Goal: Information Seeking & Learning: Learn about a topic

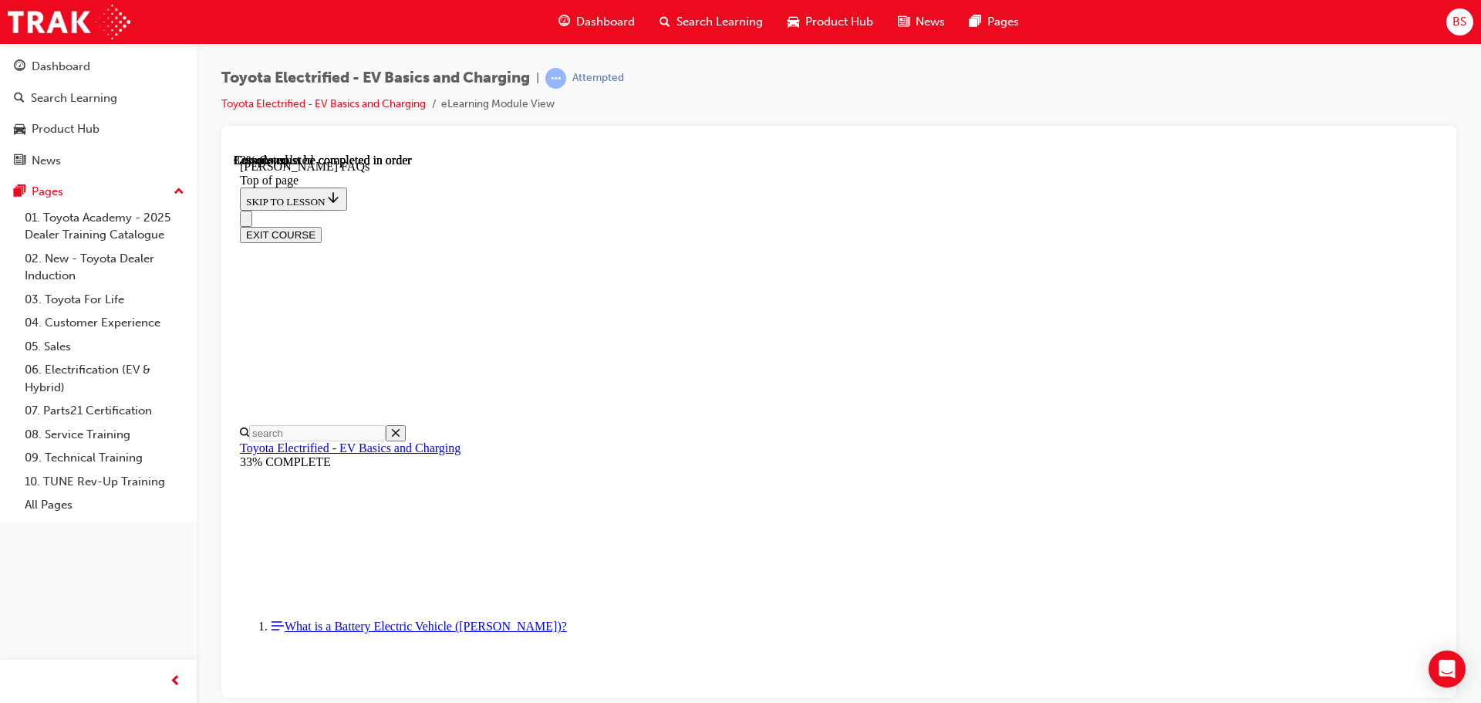
scroll to position [804, 0]
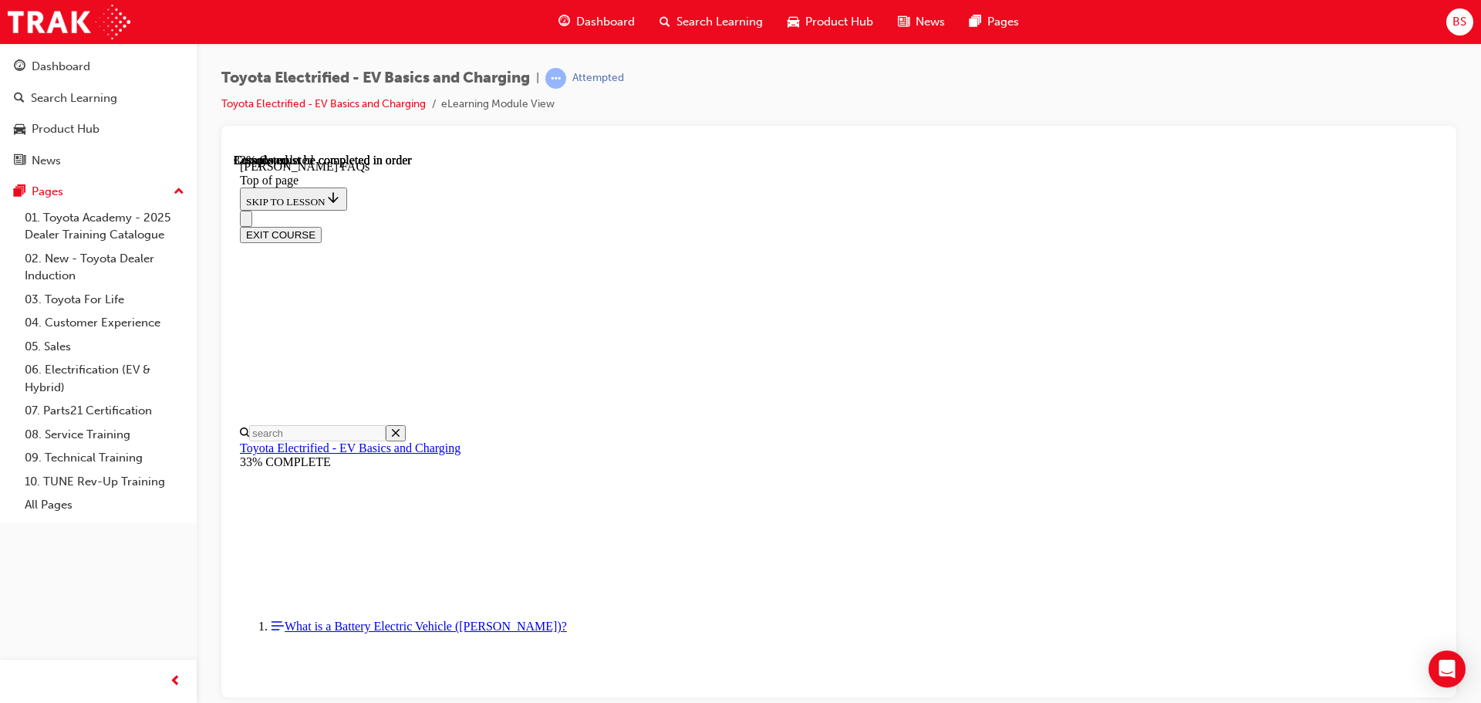
scroll to position [2385, 0]
drag, startPoint x: 962, startPoint y: 580, endPoint x: 972, endPoint y: 577, distance: 10.5
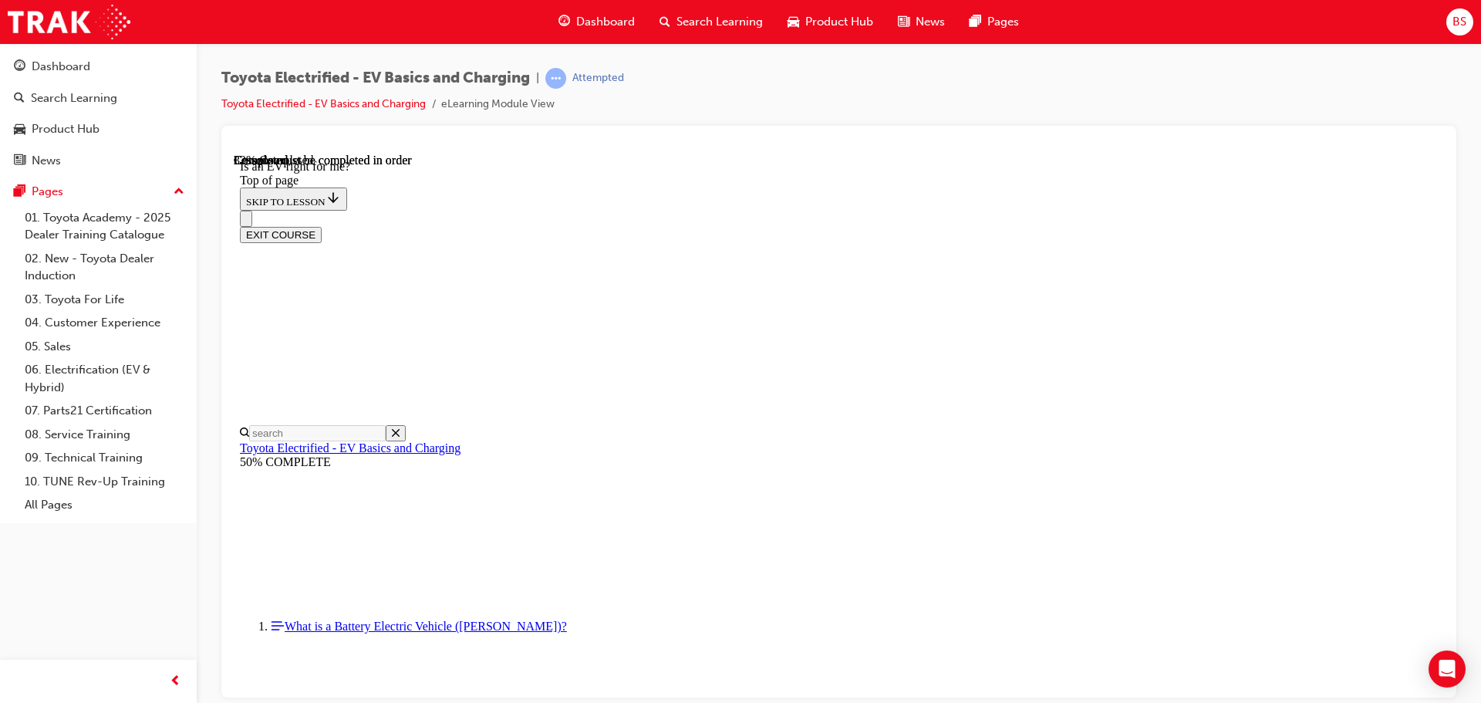
scroll to position [896, 0]
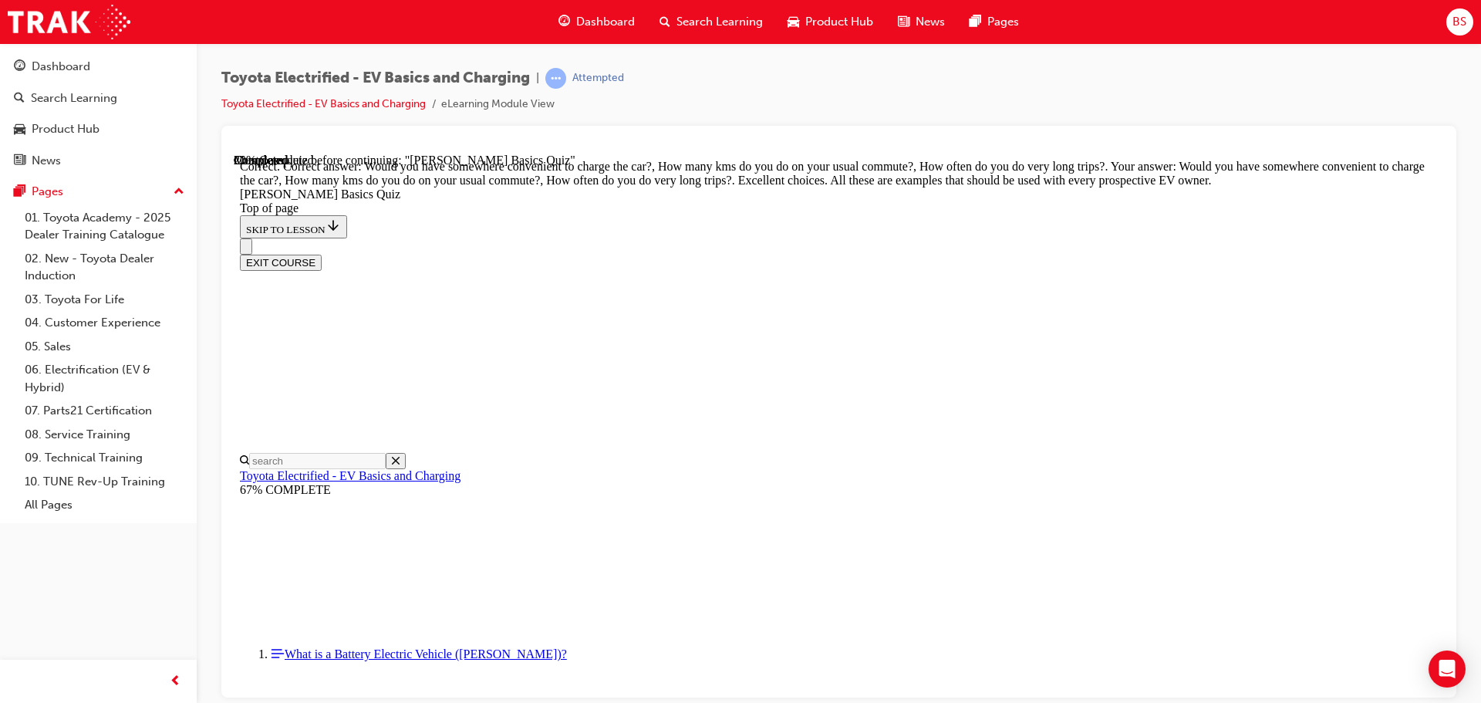
drag, startPoint x: 730, startPoint y: 523, endPoint x: 758, endPoint y: 531, distance: 28.8
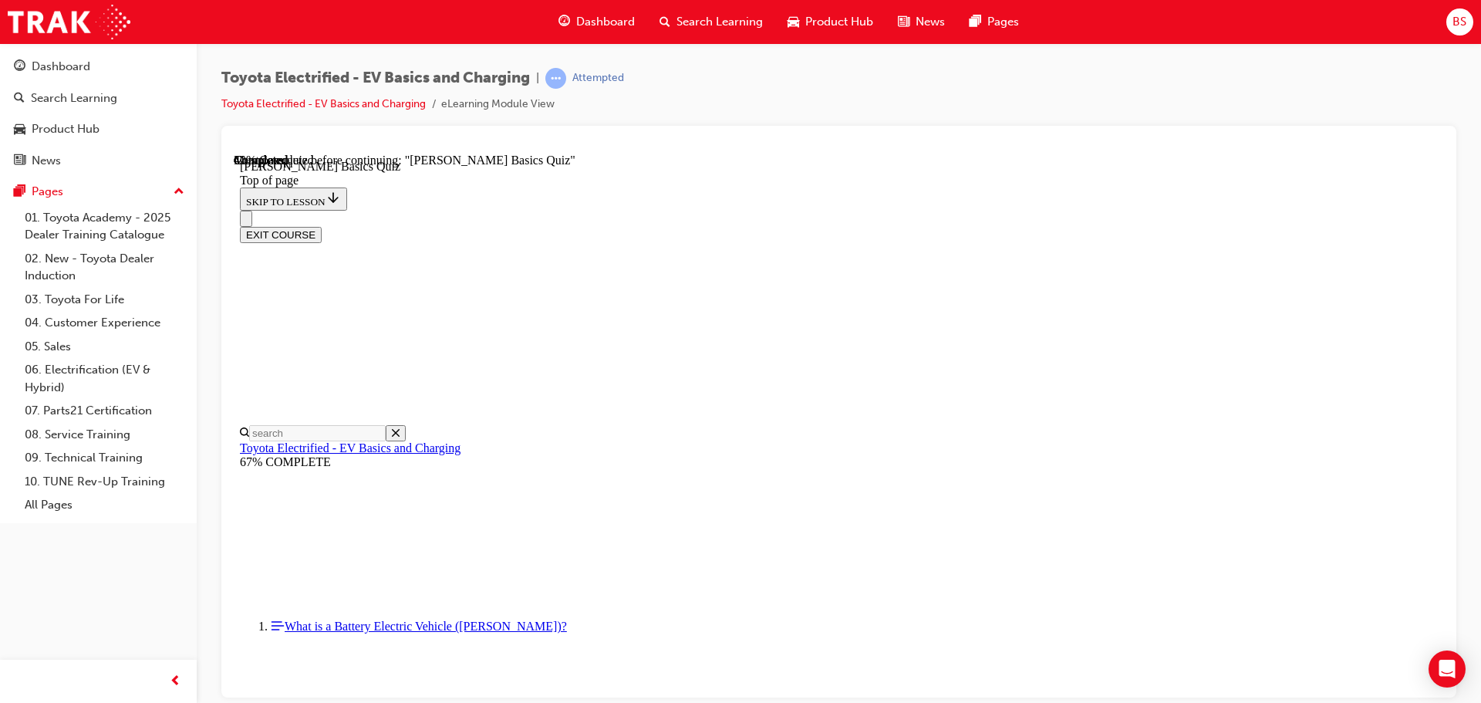
scroll to position [105, 0]
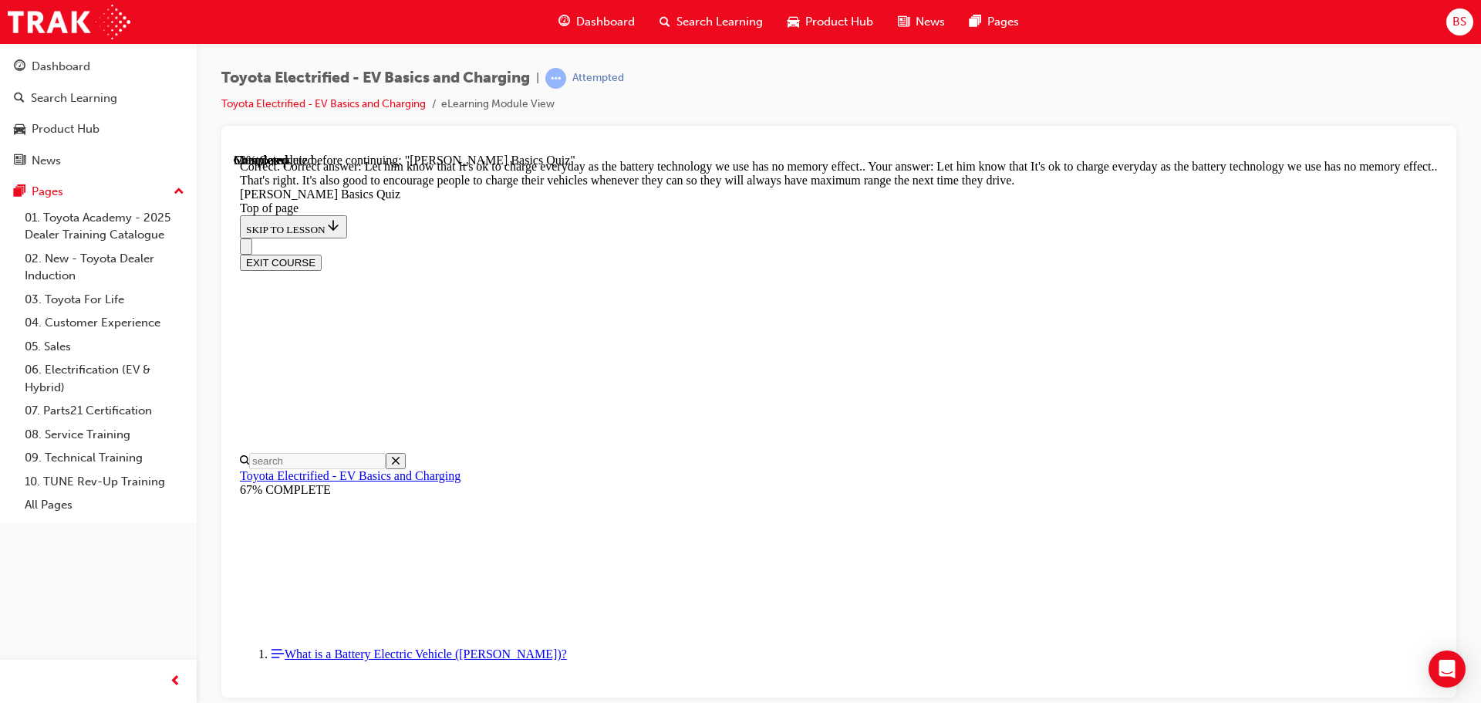
scroll to position [312, 0]
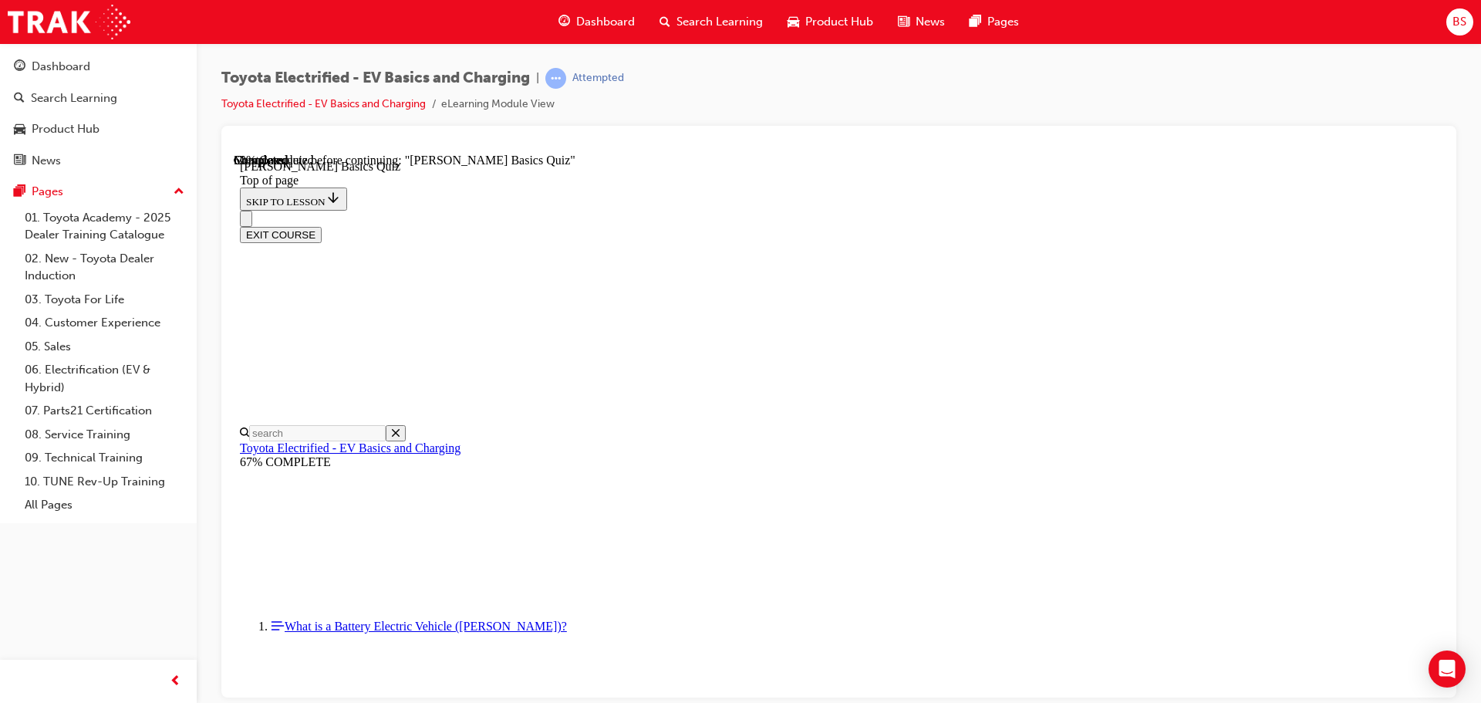
scroll to position [136, 0]
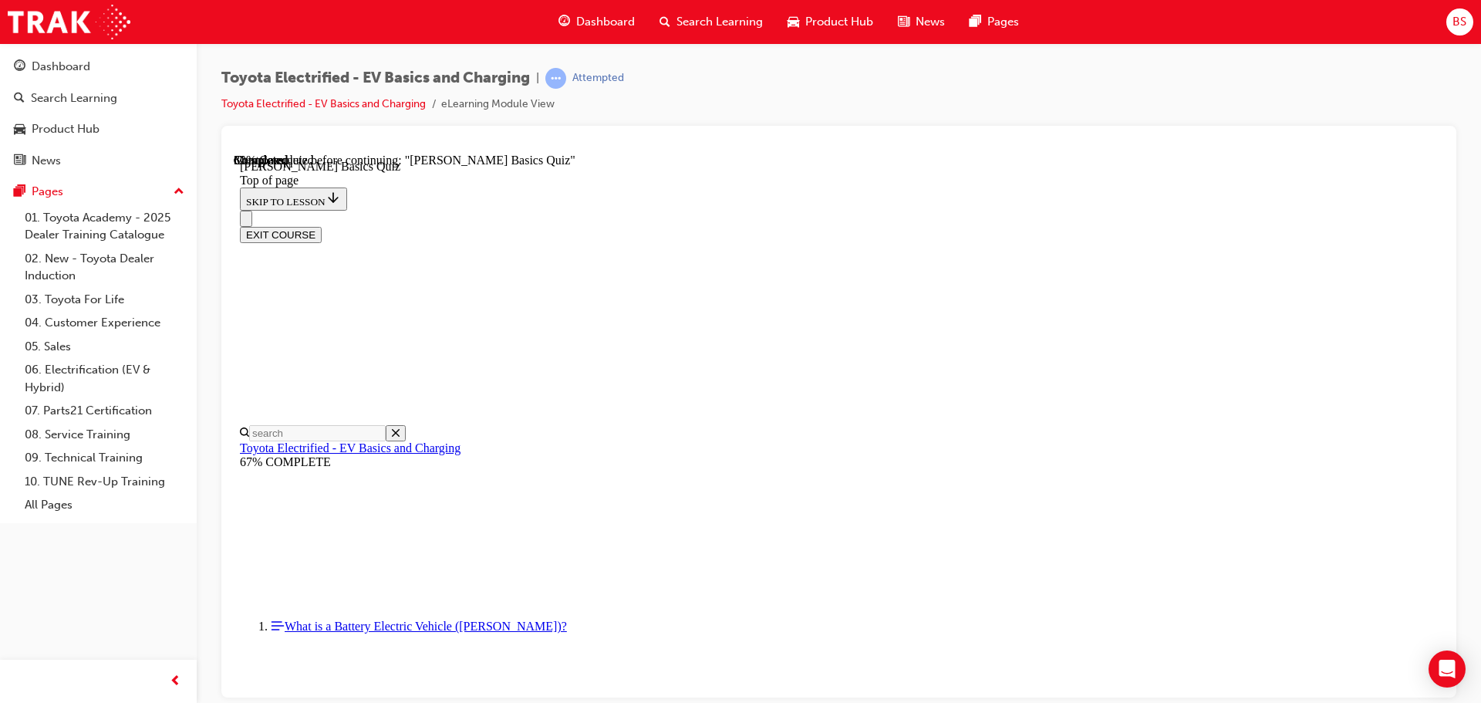
scroll to position [74, 0]
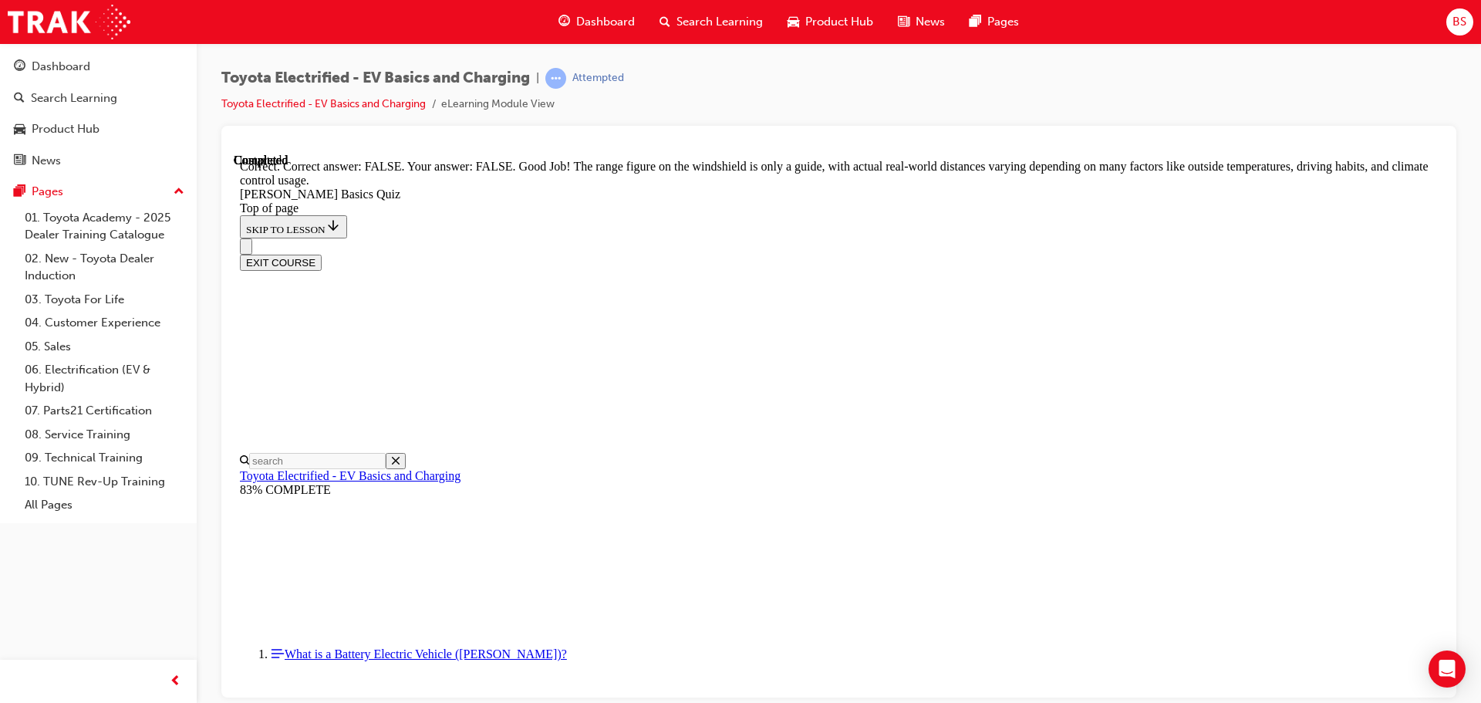
scroll to position [281, 0]
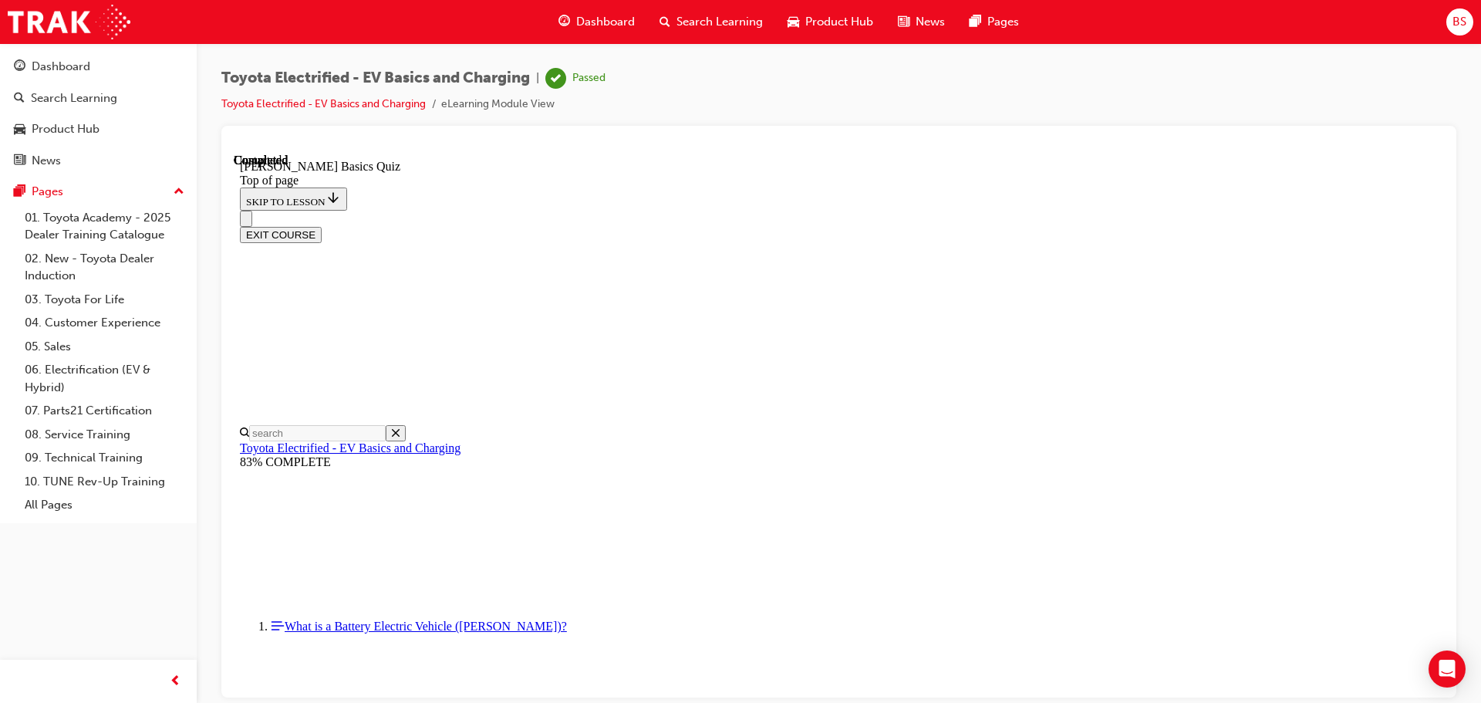
scroll to position [291, 0]
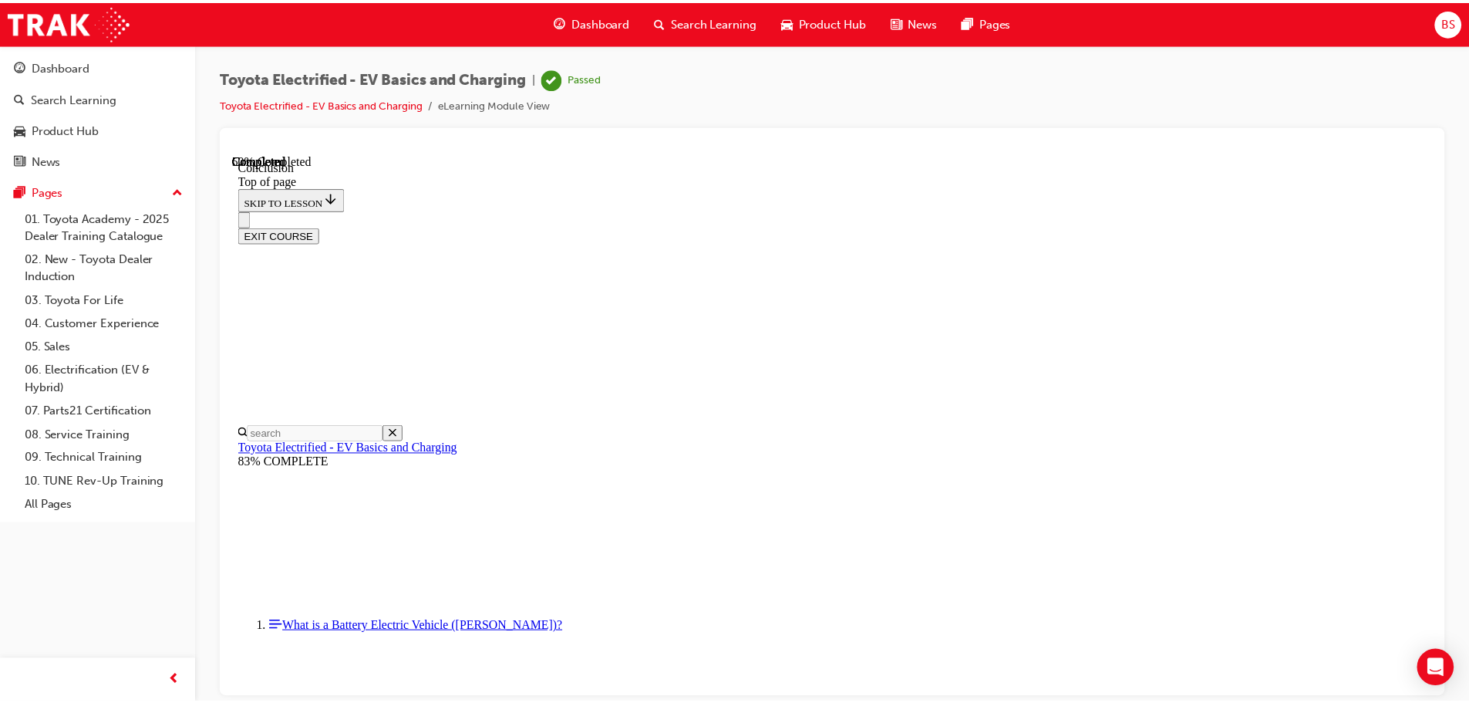
scroll to position [607, 0]
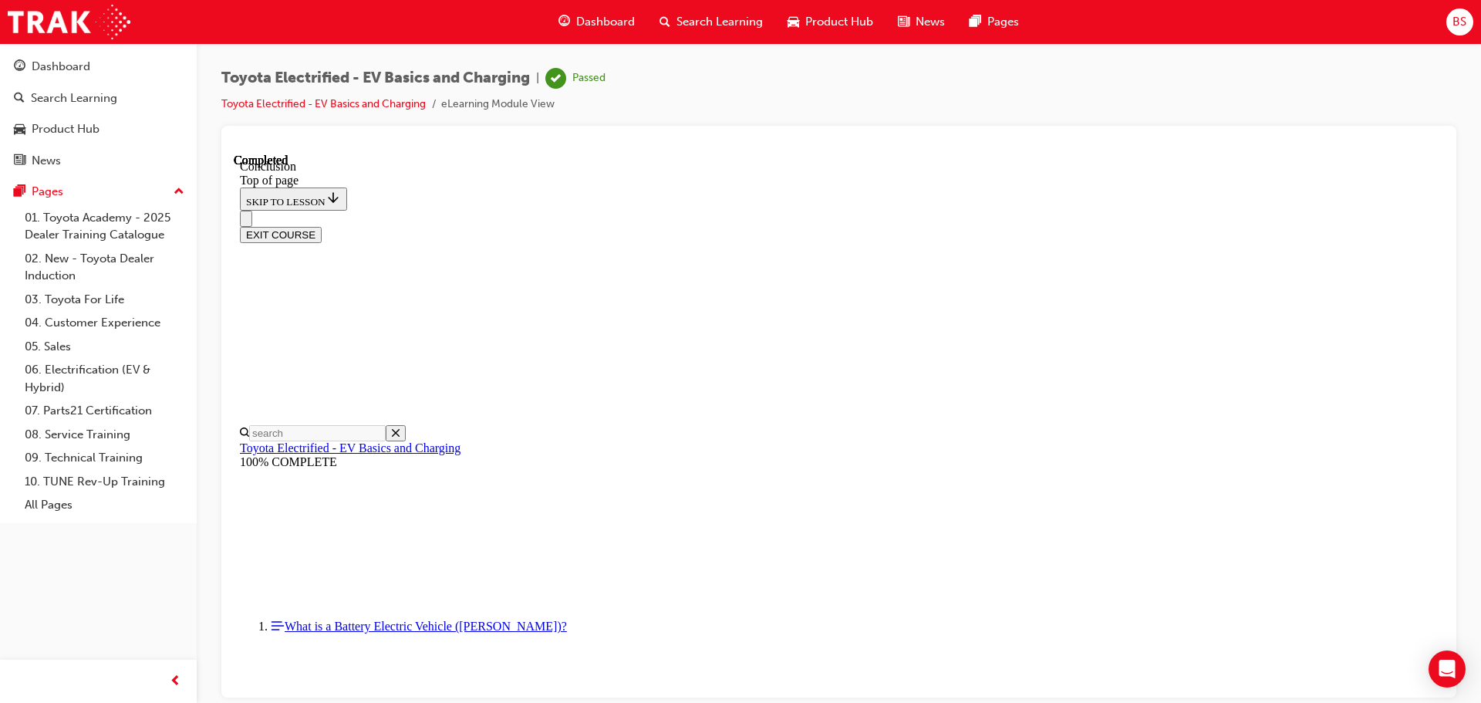
click at [322, 226] on button "EXIT COURSE" at bounding box center [281, 234] width 82 height 16
click at [82, 71] on div "Dashboard" at bounding box center [61, 67] width 59 height 18
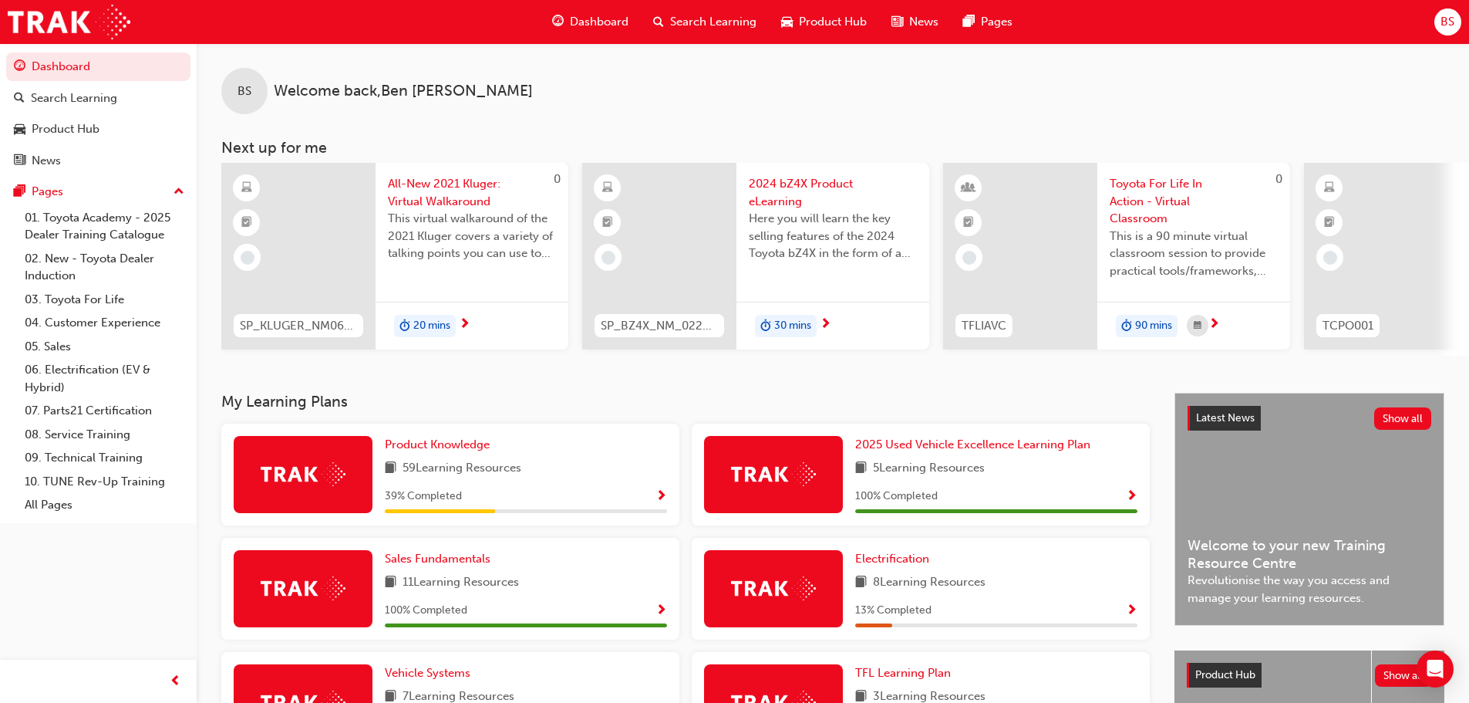
scroll to position [77, 0]
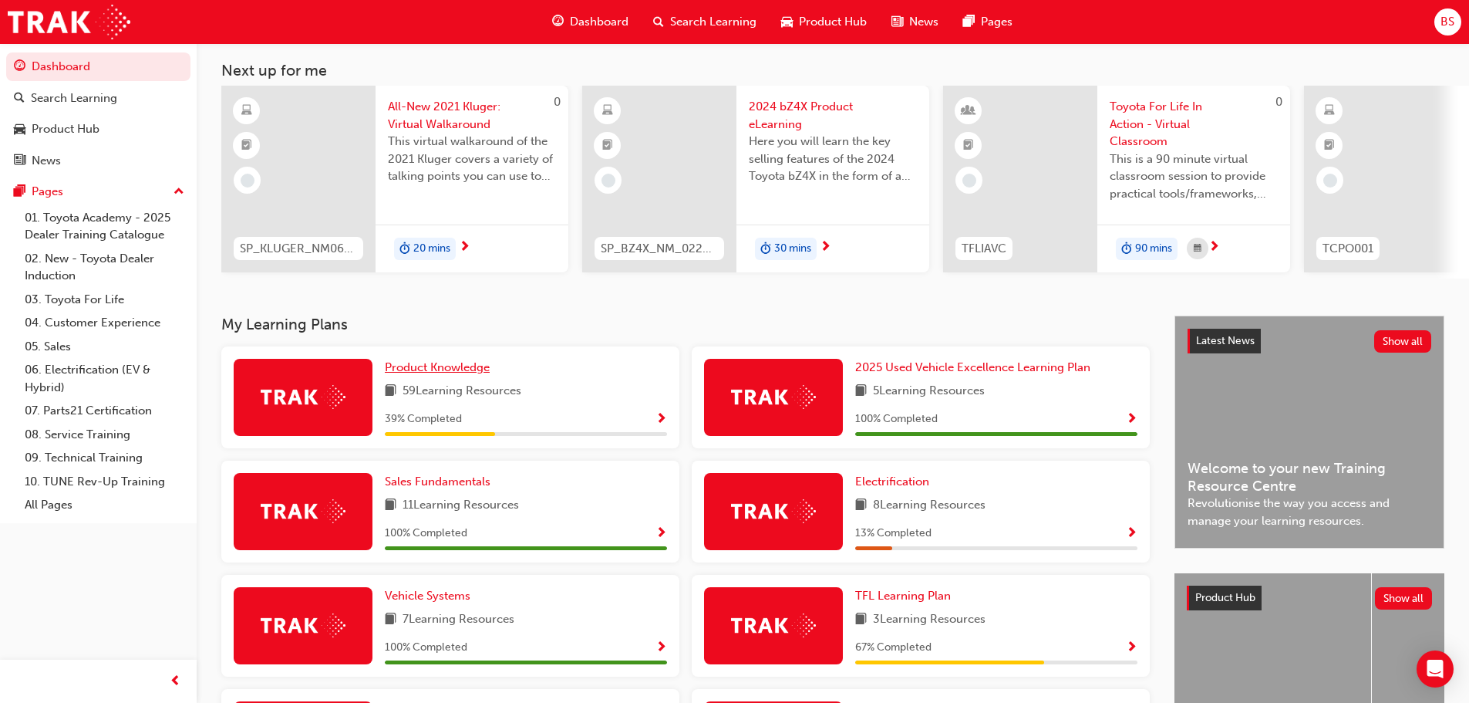
click at [432, 367] on span "Product Knowledge" at bounding box center [437, 367] width 105 height 14
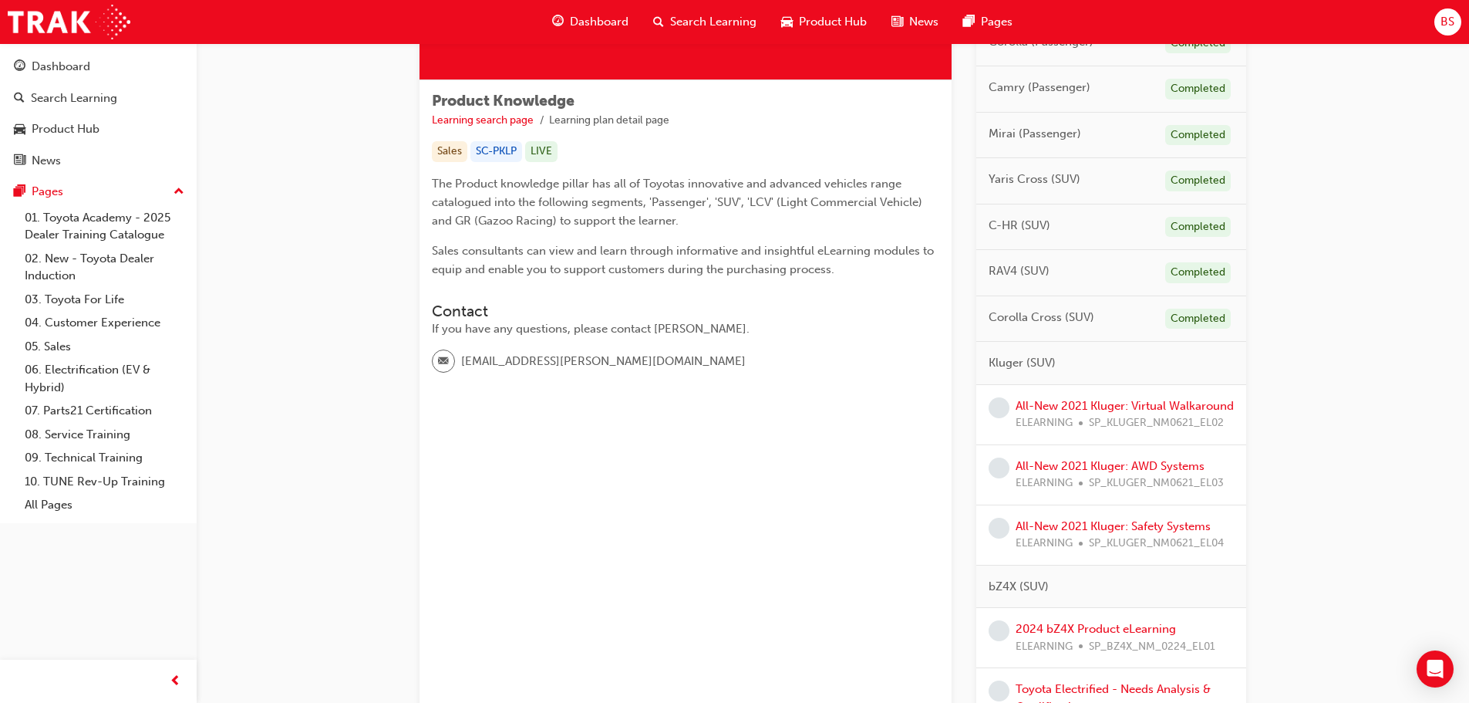
scroll to position [308, 0]
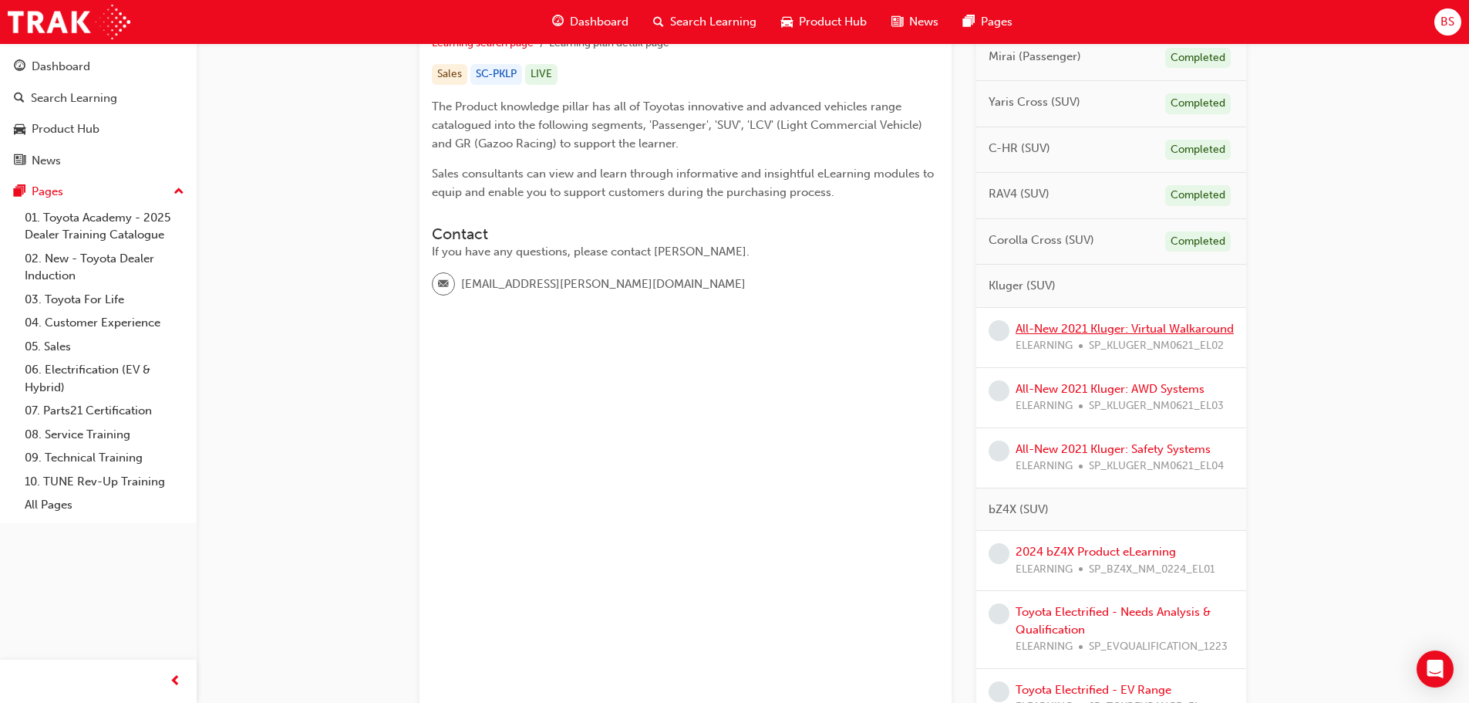
click at [1066, 325] on link "All-New 2021 Kluger: Virtual Walkaround" at bounding box center [1125, 329] width 218 height 14
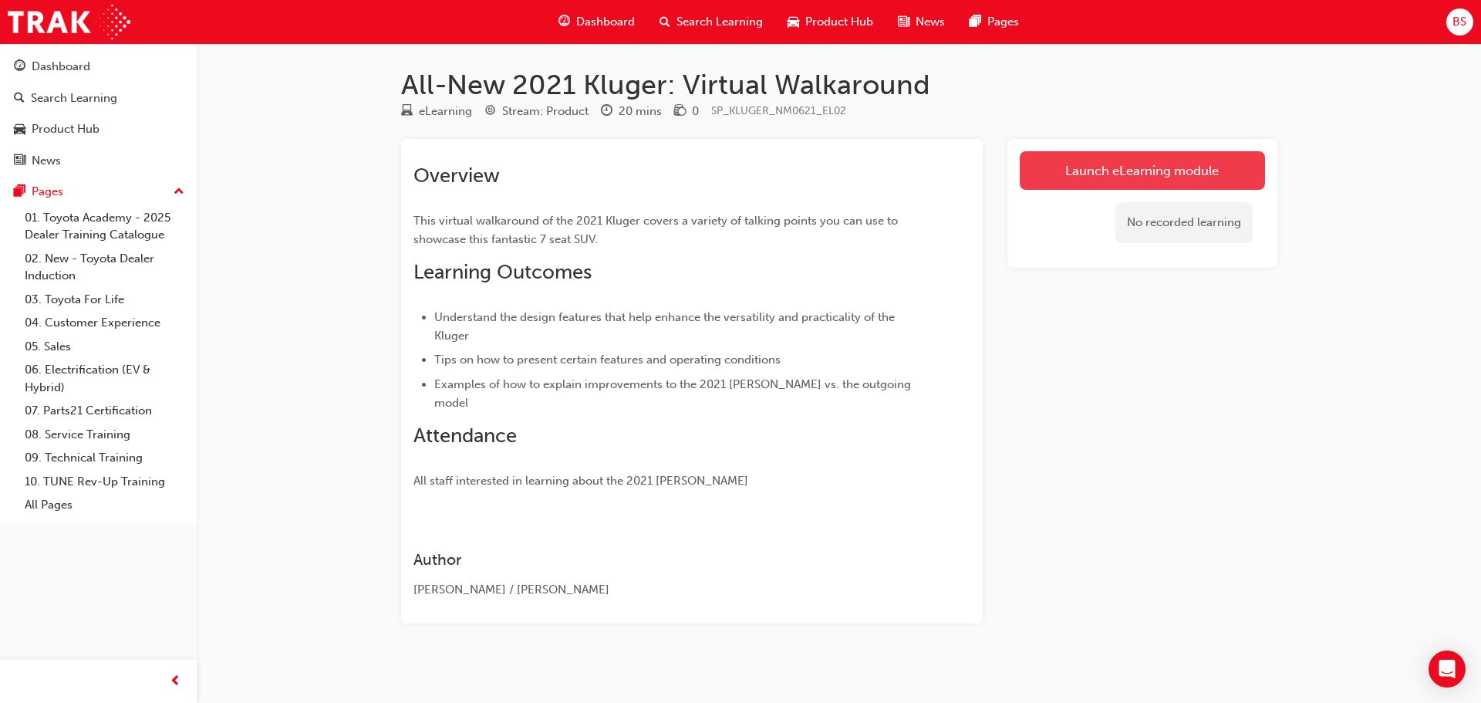
click at [1138, 160] on link "Launch eLearning module" at bounding box center [1141, 170] width 245 height 39
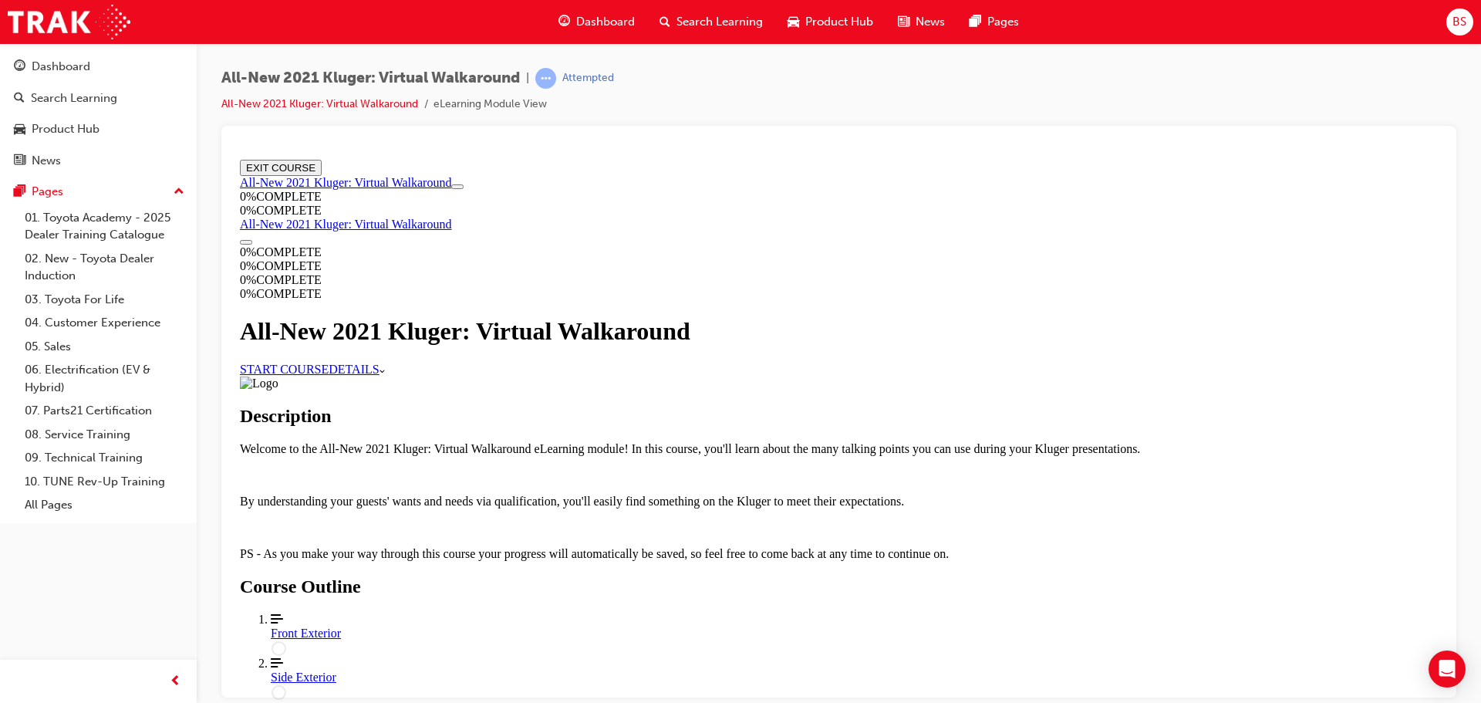
click at [329, 375] on link "START COURSE" at bounding box center [284, 368] width 89 height 13
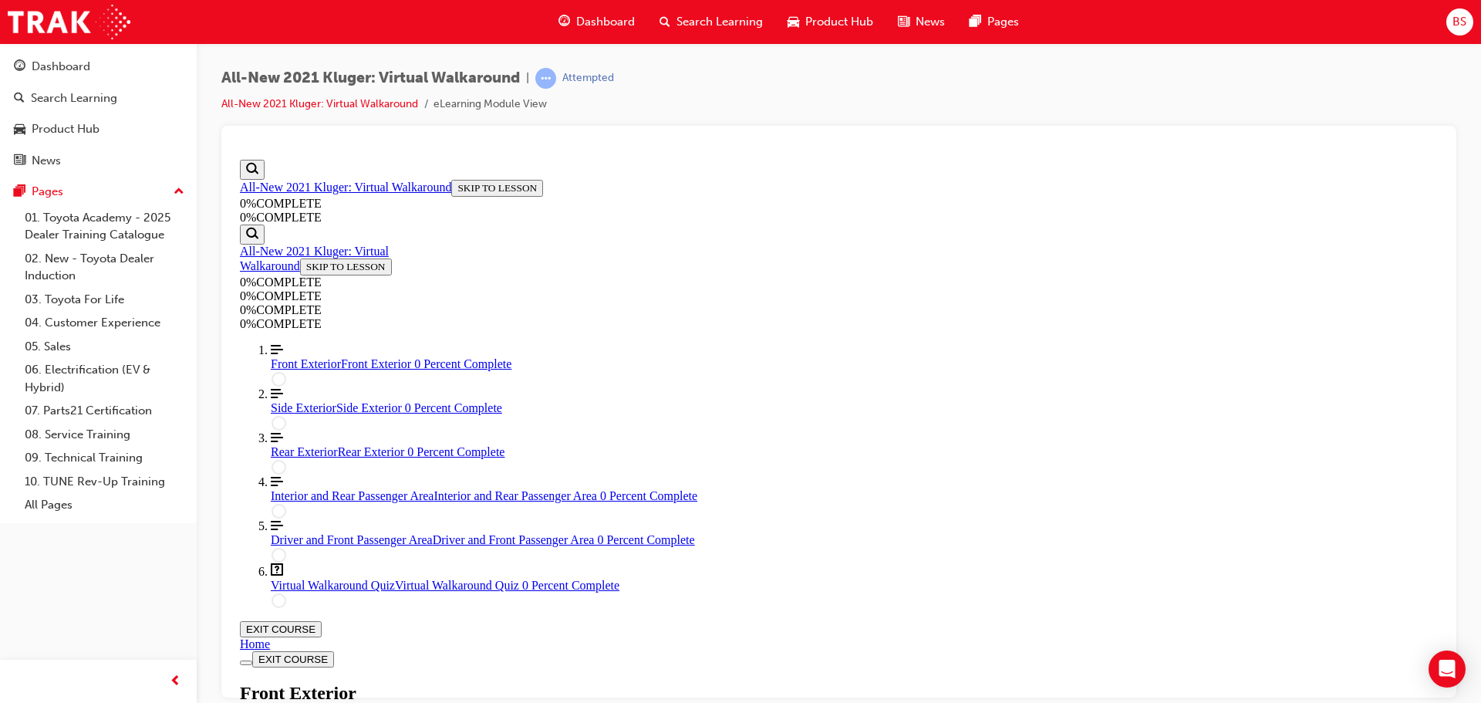
scroll to position [285, 0]
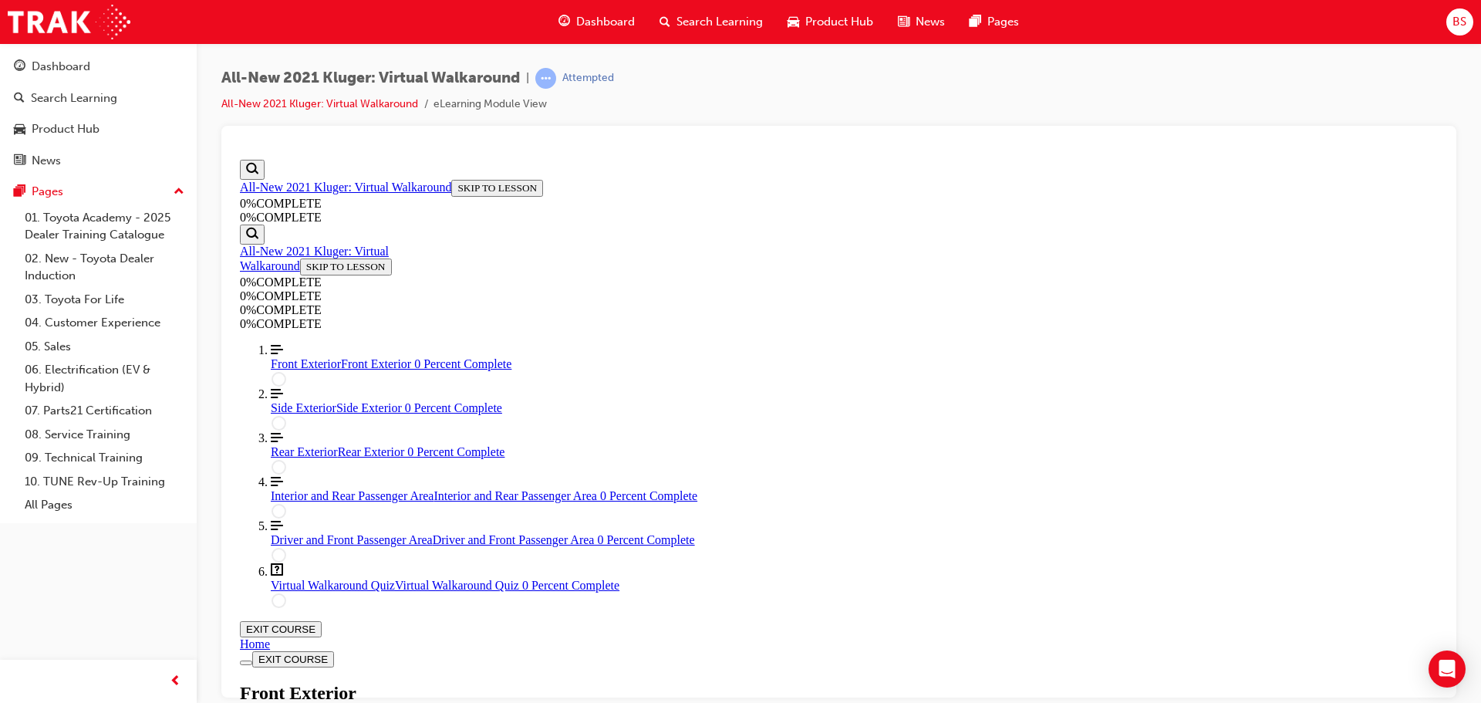
scroll to position [167, 0]
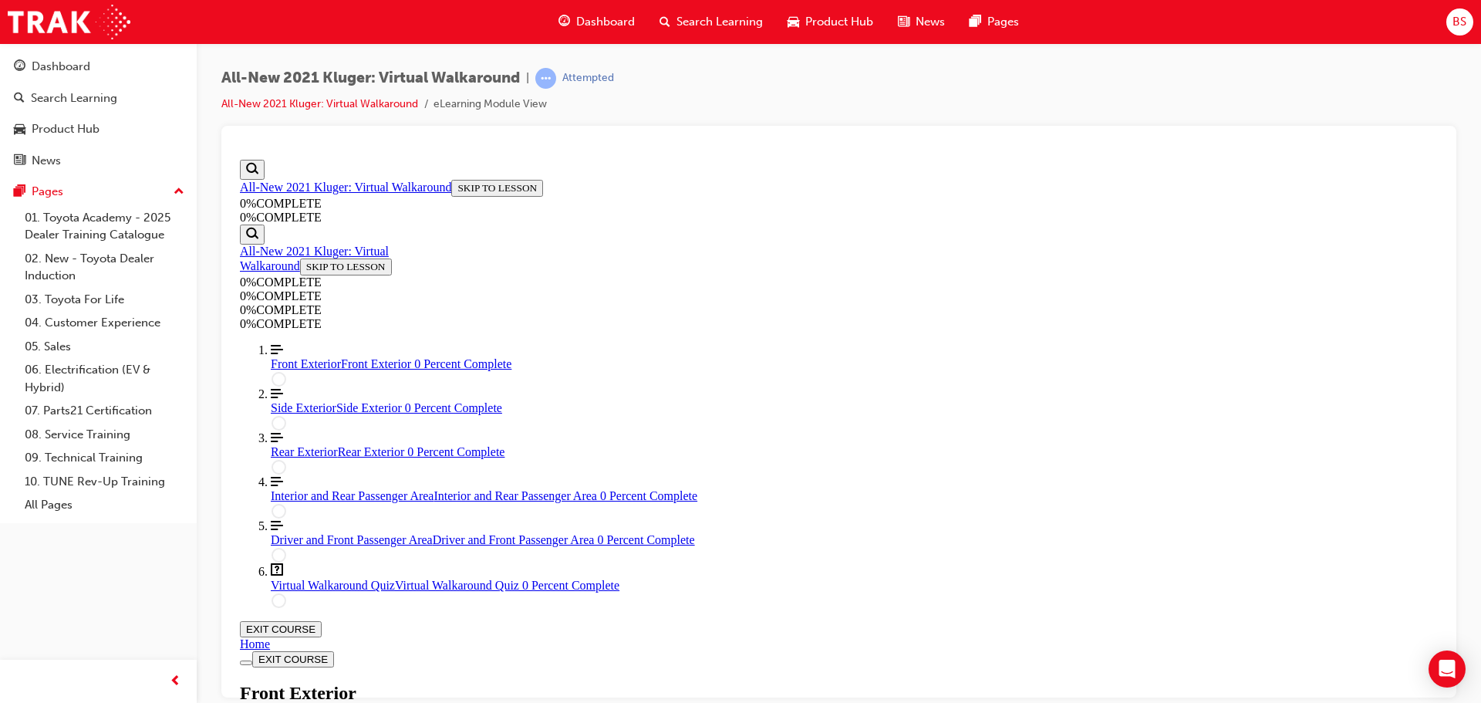
scroll to position [28, 0]
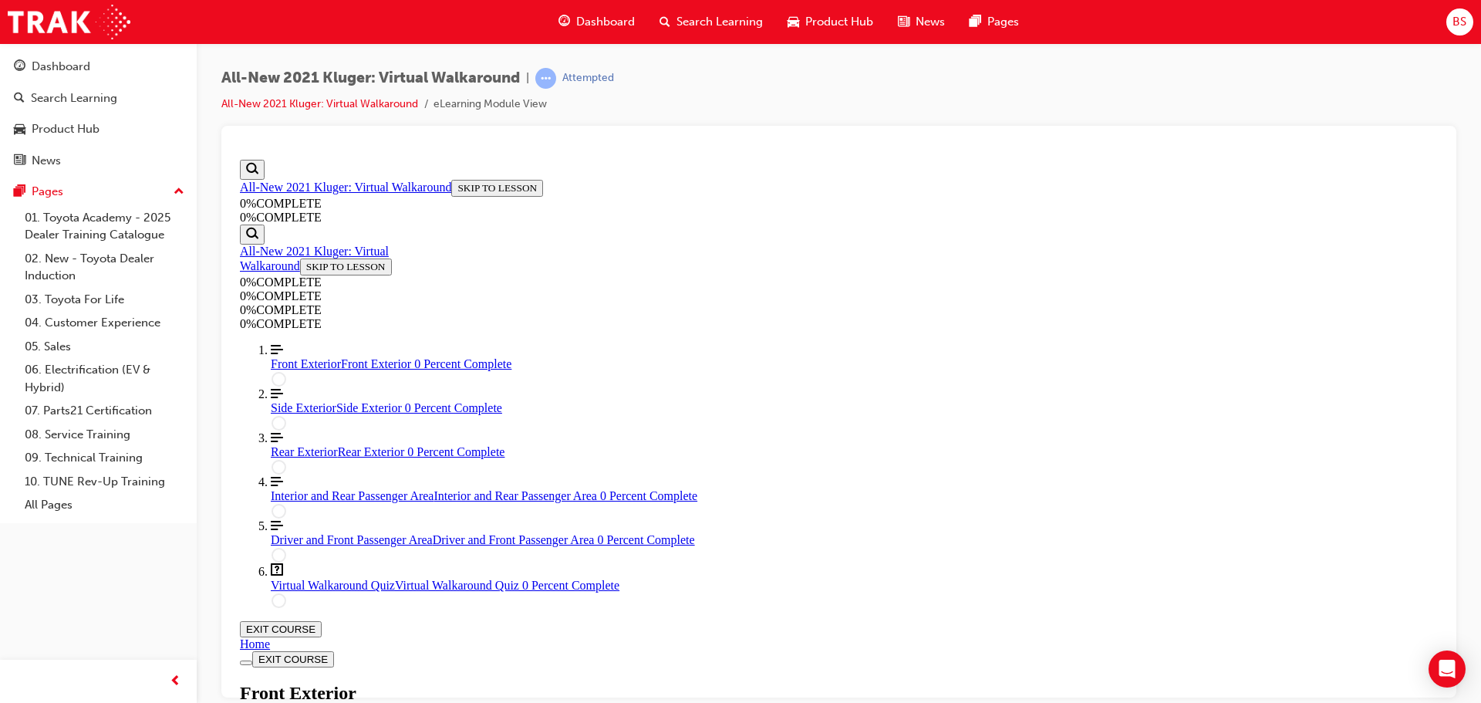
scroll to position [228, 0]
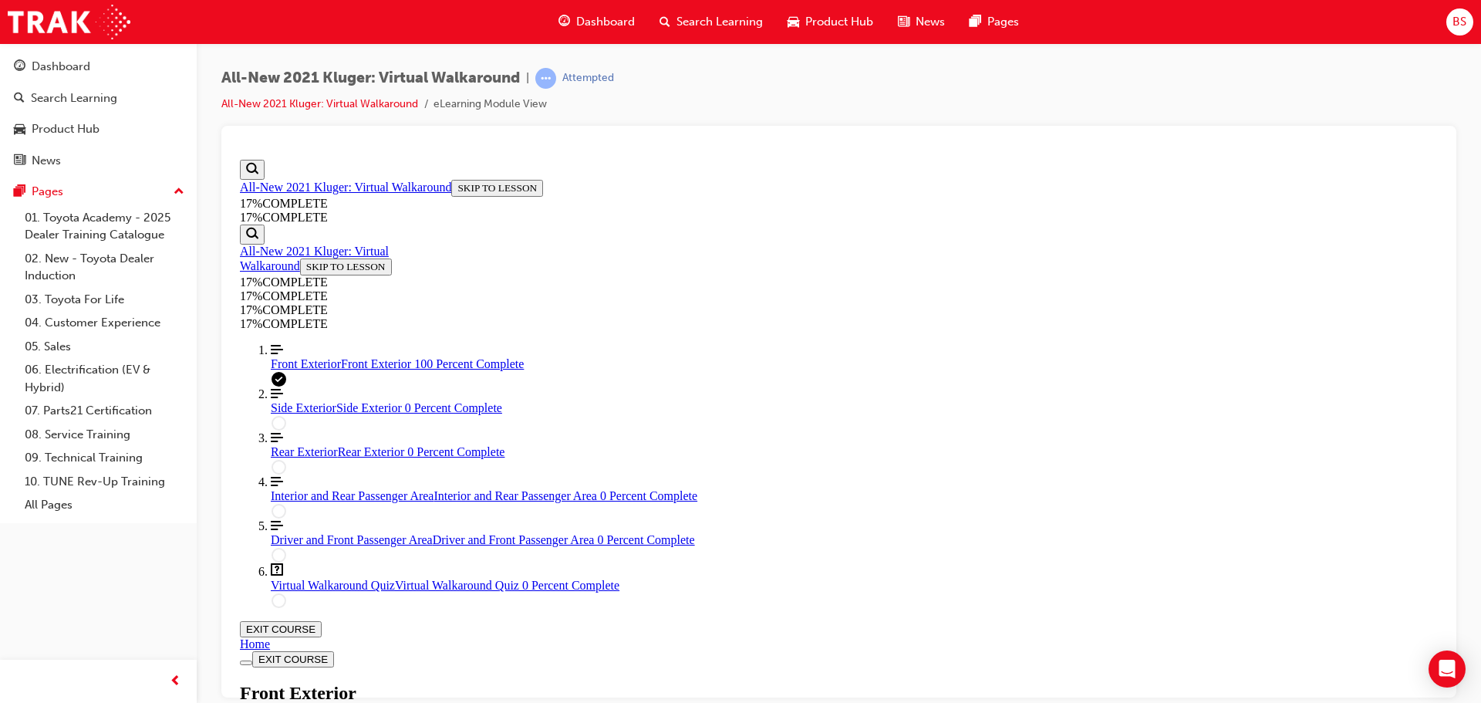
drag, startPoint x: 938, startPoint y: 487, endPoint x: 948, endPoint y: 489, distance: 10.3
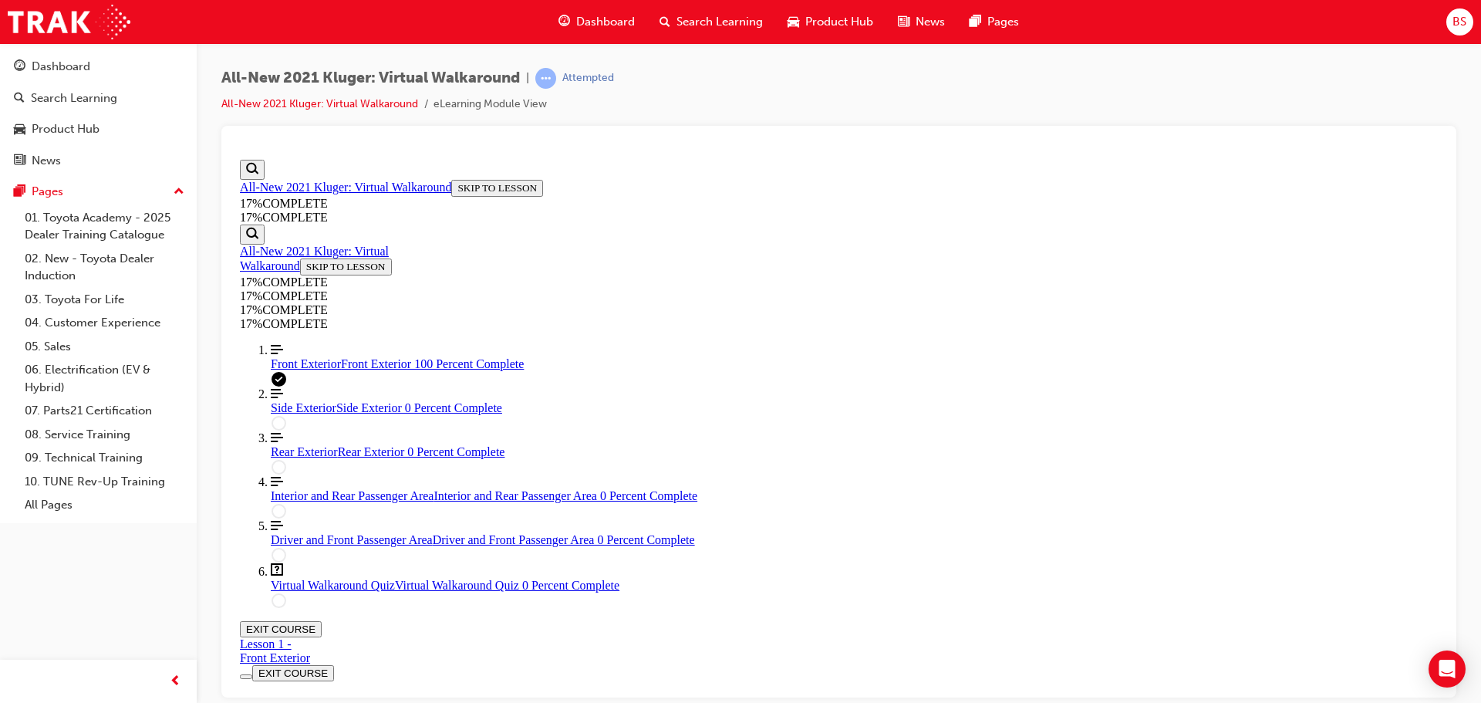
scroll to position [244, 0]
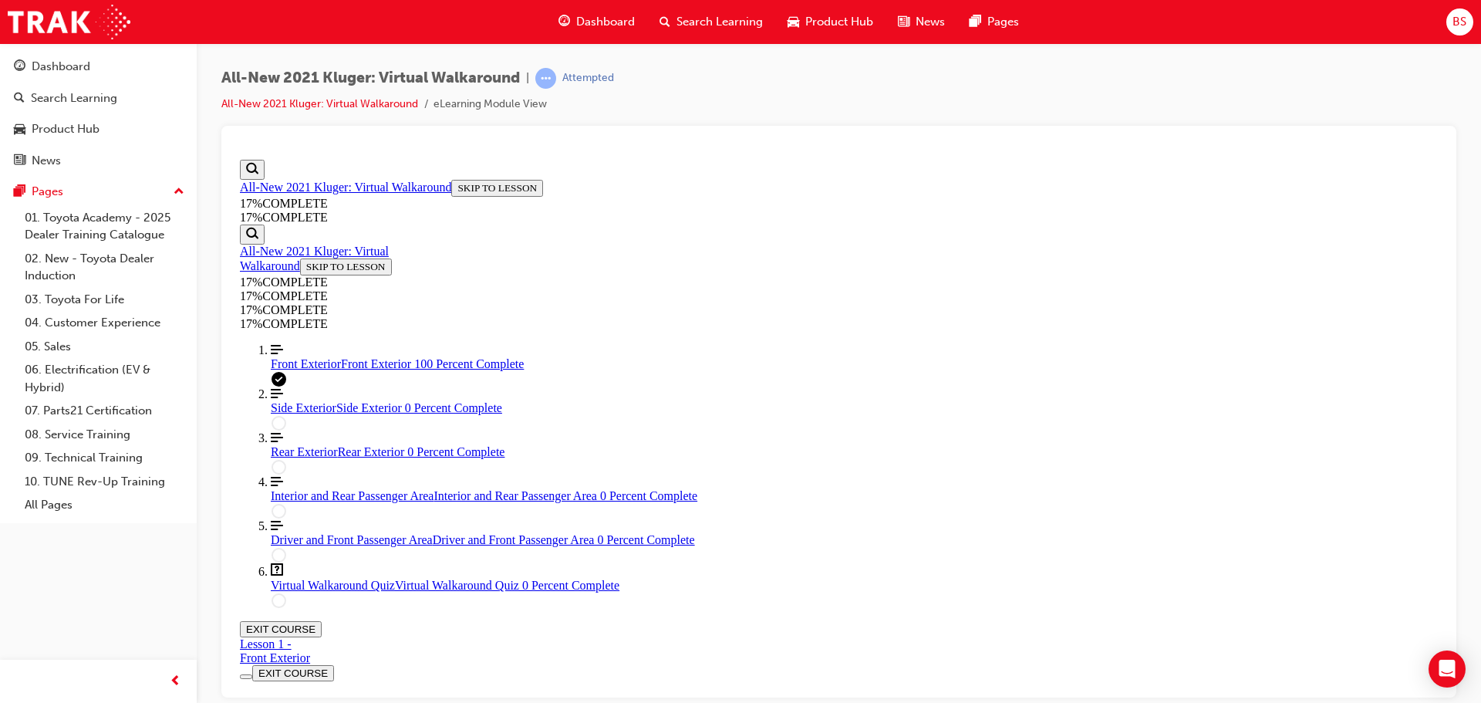
scroll to position [399, 0]
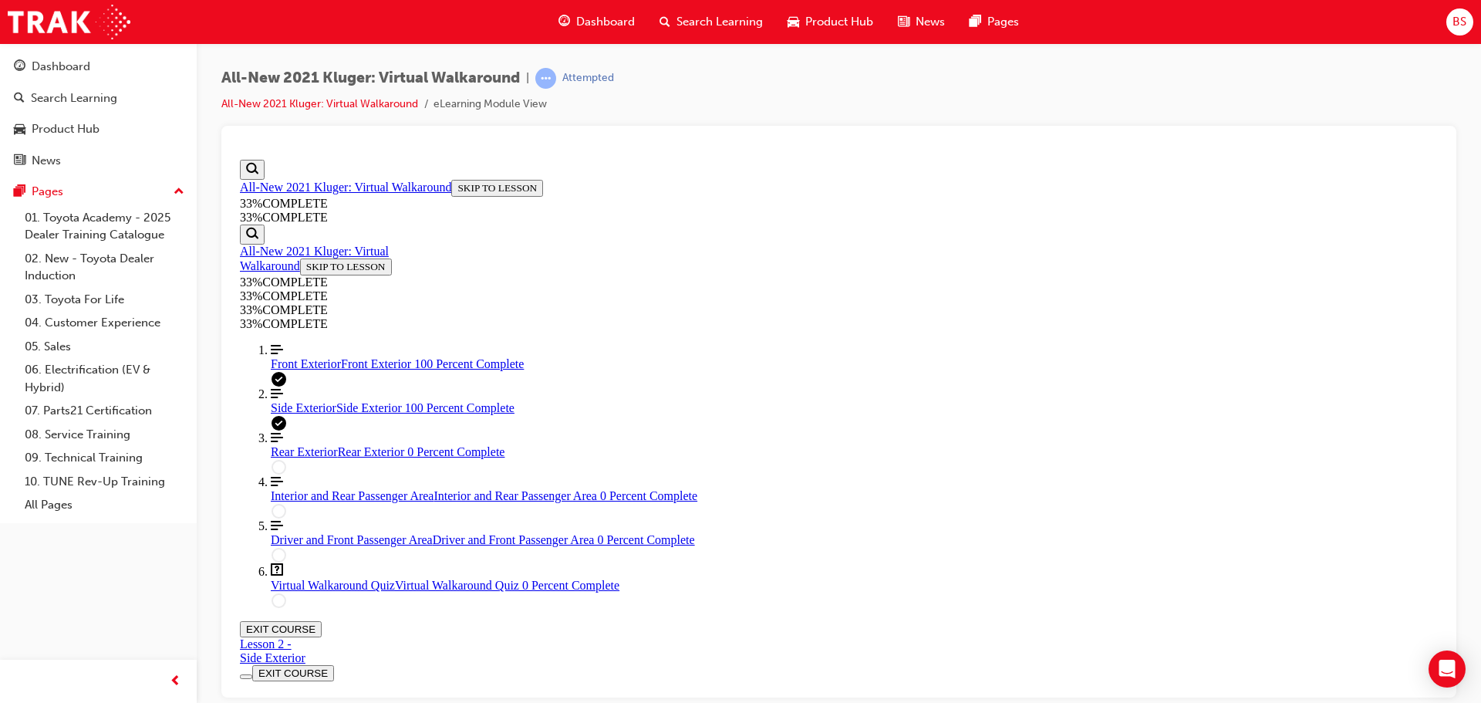
scroll to position [167, 0]
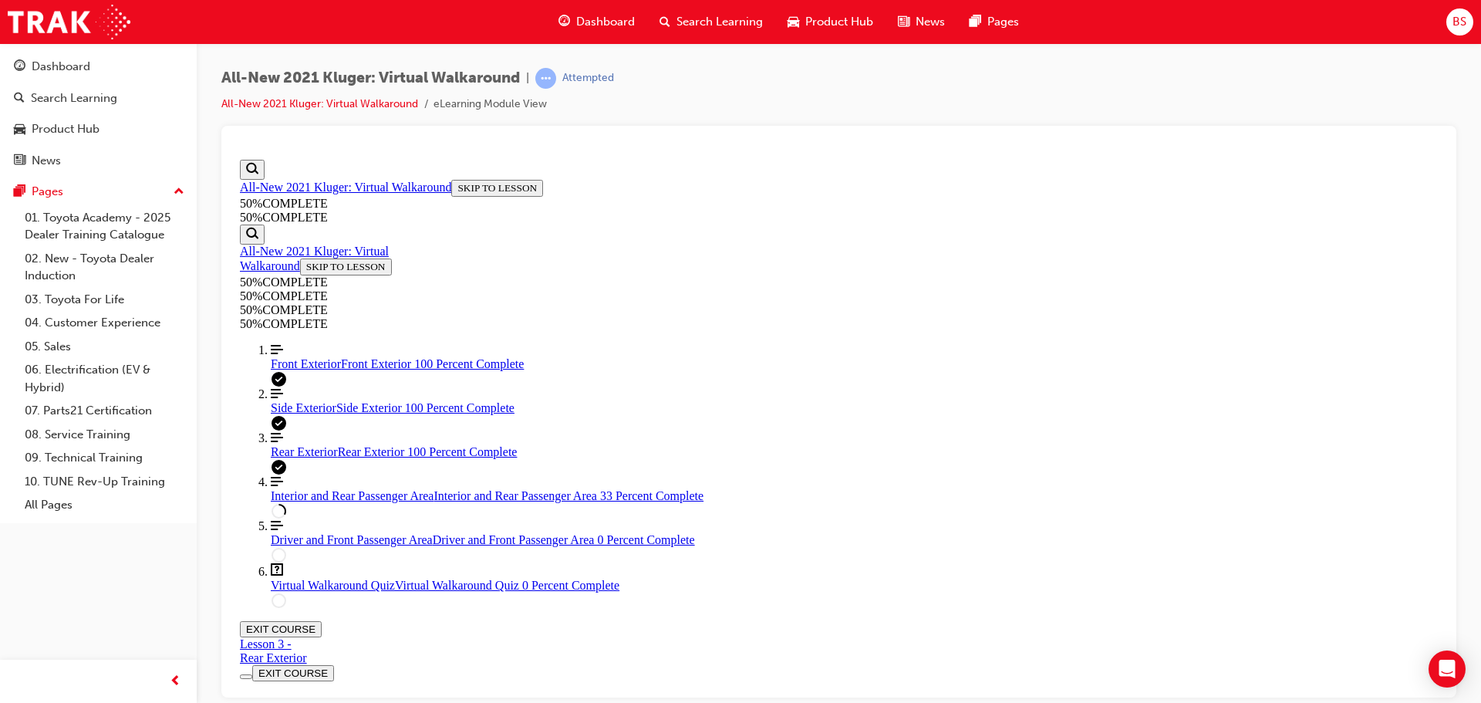
scroll to position [395, 0]
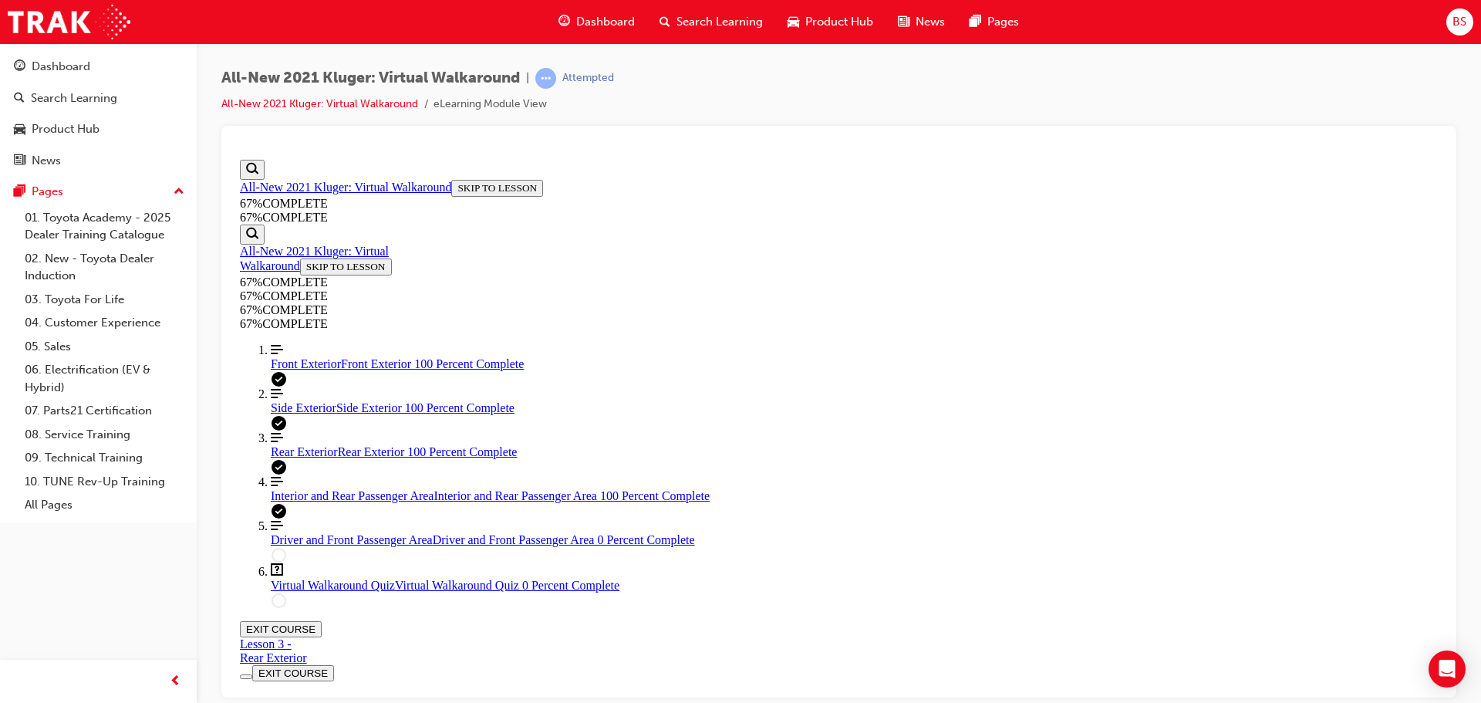
scroll to position [954, 0]
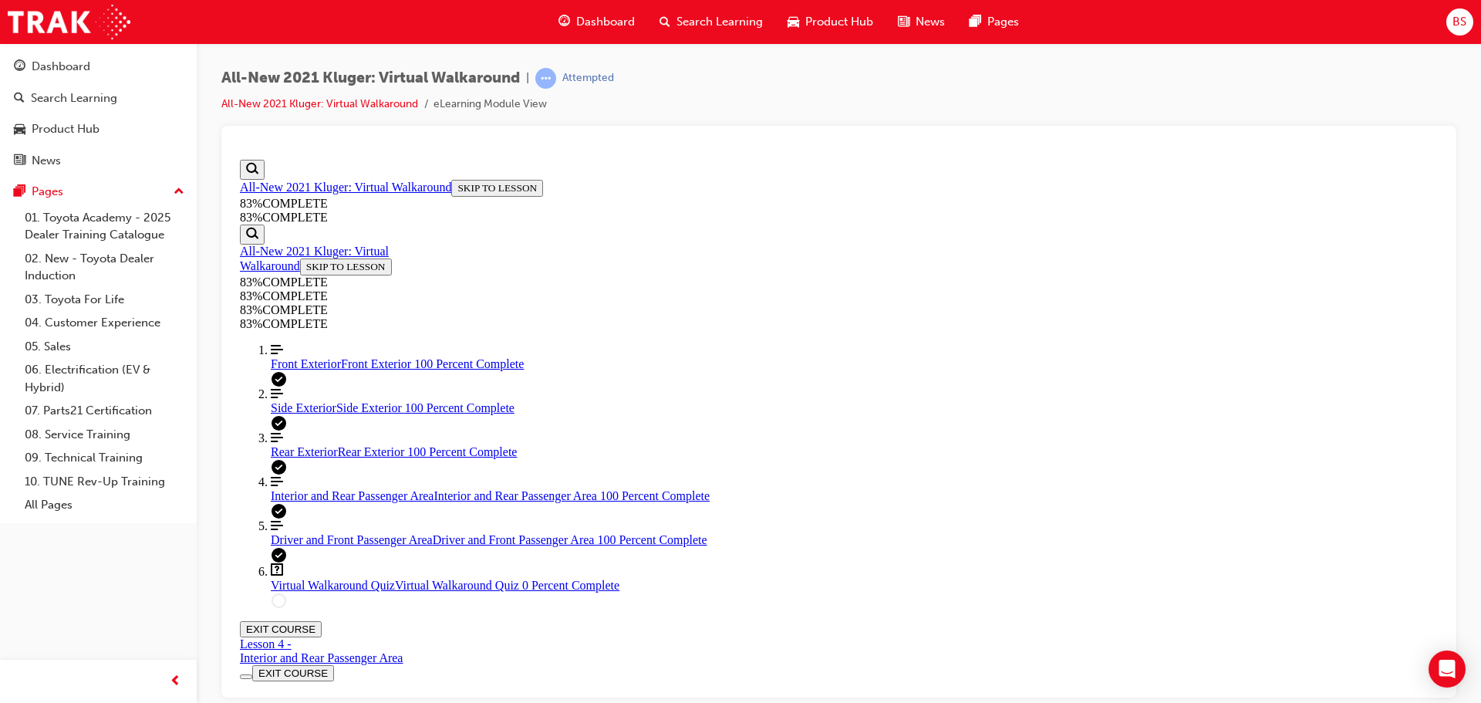
scroll to position [892, 0]
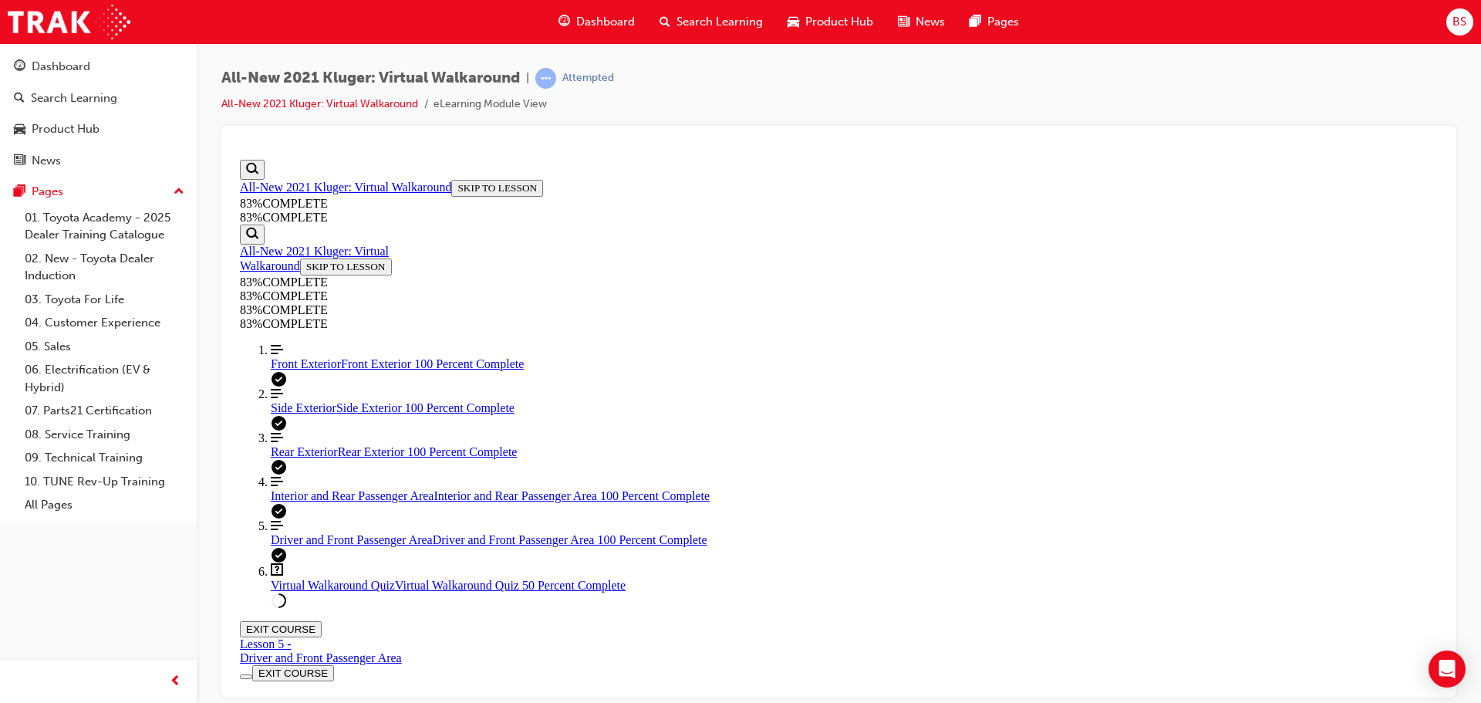
scroll to position [109, 0]
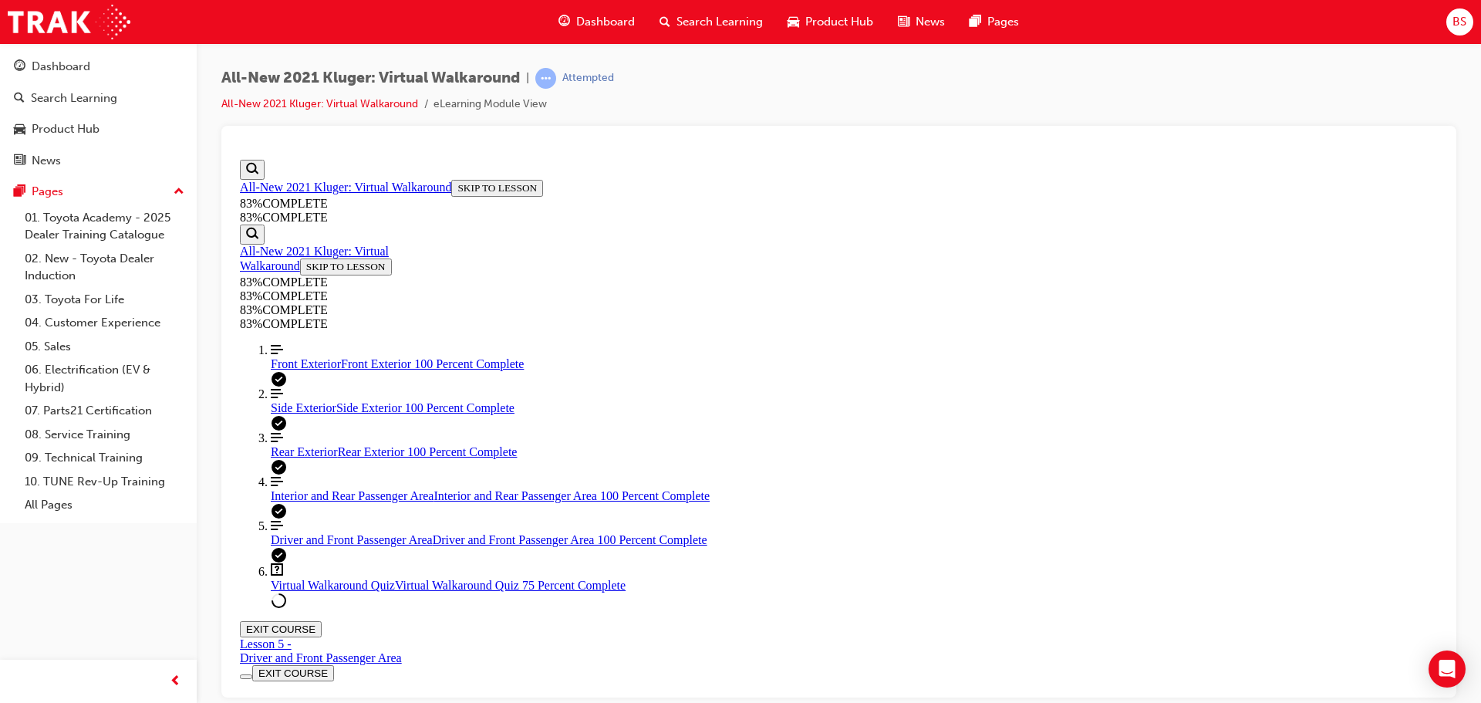
scroll to position [243, 0]
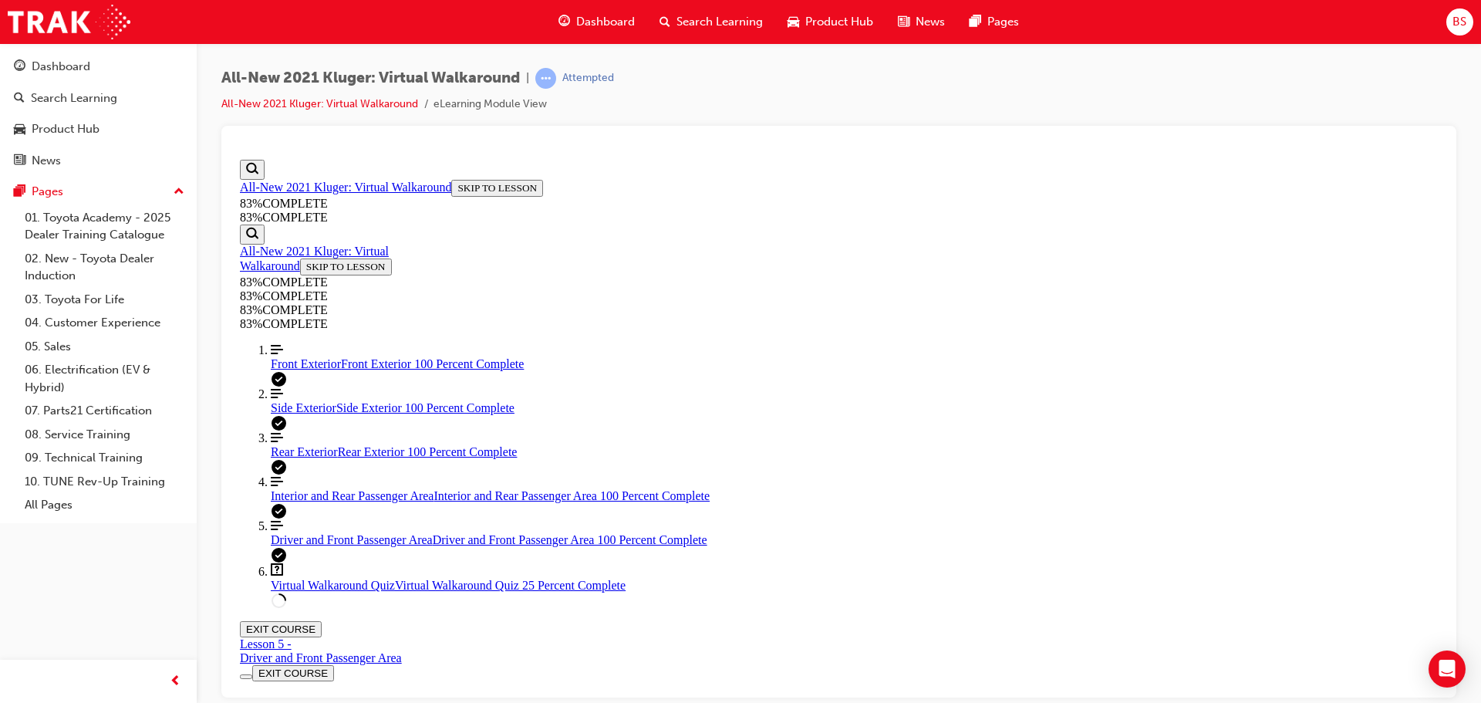
drag, startPoint x: 707, startPoint y: 532, endPoint x: 701, endPoint y: 607, distance: 75.1
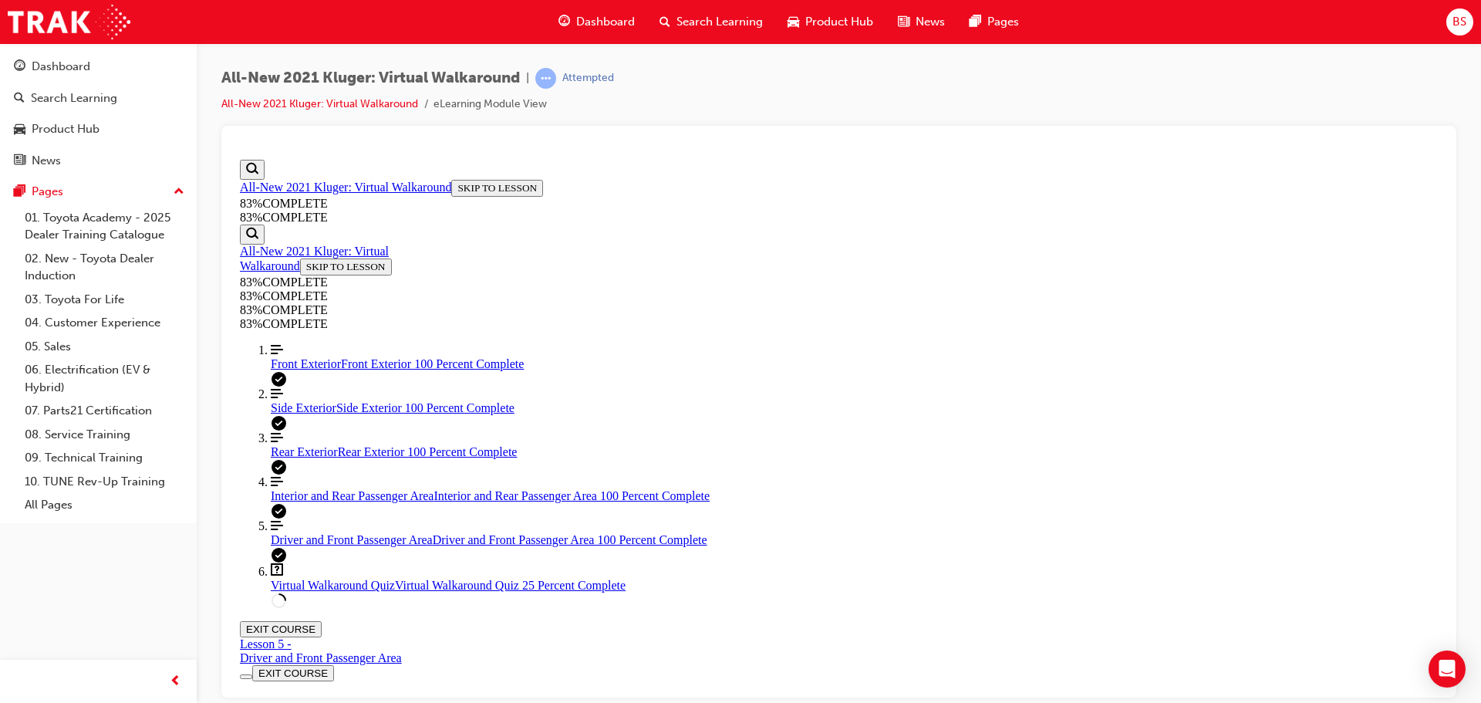
scroll to position [56, 0]
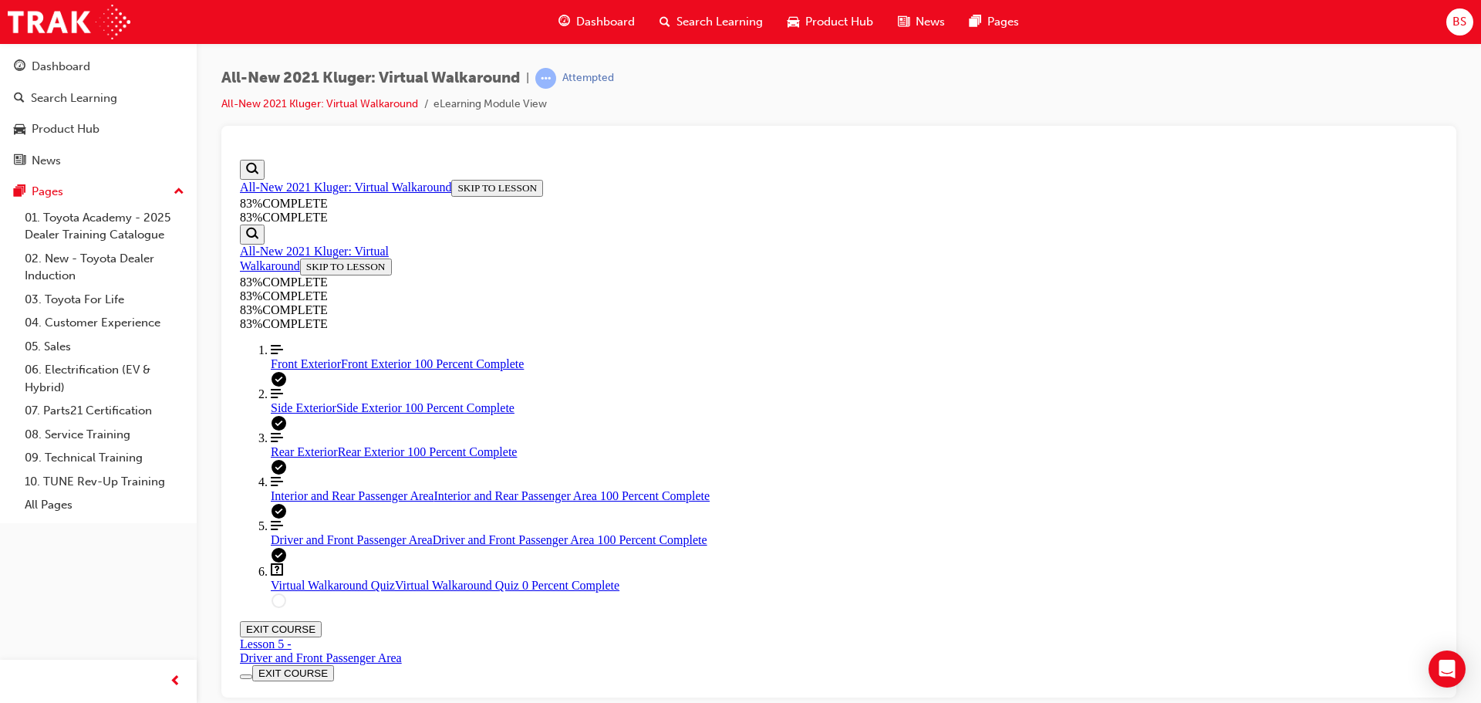
click at [312, 501] on span "Interior and Rear Passenger Area" at bounding box center [352, 494] width 163 height 13
click at [289, 545] on span "Driver and Front Passenger Area" at bounding box center [352, 538] width 162 height 13
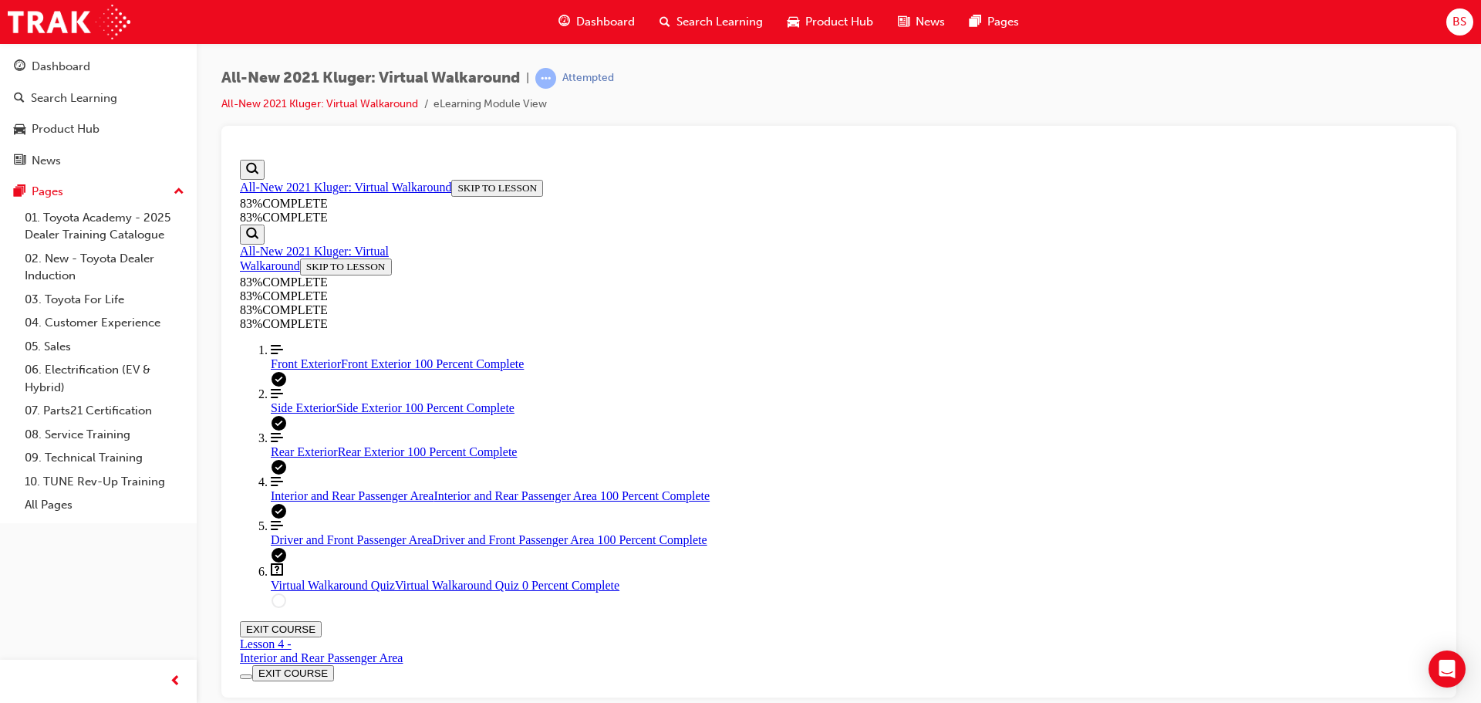
scroll to position [130, 0]
click at [297, 369] on span "Front Exterior" at bounding box center [306, 362] width 70 height 13
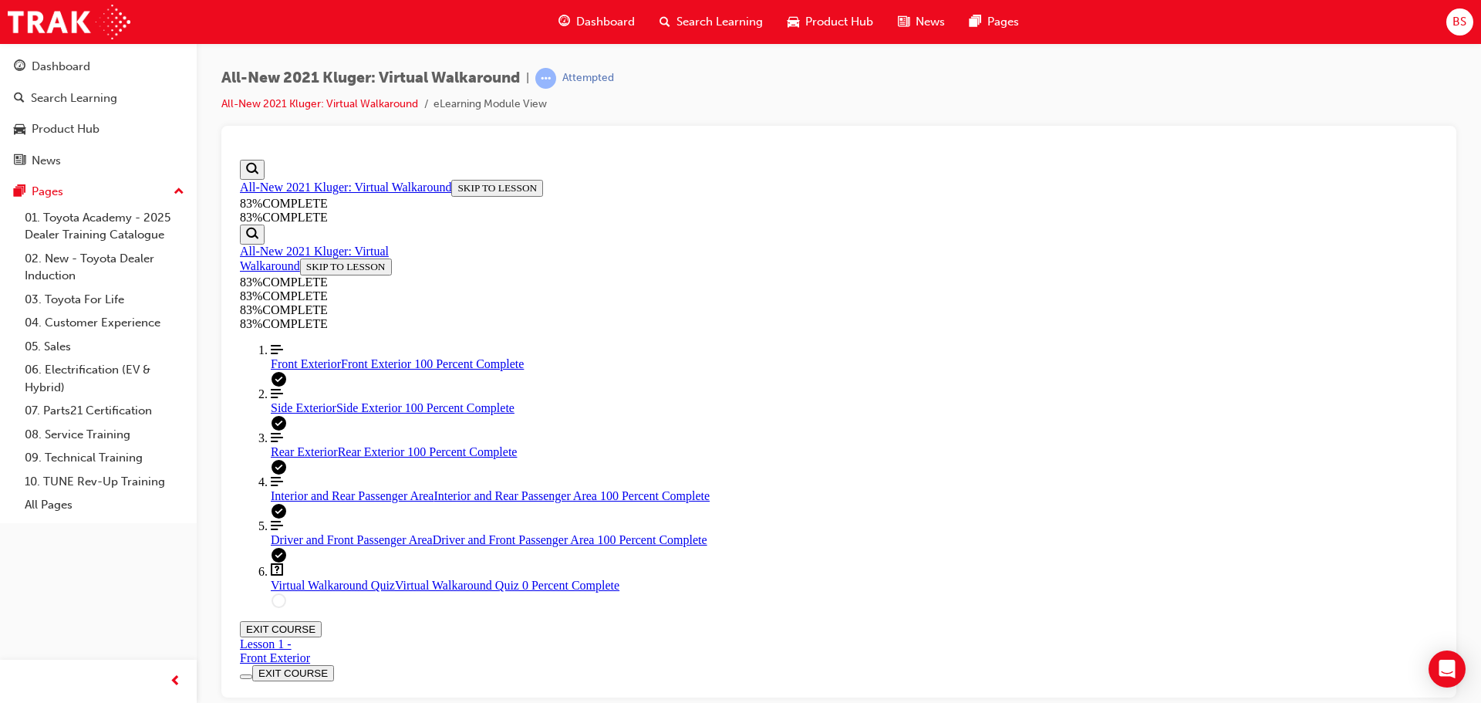
click at [293, 369] on span "Front Exterior" at bounding box center [306, 362] width 70 height 13
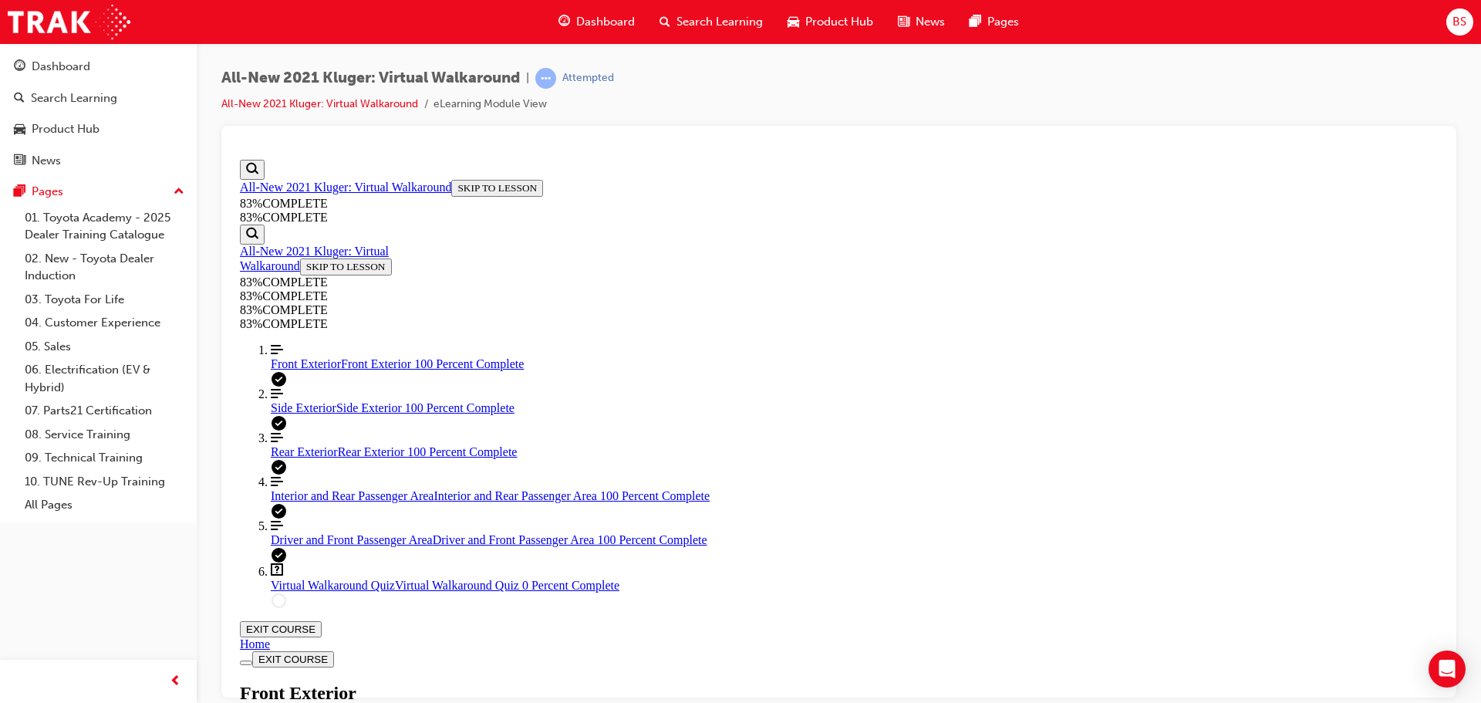
scroll to position [75, 0]
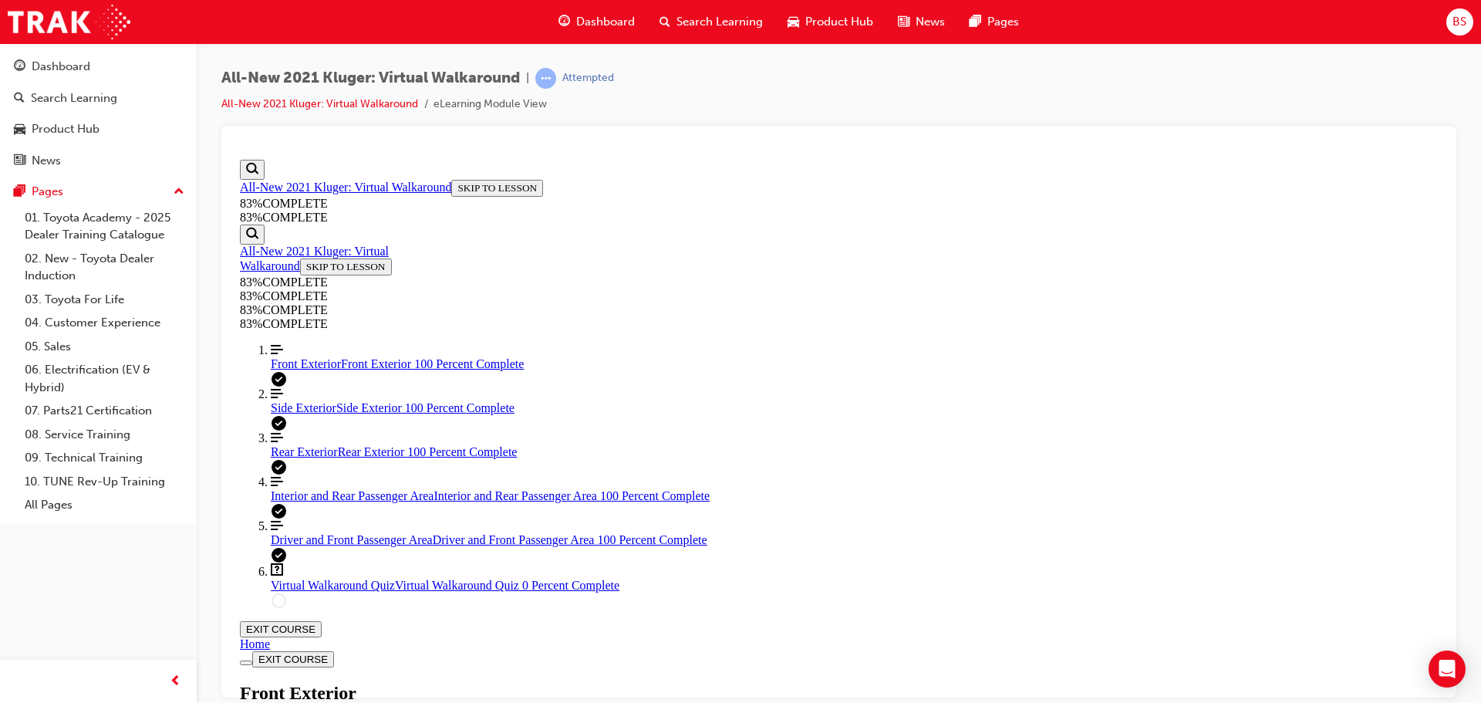
scroll to position [305, 0]
click at [309, 591] on span "Virtual Walkaround Quiz" at bounding box center [333, 584] width 124 height 13
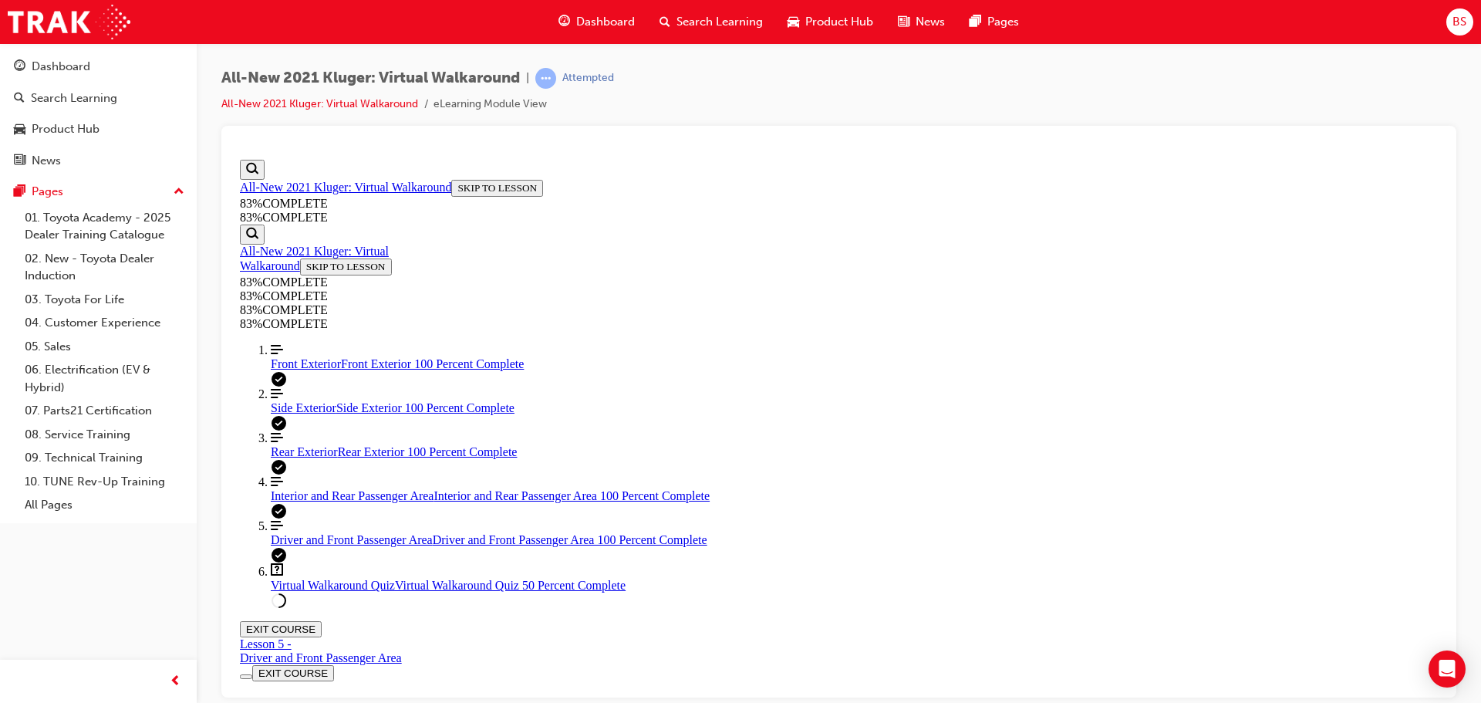
scroll to position [56, 0]
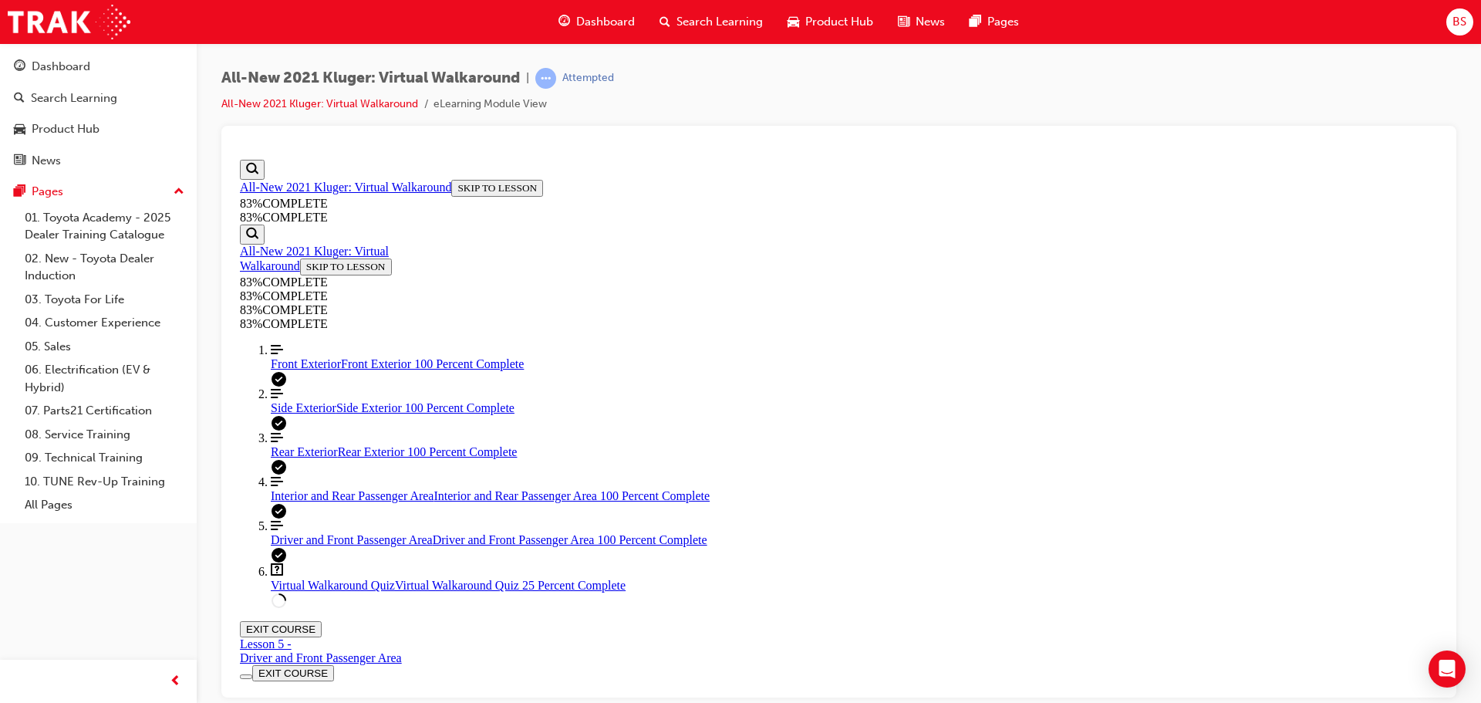
drag, startPoint x: 703, startPoint y: 390, endPoint x: 699, endPoint y: 406, distance: 16.6
drag, startPoint x: 701, startPoint y: 535, endPoint x: 732, endPoint y: 558, distance: 38.6
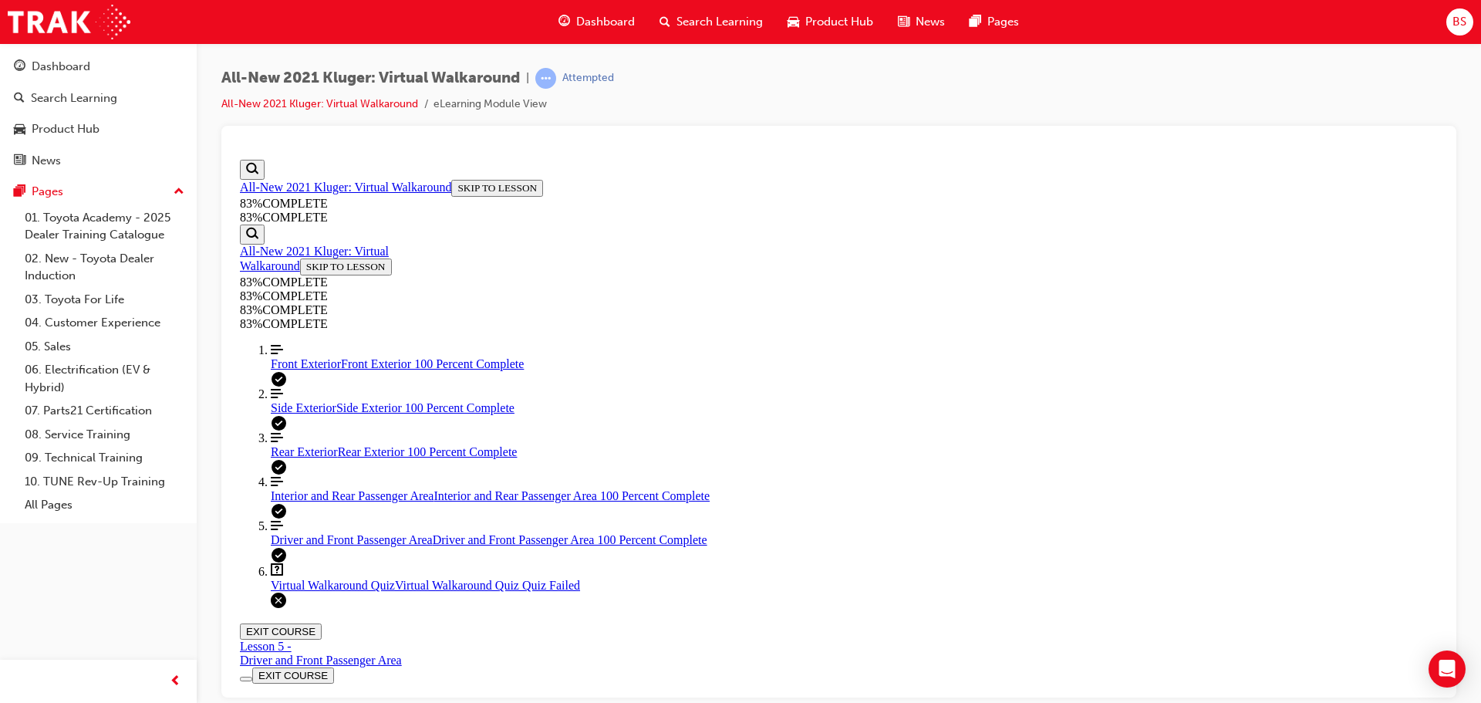
scroll to position [56, 0]
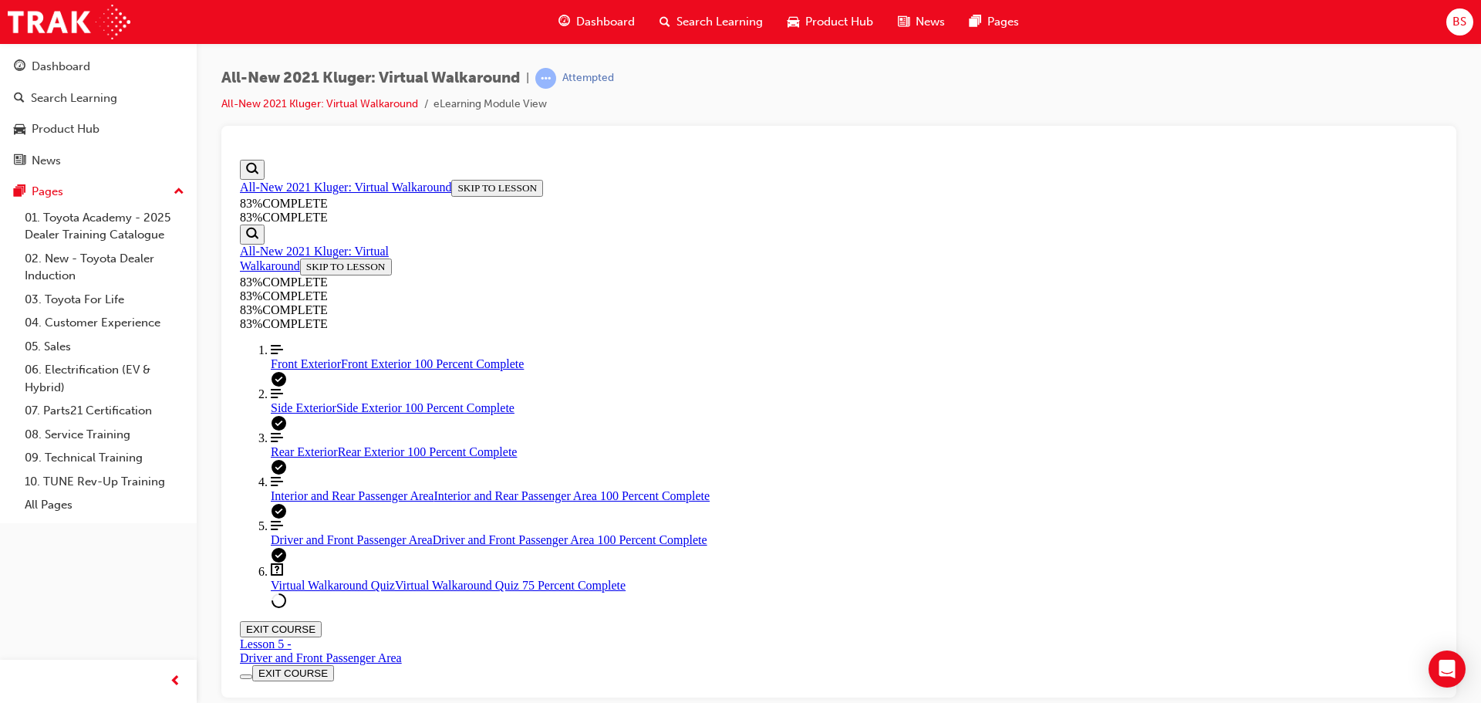
scroll to position [133, 0]
click at [322, 620] on button "EXIT COURSE" at bounding box center [281, 628] width 82 height 16
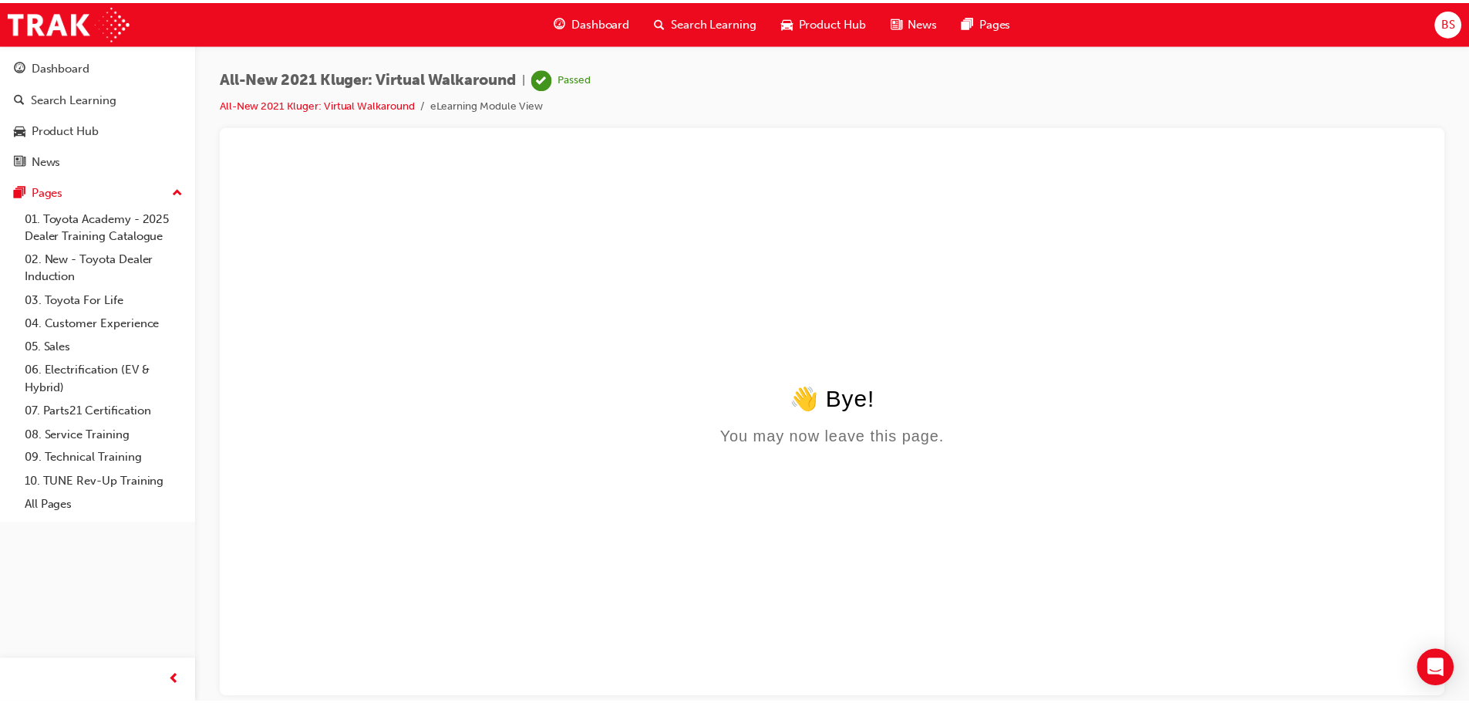
scroll to position [0, 0]
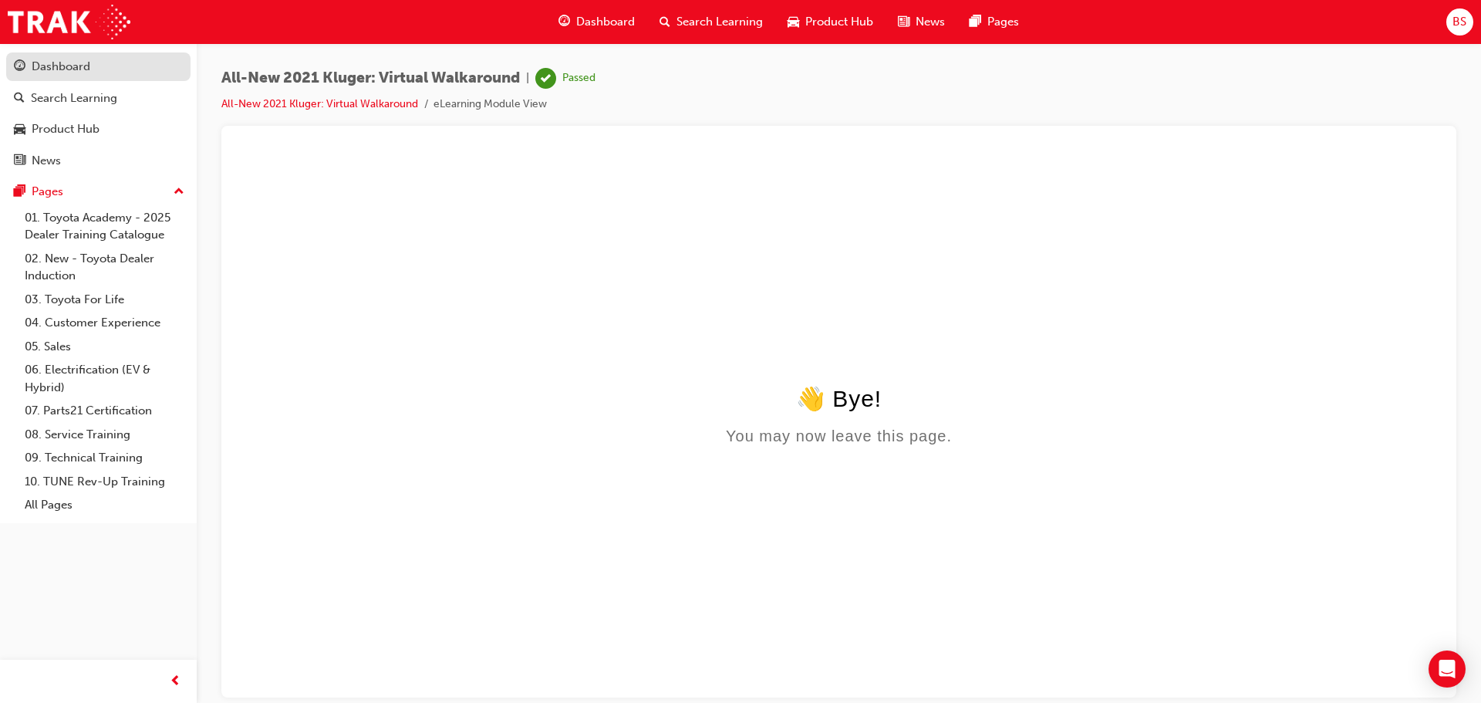
click at [71, 66] on div "Dashboard" at bounding box center [61, 67] width 59 height 18
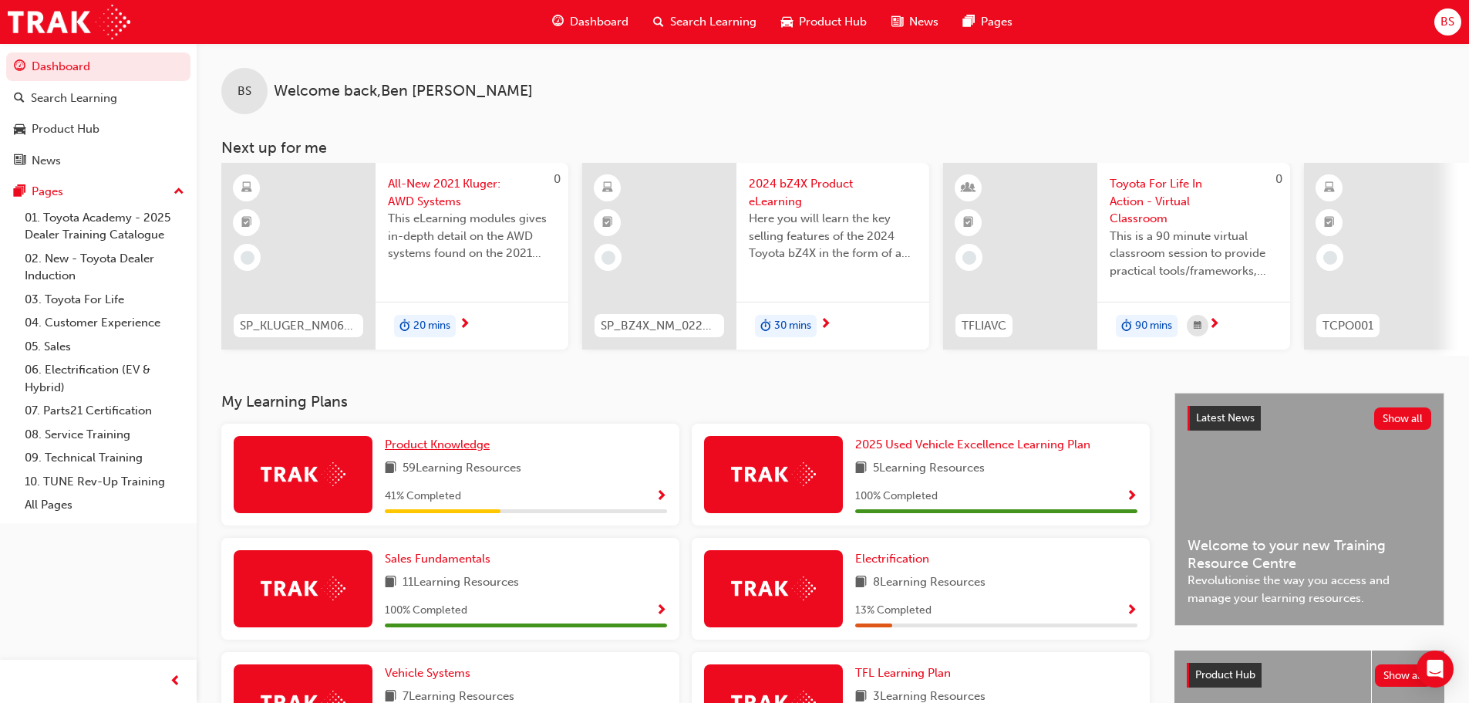
click at [430, 451] on span "Product Knowledge" at bounding box center [437, 444] width 105 height 14
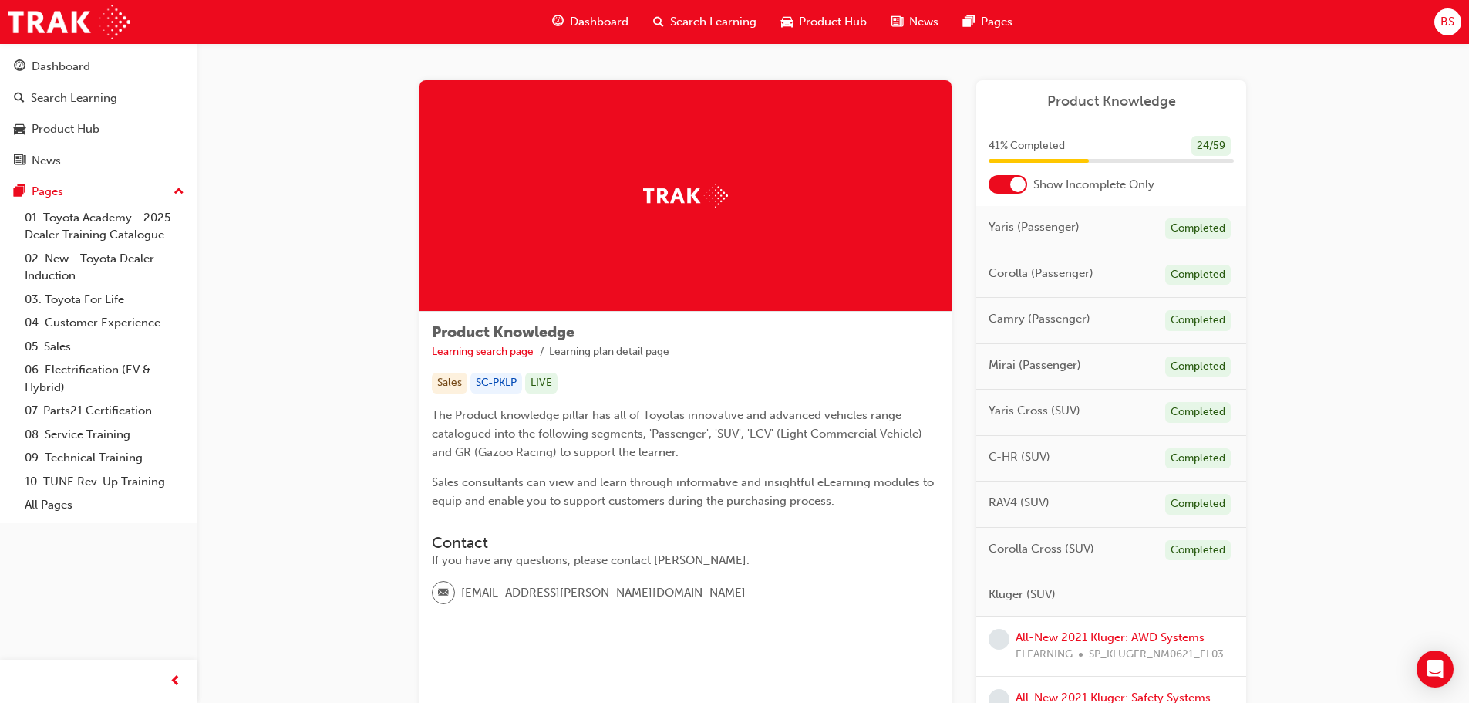
scroll to position [154, 0]
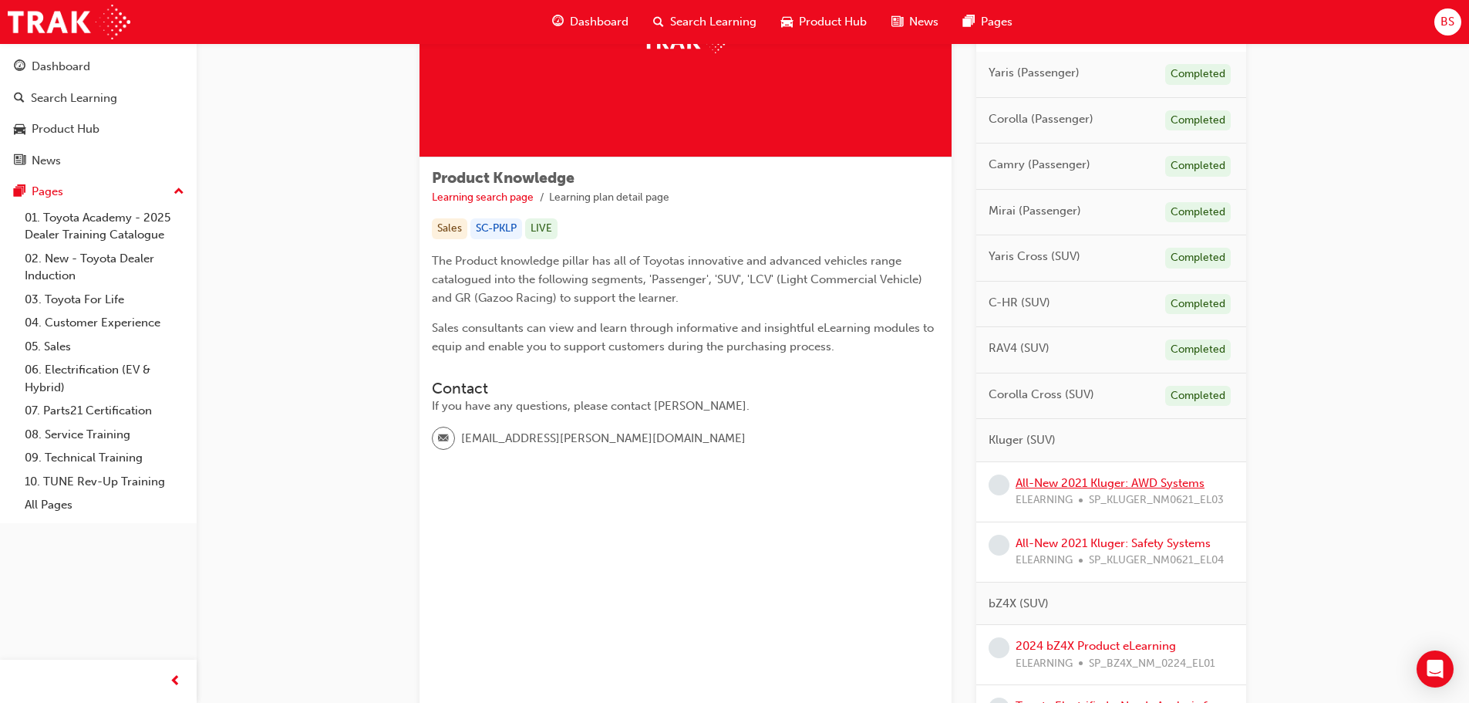
click at [1115, 477] on link "All-New 2021 Kluger: AWD Systems" at bounding box center [1110, 483] width 189 height 14
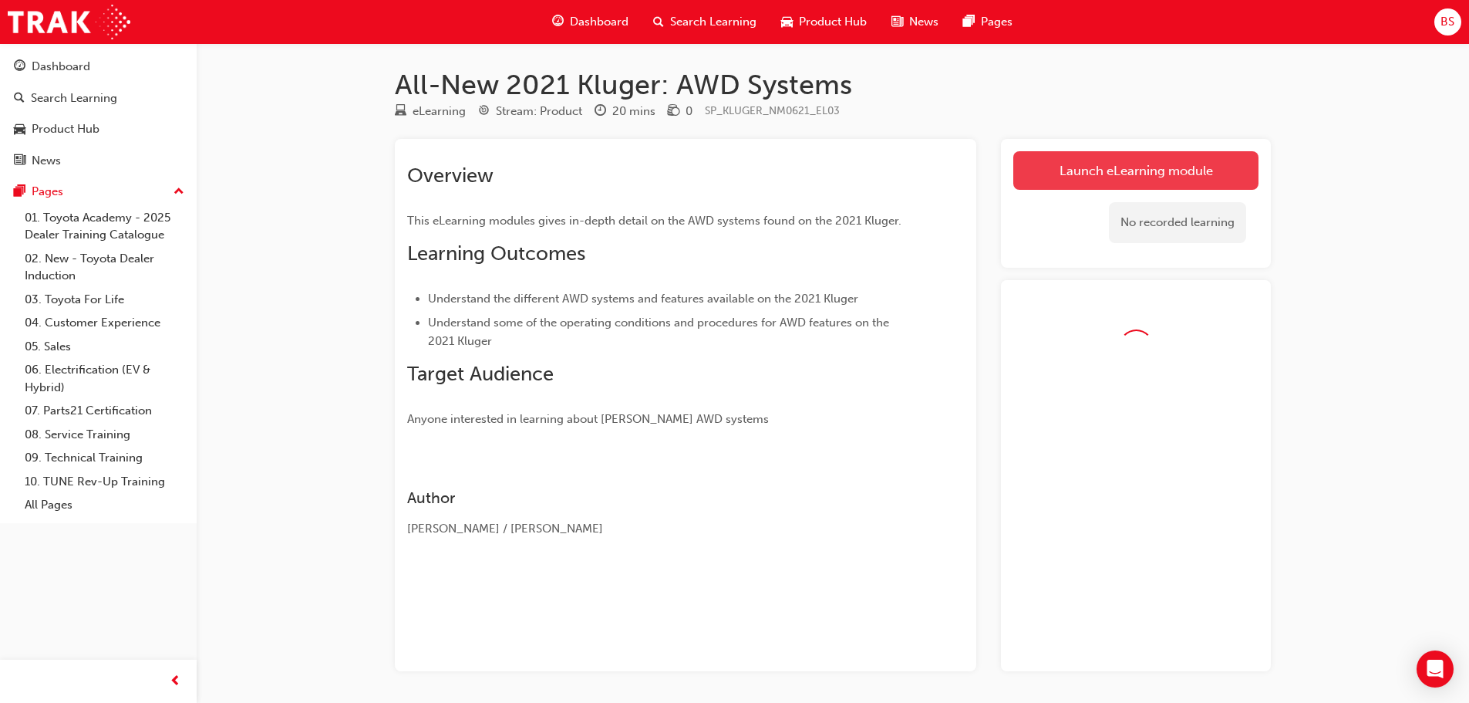
click at [1124, 167] on link "Launch eLearning module" at bounding box center [1135, 170] width 245 height 39
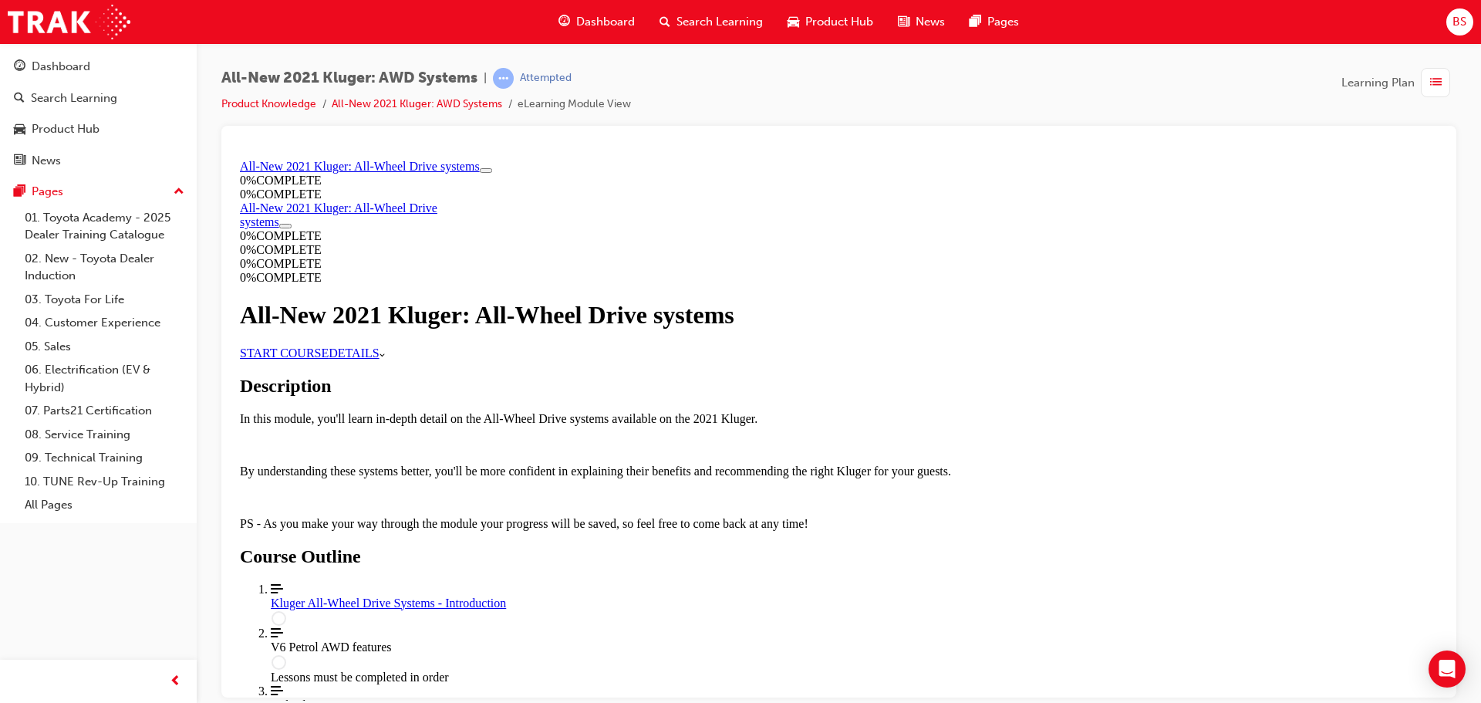
click at [329, 359] on link "START COURSE" at bounding box center [284, 351] width 89 height 13
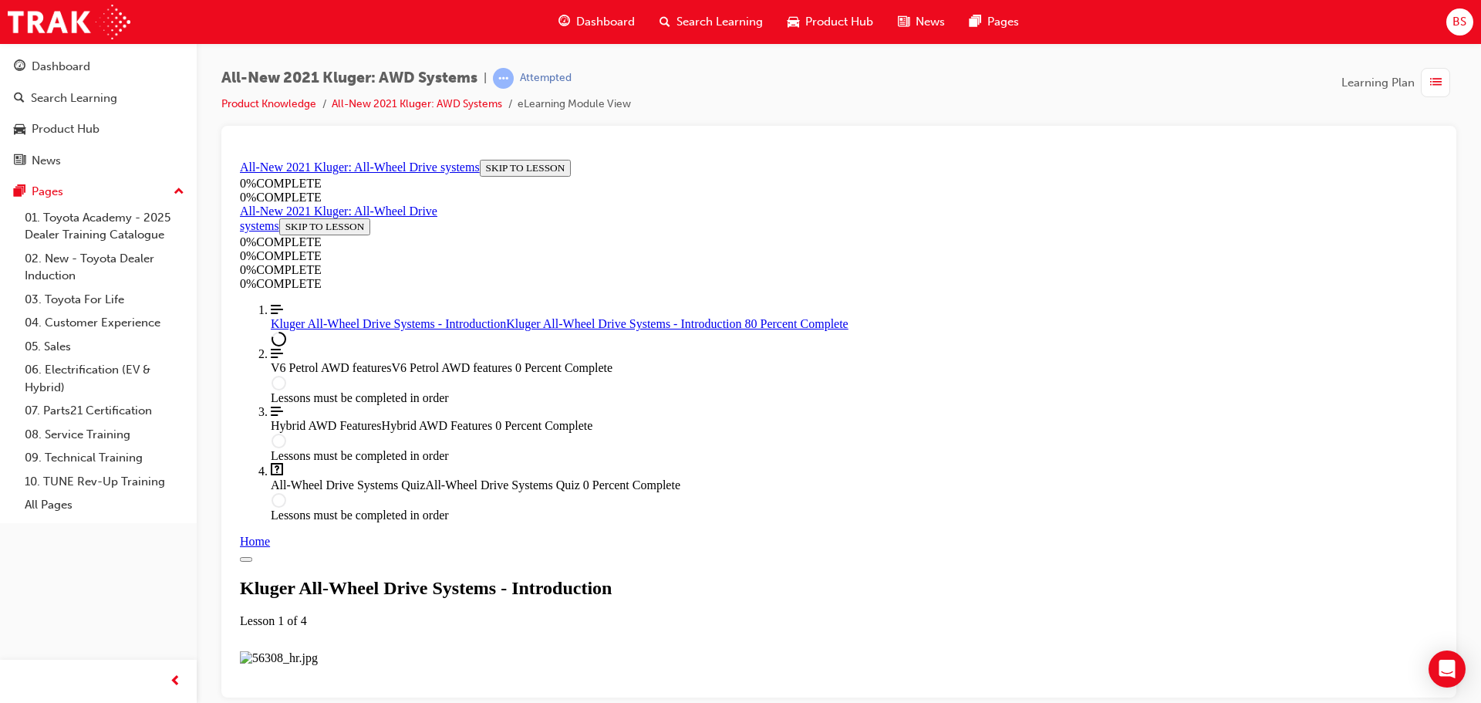
scroll to position [1625, 0]
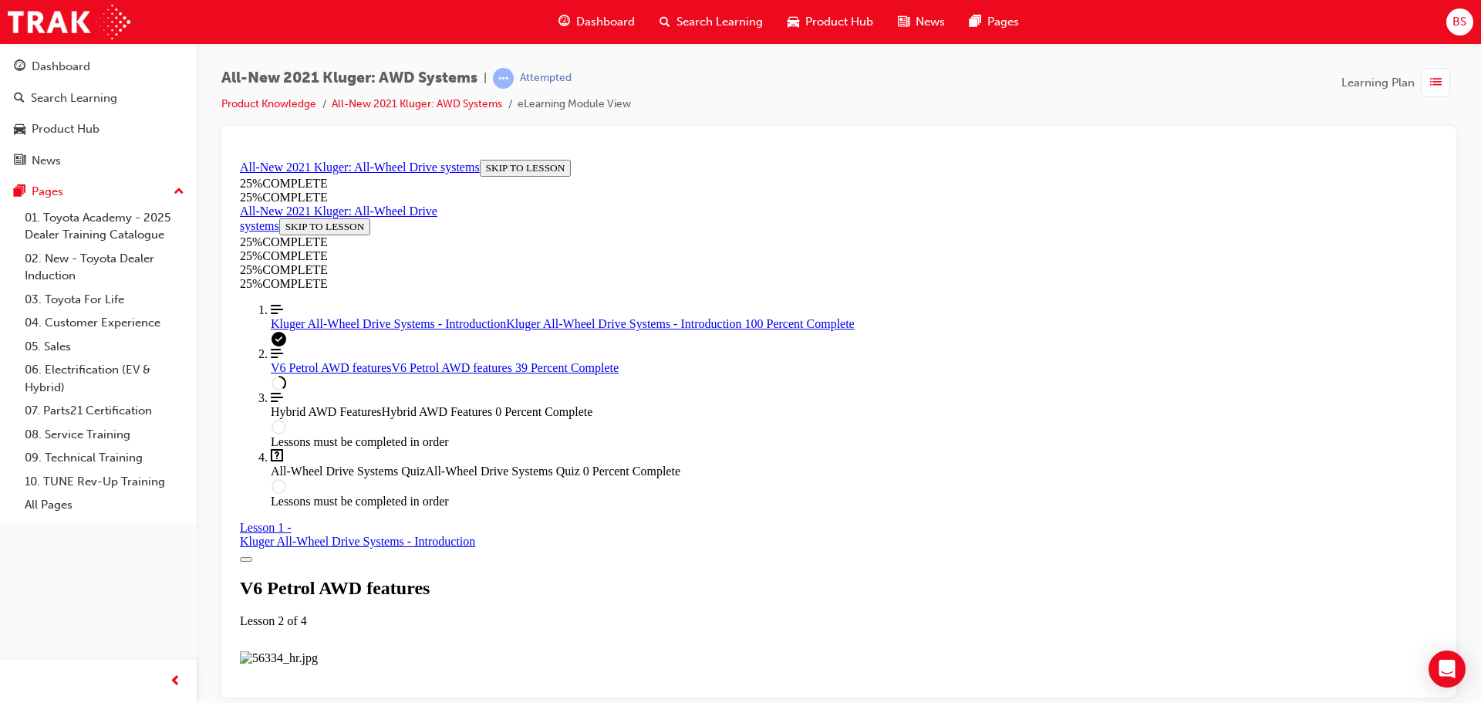
scroll to position [2752, 0]
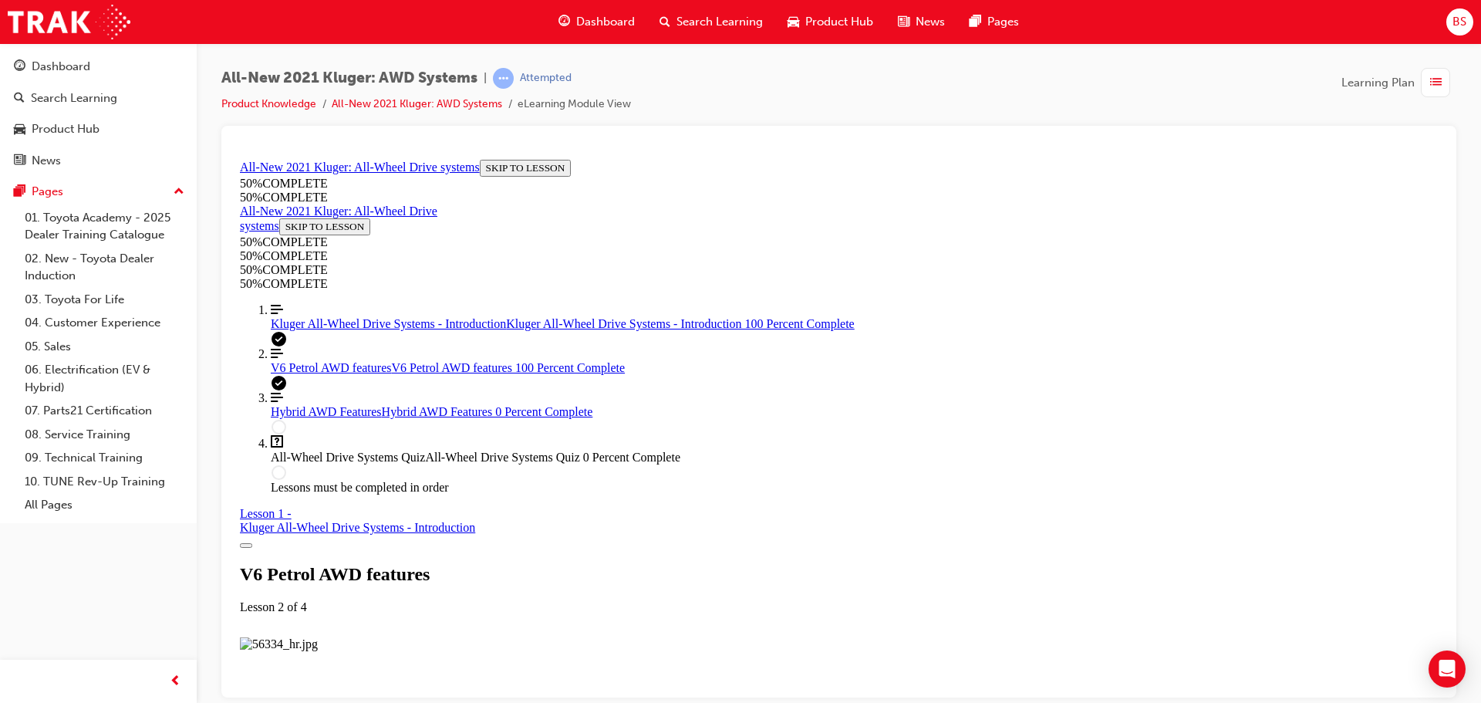
scroll to position [7591, 0]
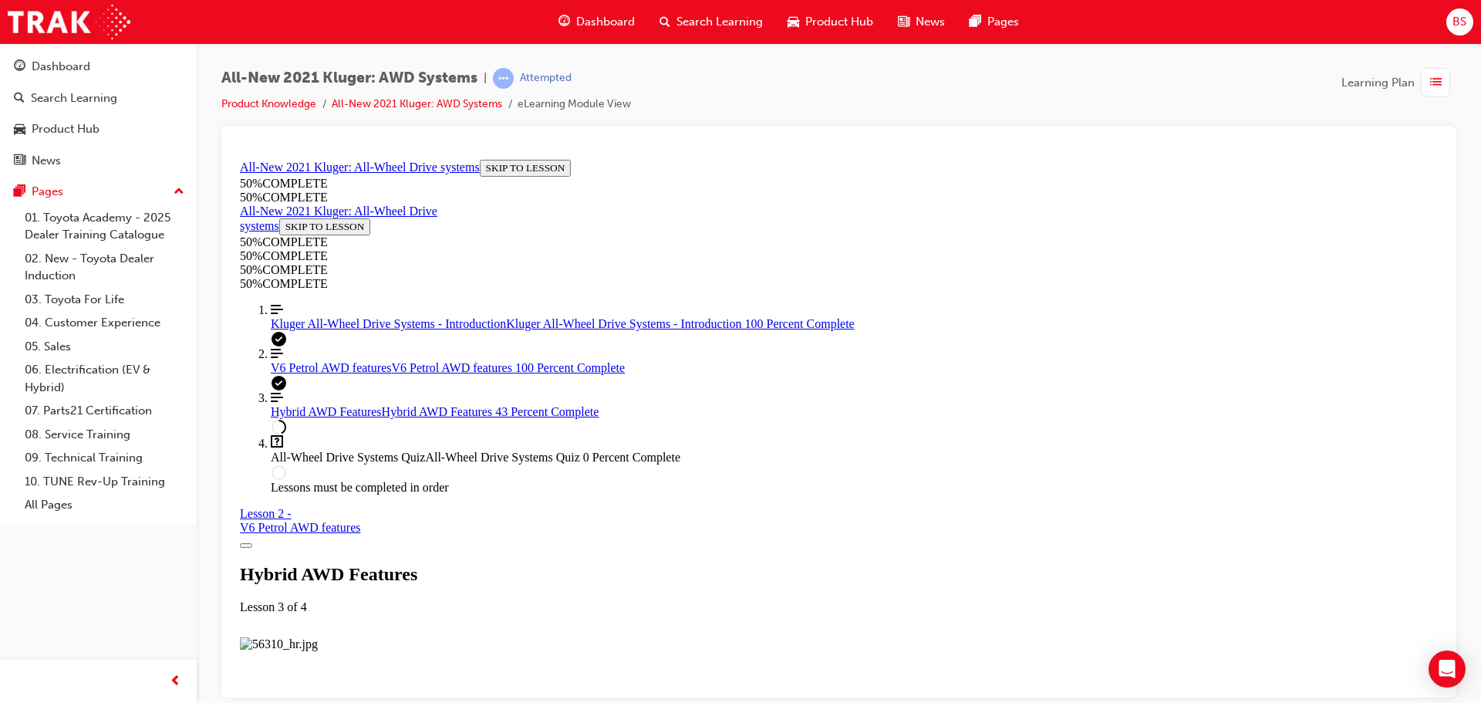
scroll to position [1981, 0]
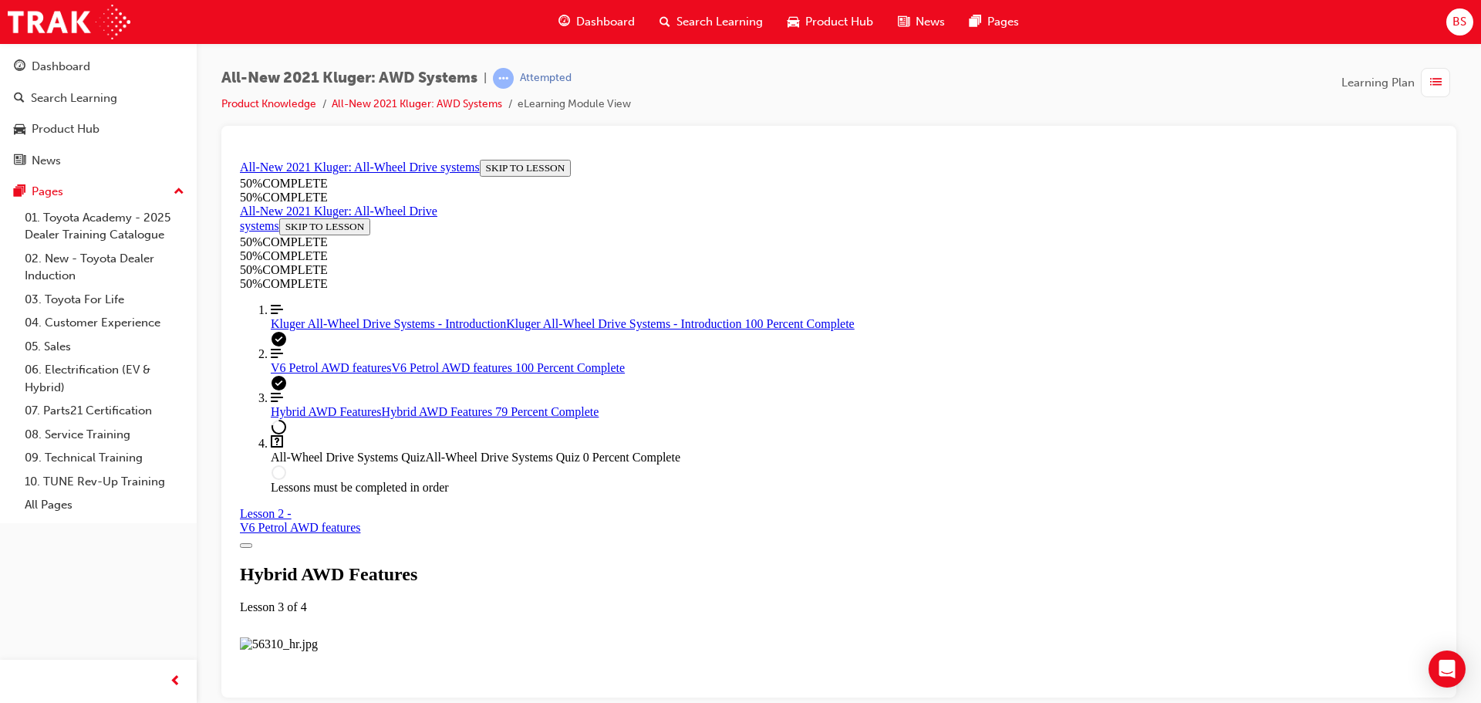
scroll to position [3664, 0]
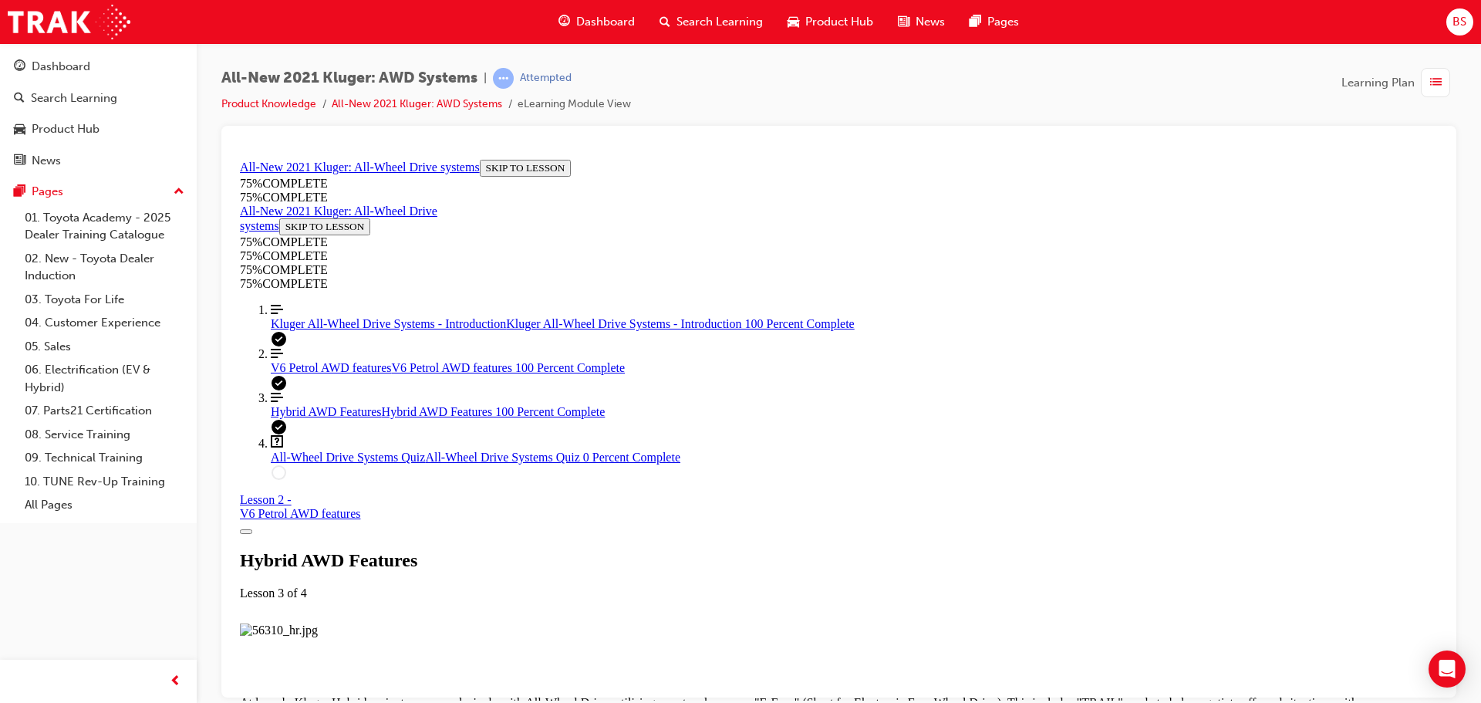
scroll to position [4078, 0]
drag, startPoint x: 723, startPoint y: 327, endPoint x: 721, endPoint y: 382, distance: 54.8
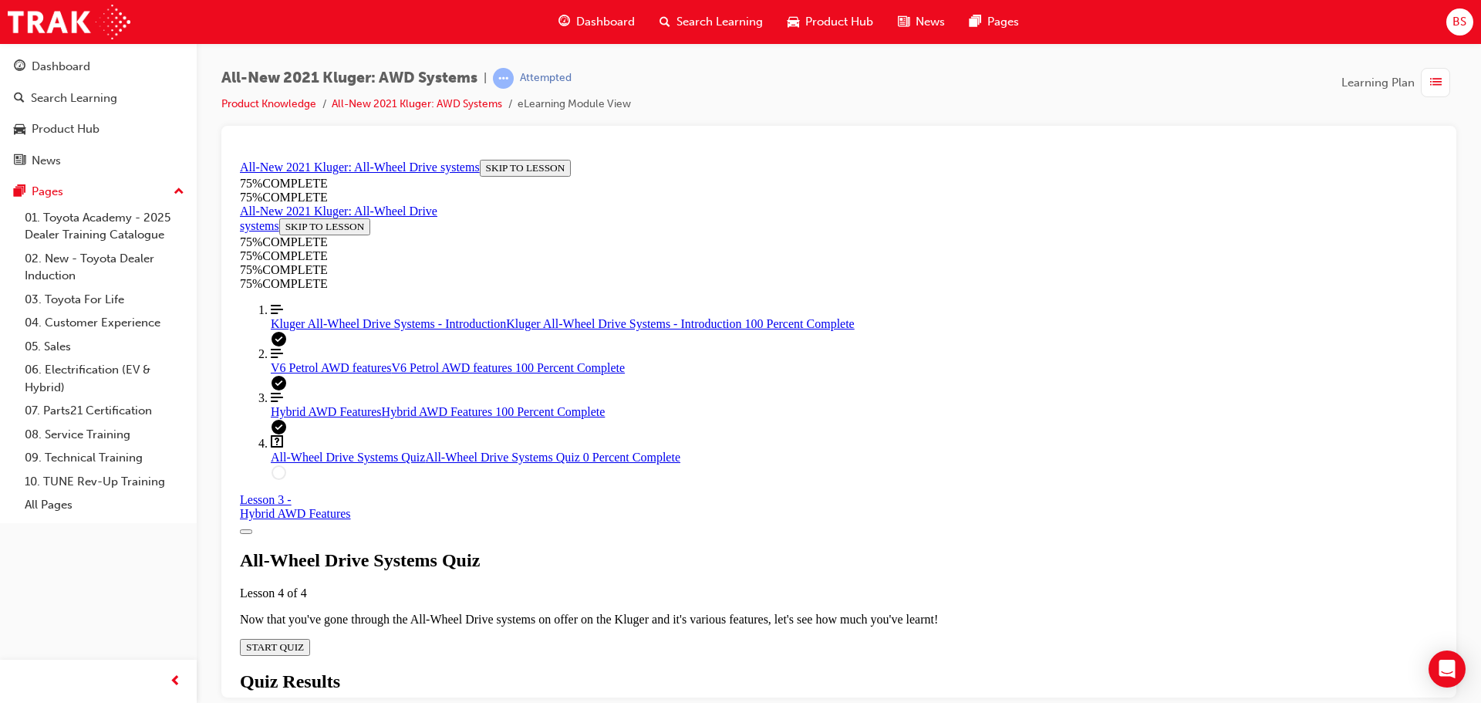
scroll to position [53, 0]
click at [304, 640] on span "START QUIZ" at bounding box center [275, 646] width 58 height 12
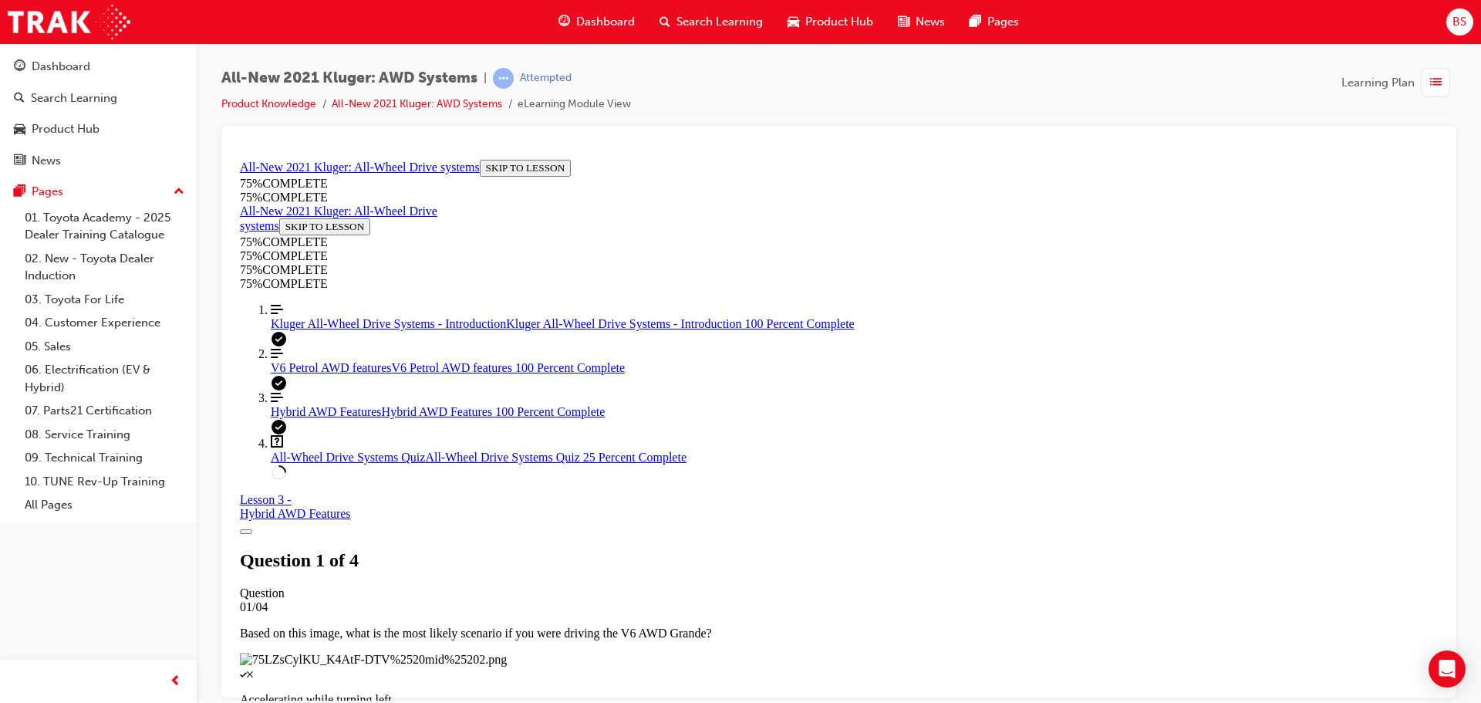
scroll to position [133, 0]
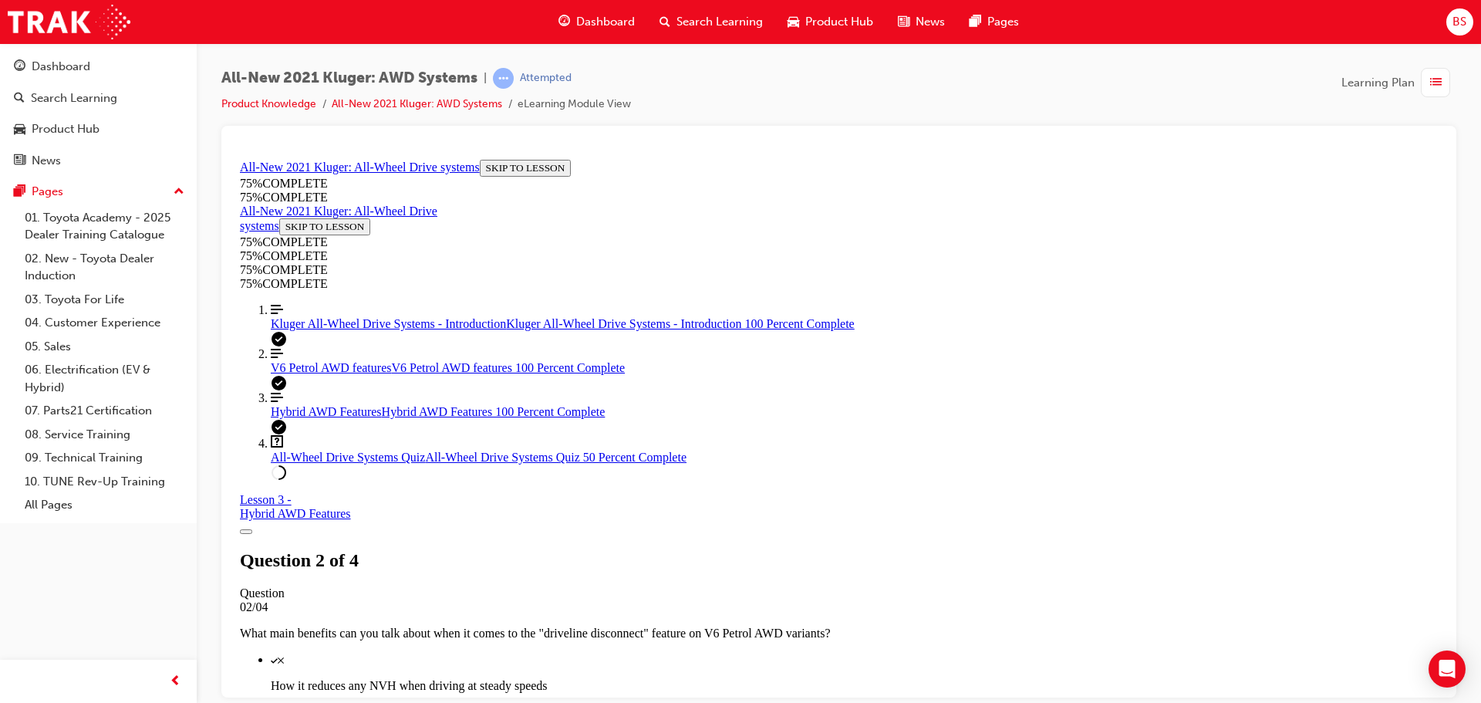
scroll to position [243, 0]
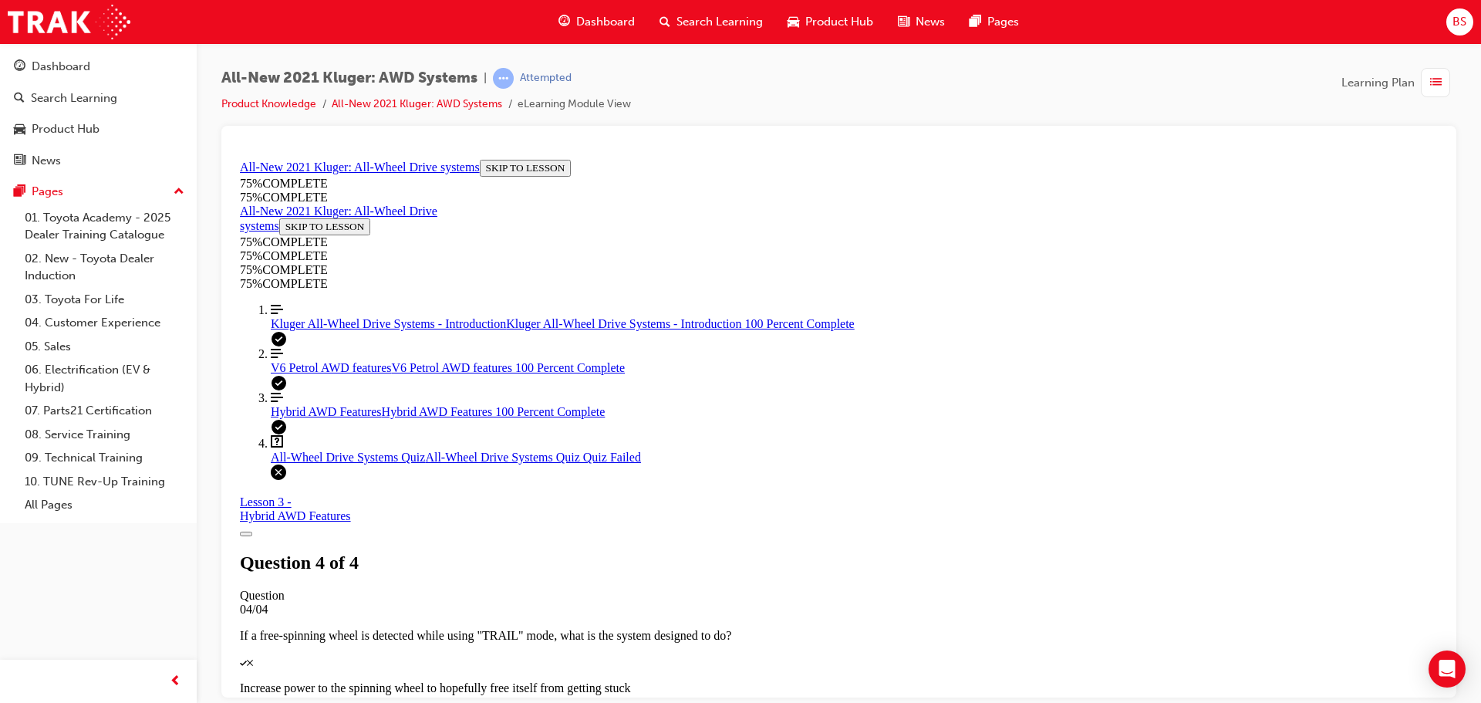
scroll to position [251, 0]
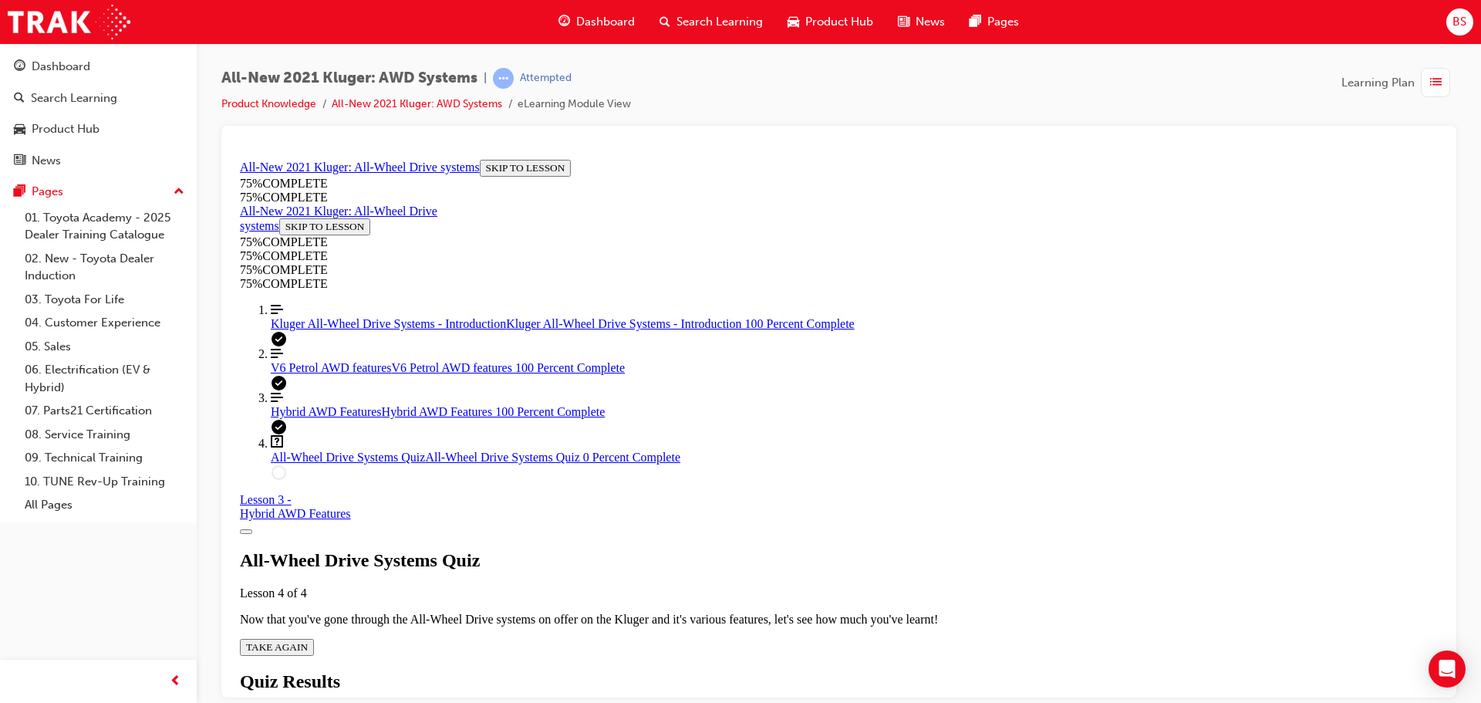
click at [308, 640] on span "TAKE AGAIN" at bounding box center [277, 646] width 62 height 12
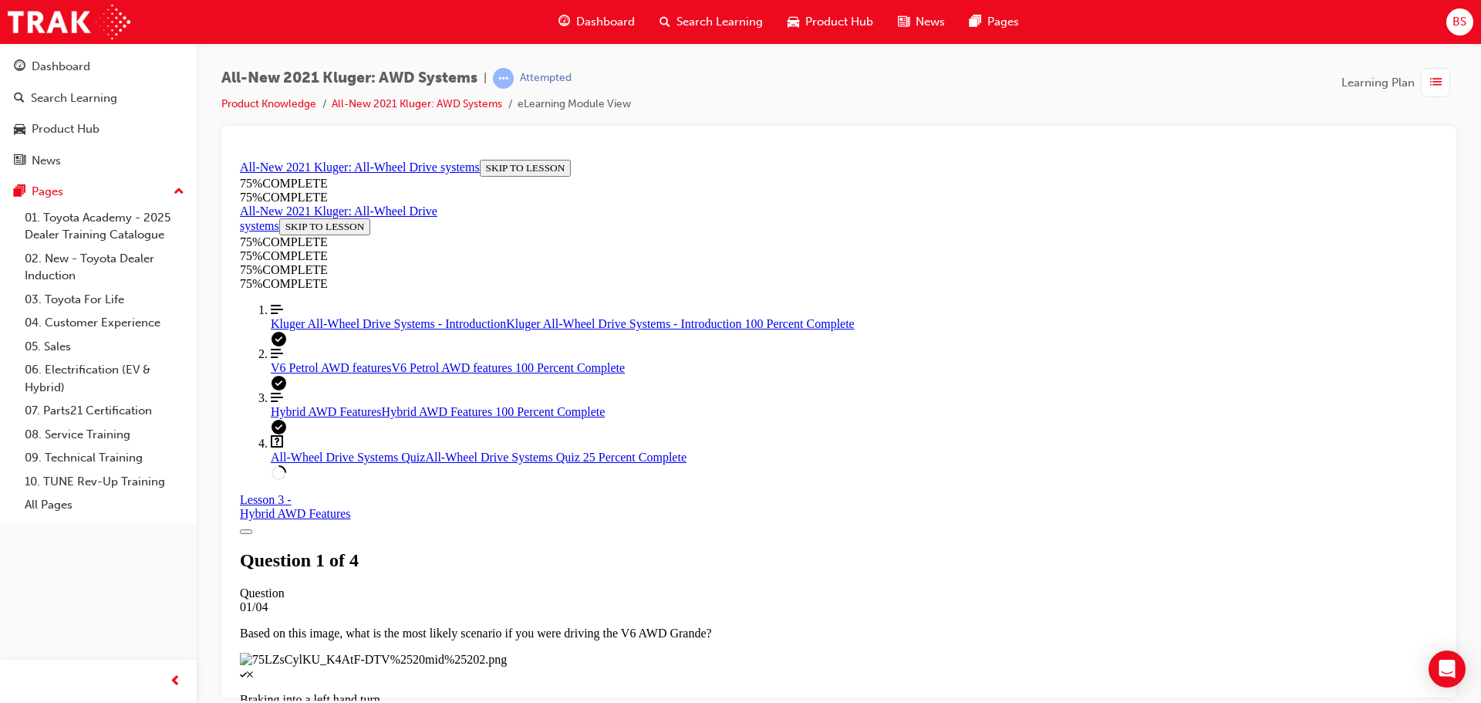
scroll to position [133, 0]
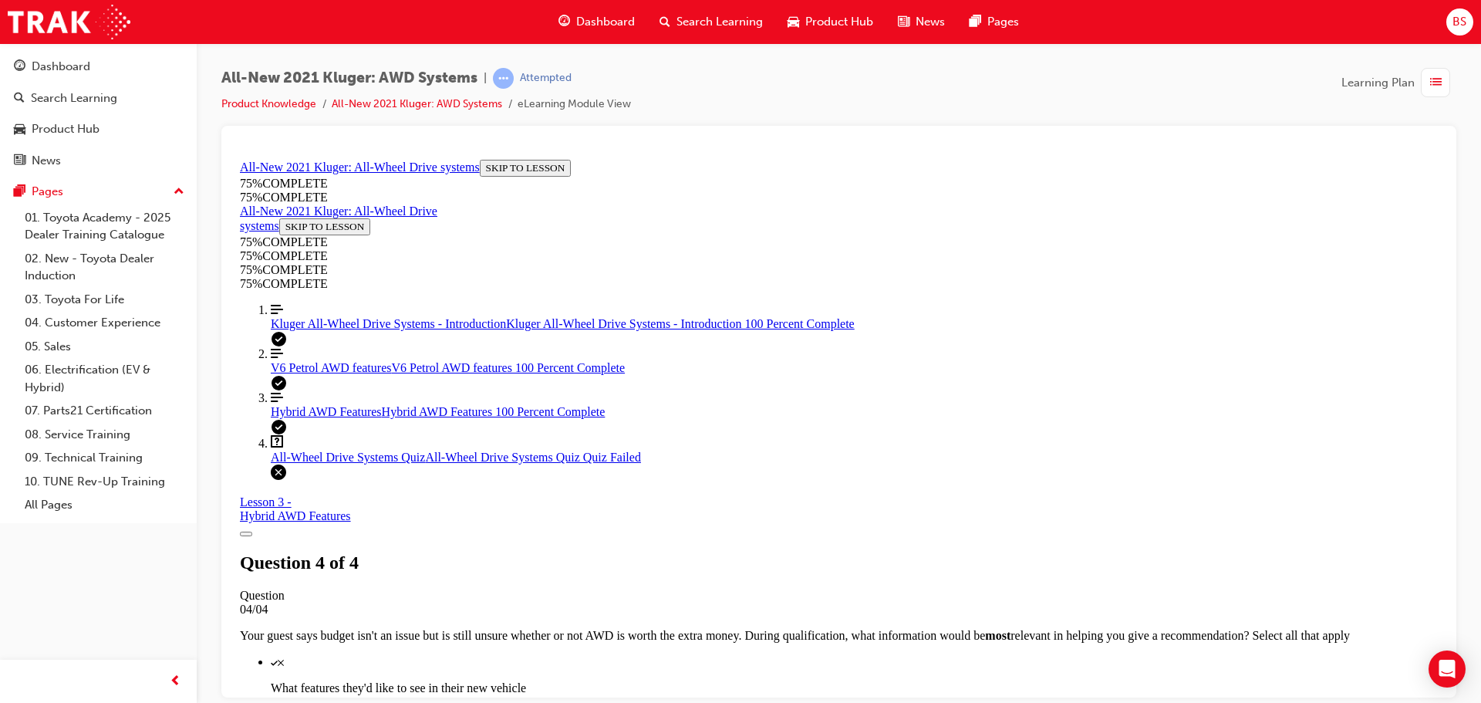
scroll to position [251, 0]
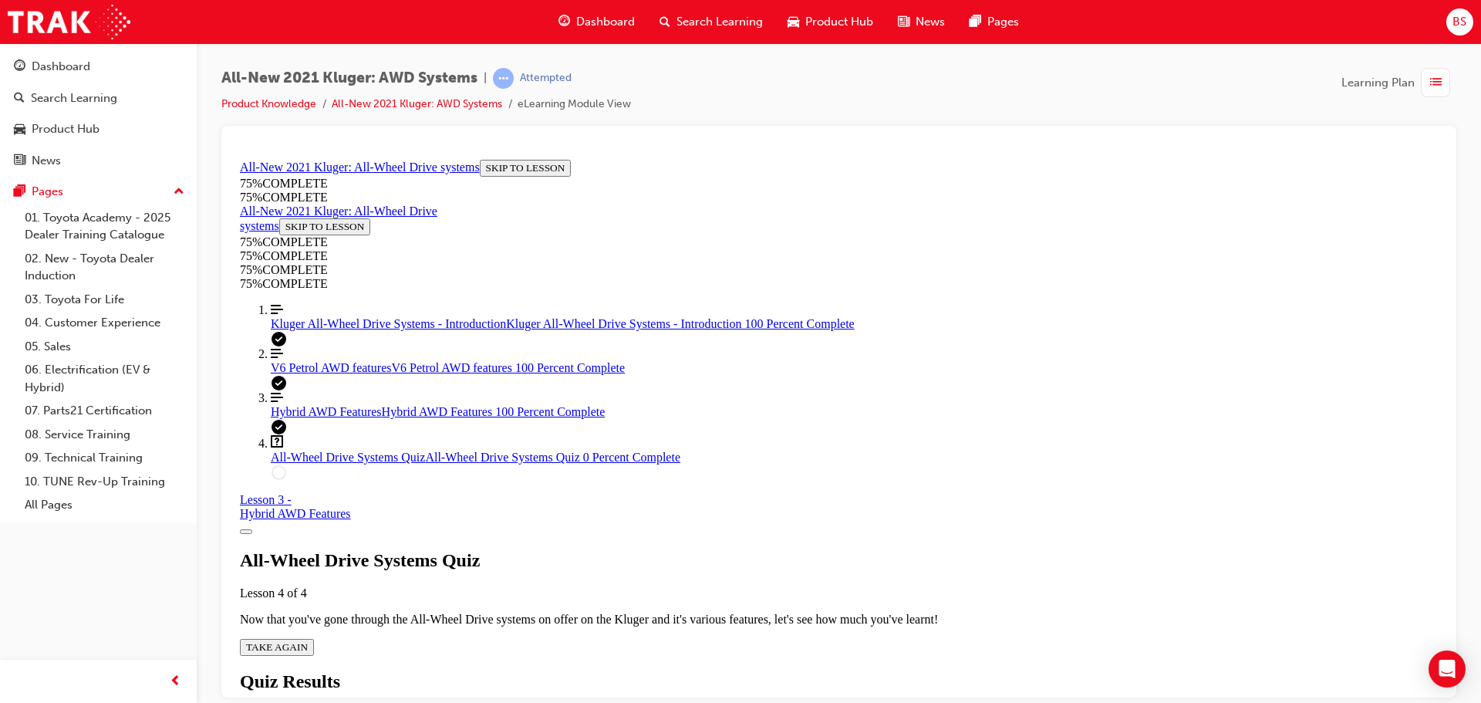
click at [308, 640] on span "TAKE AGAIN" at bounding box center [277, 646] width 62 height 12
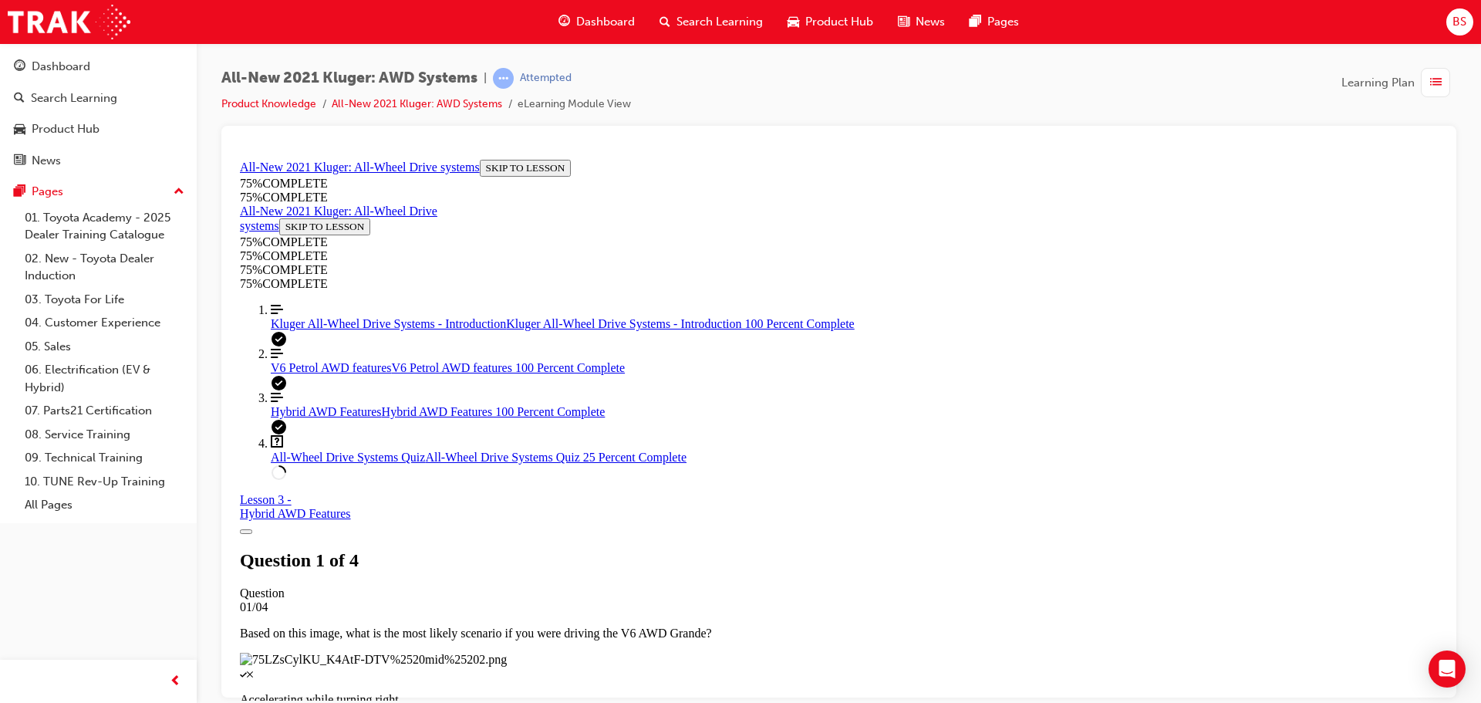
scroll to position [56, 0]
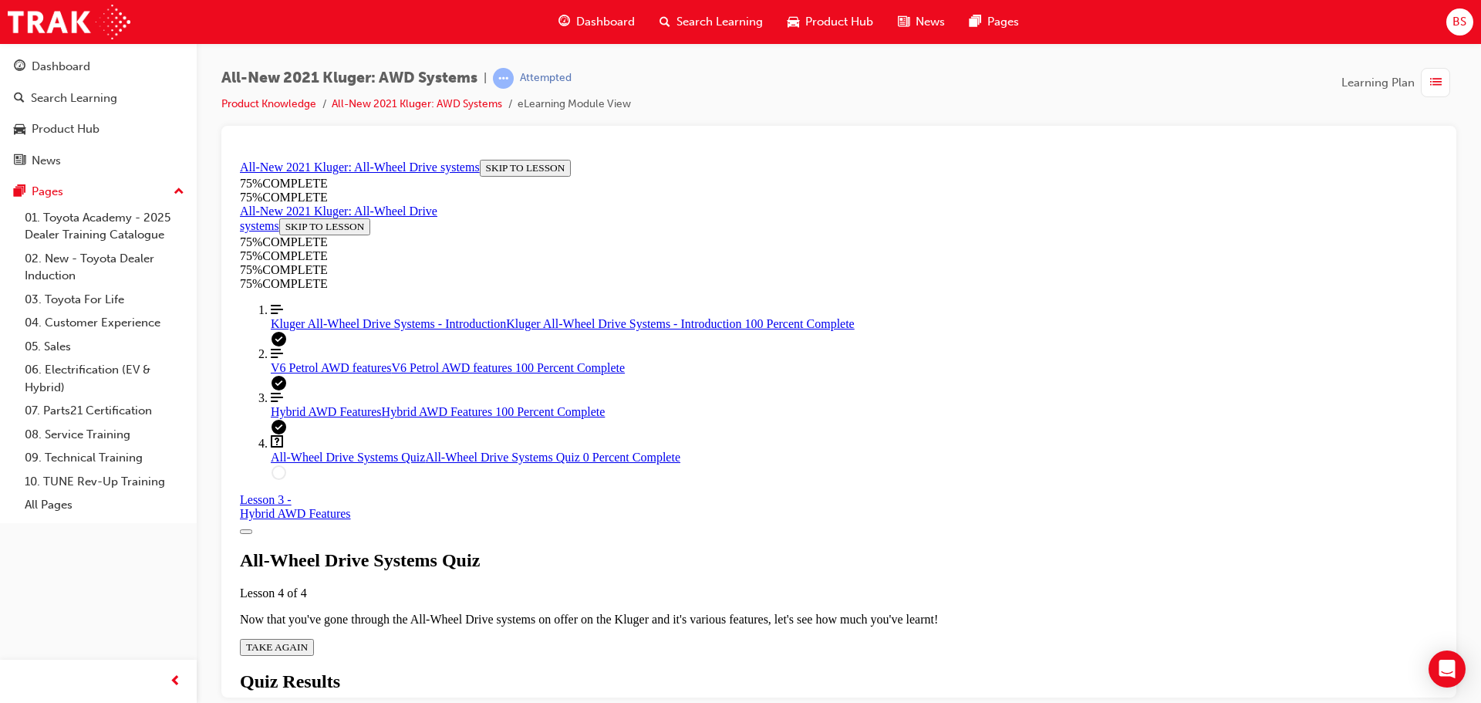
scroll to position [56, 0]
click at [314, 638] on button "TAKE AGAIN" at bounding box center [277, 646] width 74 height 17
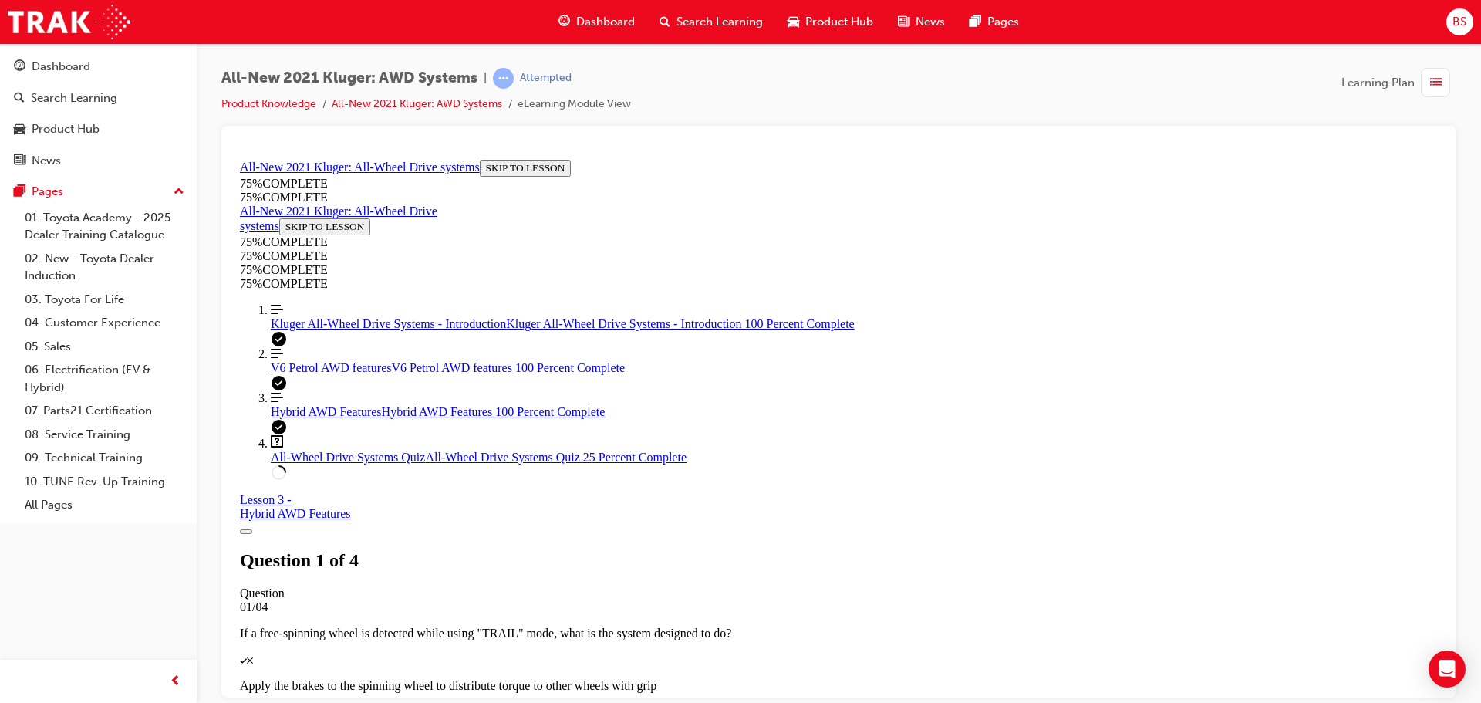
scroll to position [365, 0]
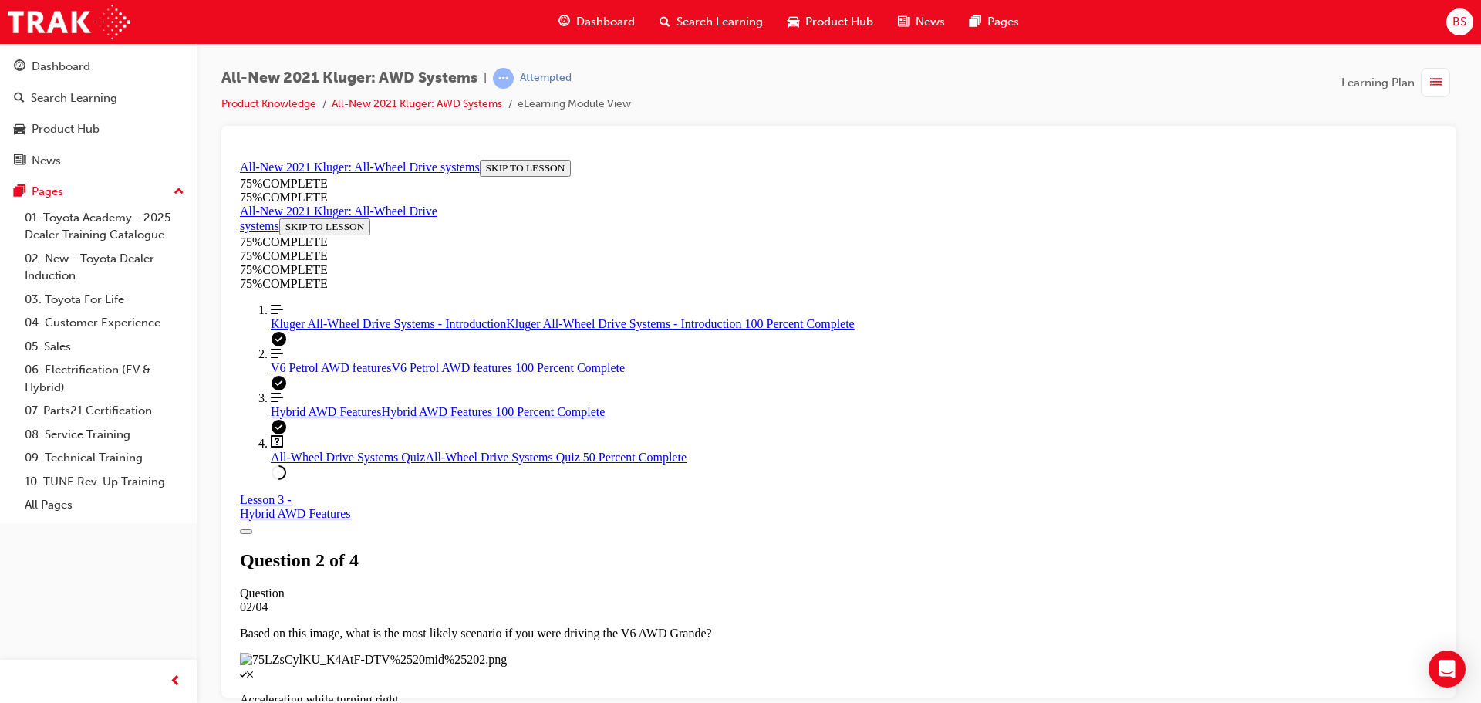
scroll to position [133, 0]
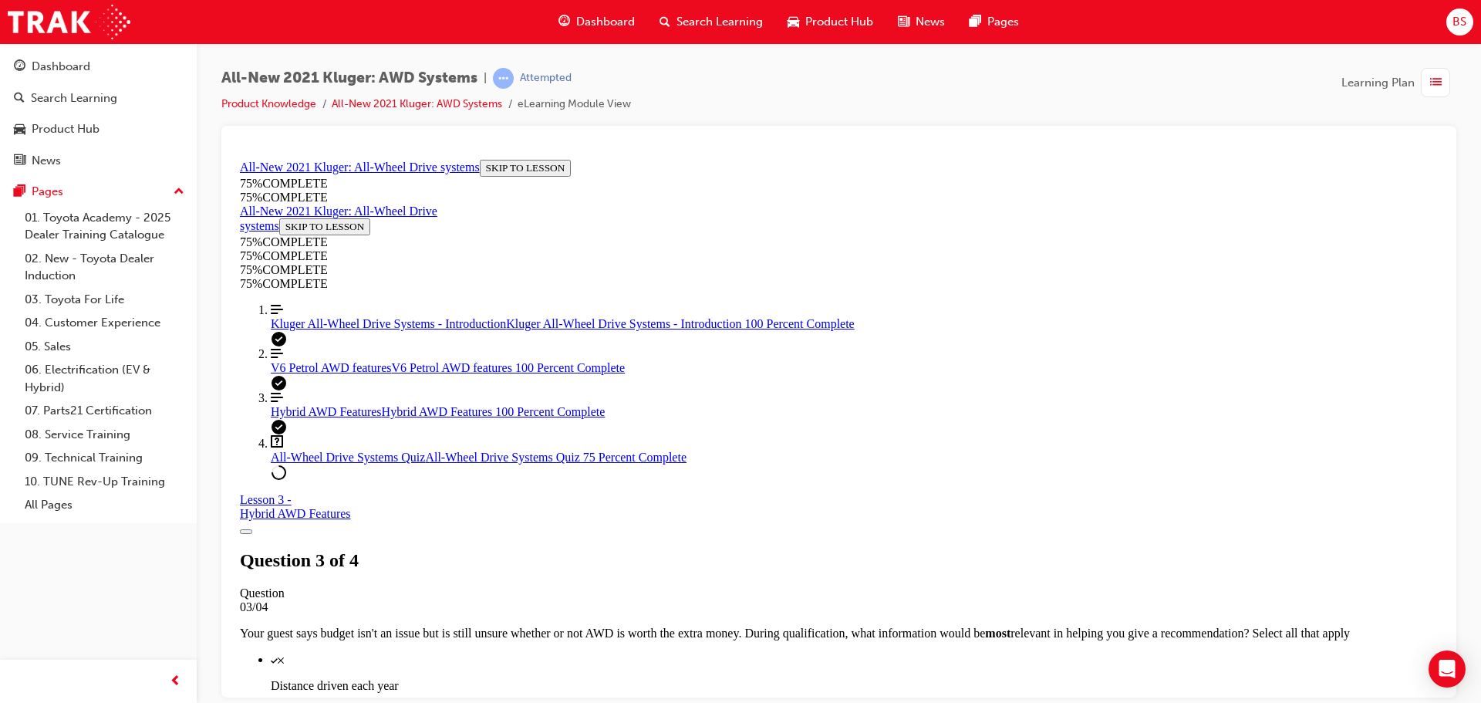
scroll to position [133, 0]
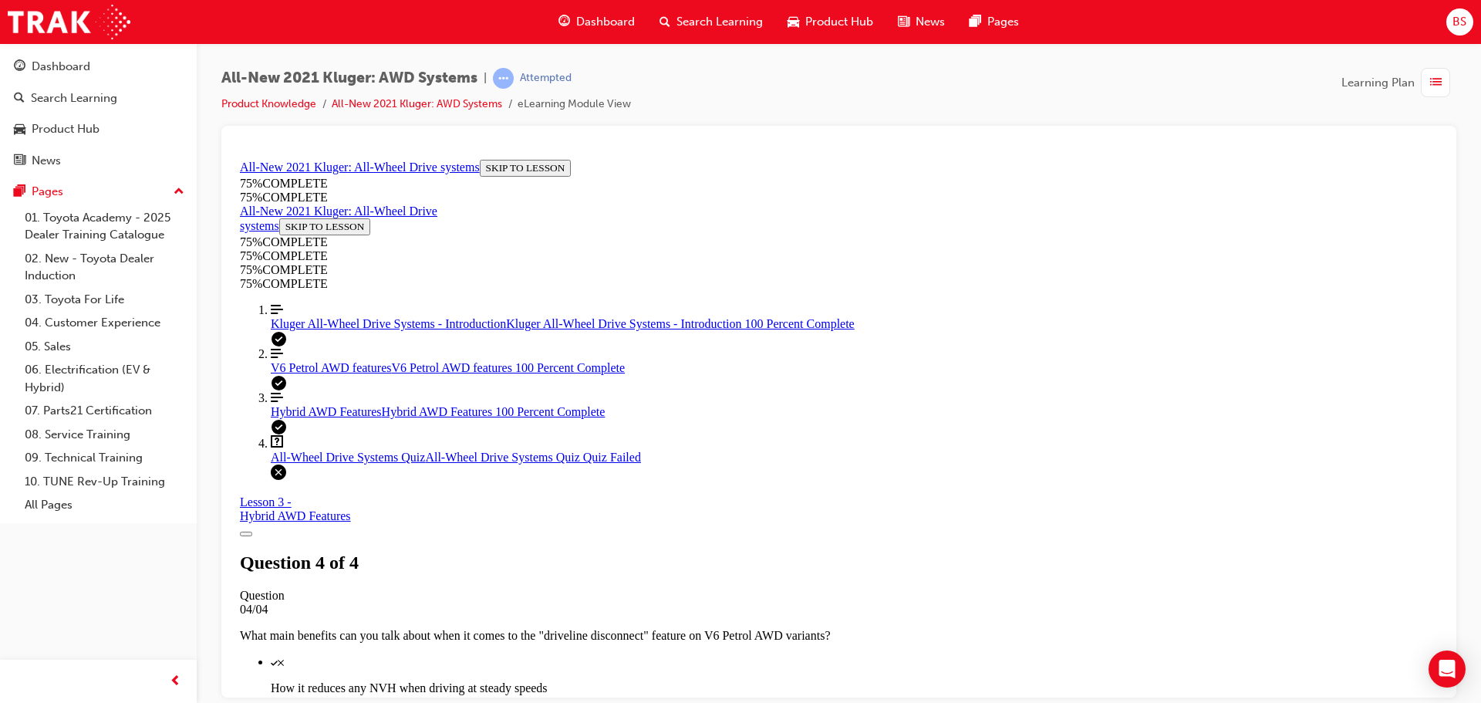
scroll to position [251, 0]
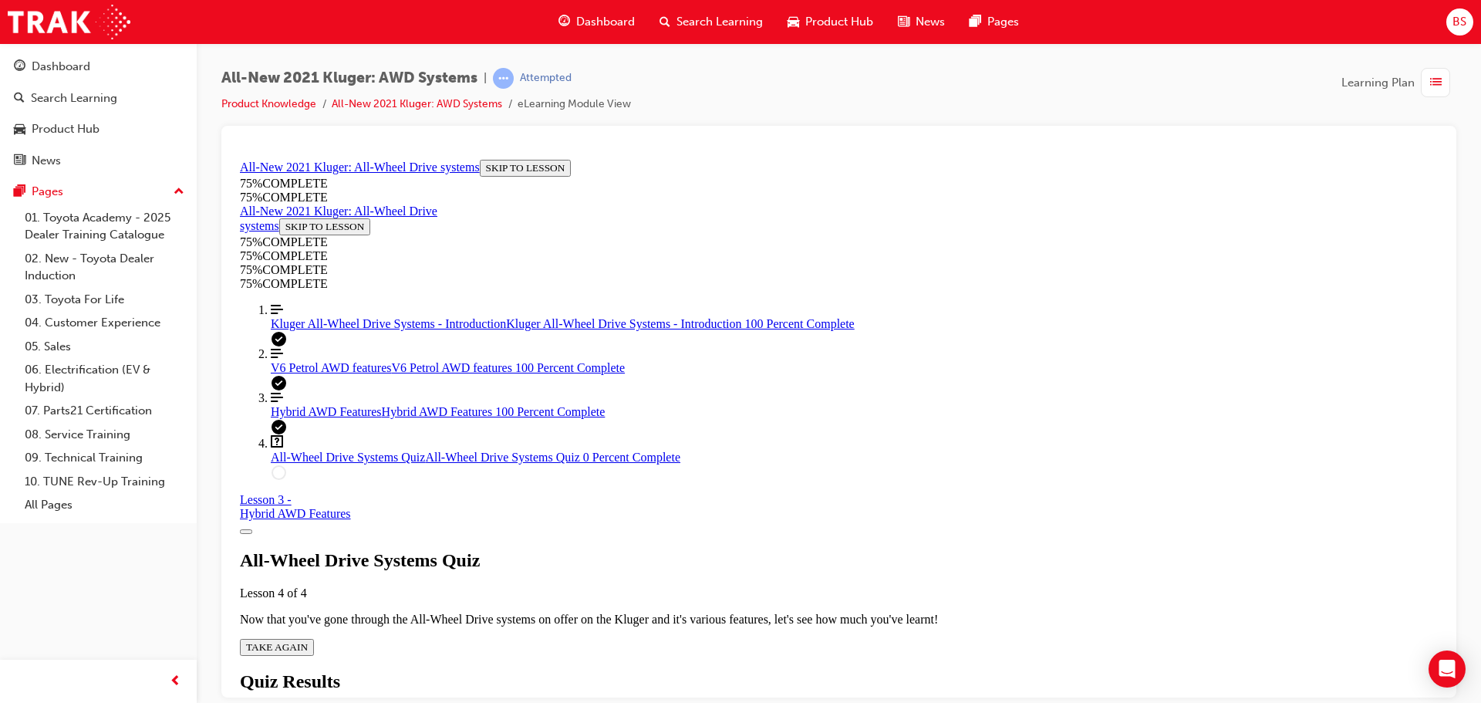
scroll to position [56, 0]
click at [728, 549] on div "All-Wheel Drive Systems Quiz Lesson 4 of 4 Now that you've gone through the All…" at bounding box center [839, 602] width 1198 height 106
click at [308, 640] on span "TAKE AGAIN" at bounding box center [277, 646] width 62 height 12
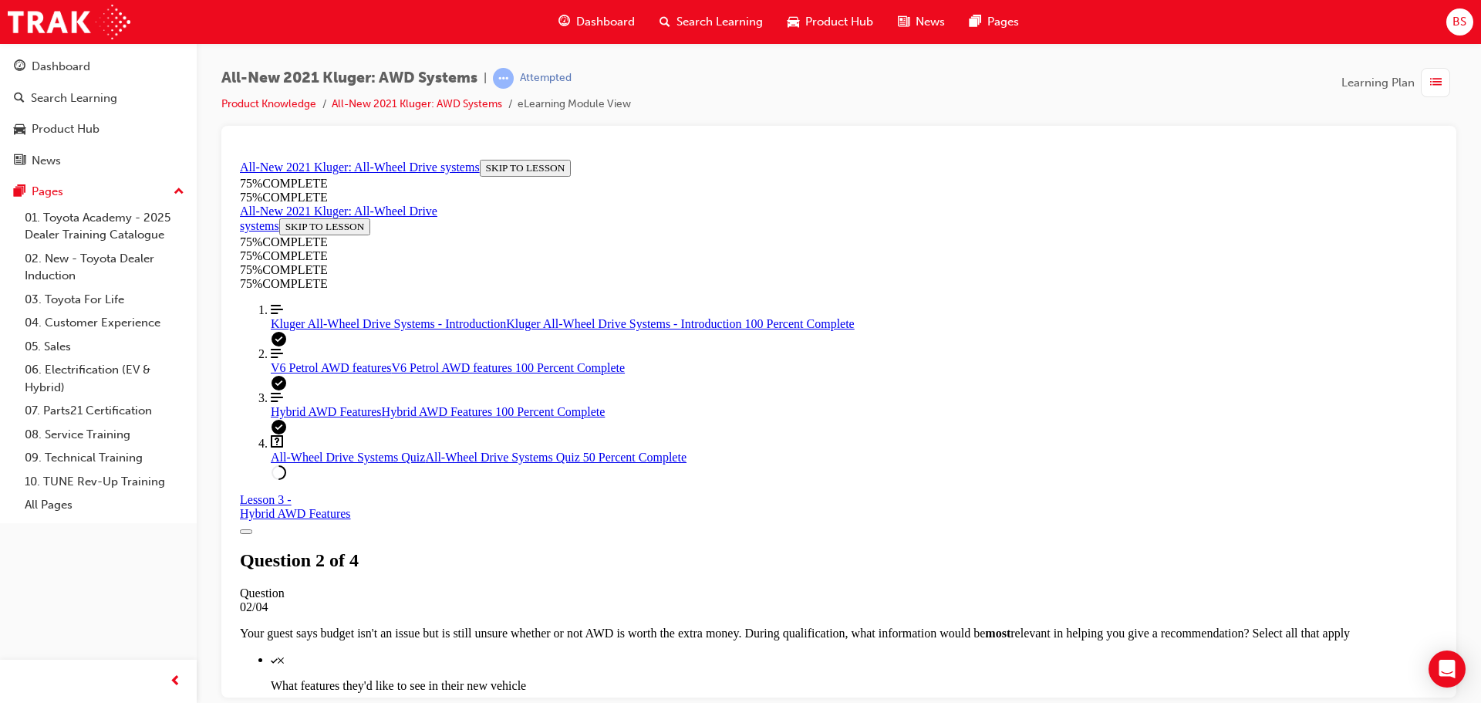
scroll to position [124, 0]
drag, startPoint x: 920, startPoint y: 682, endPoint x: 935, endPoint y: 676, distance: 16.2
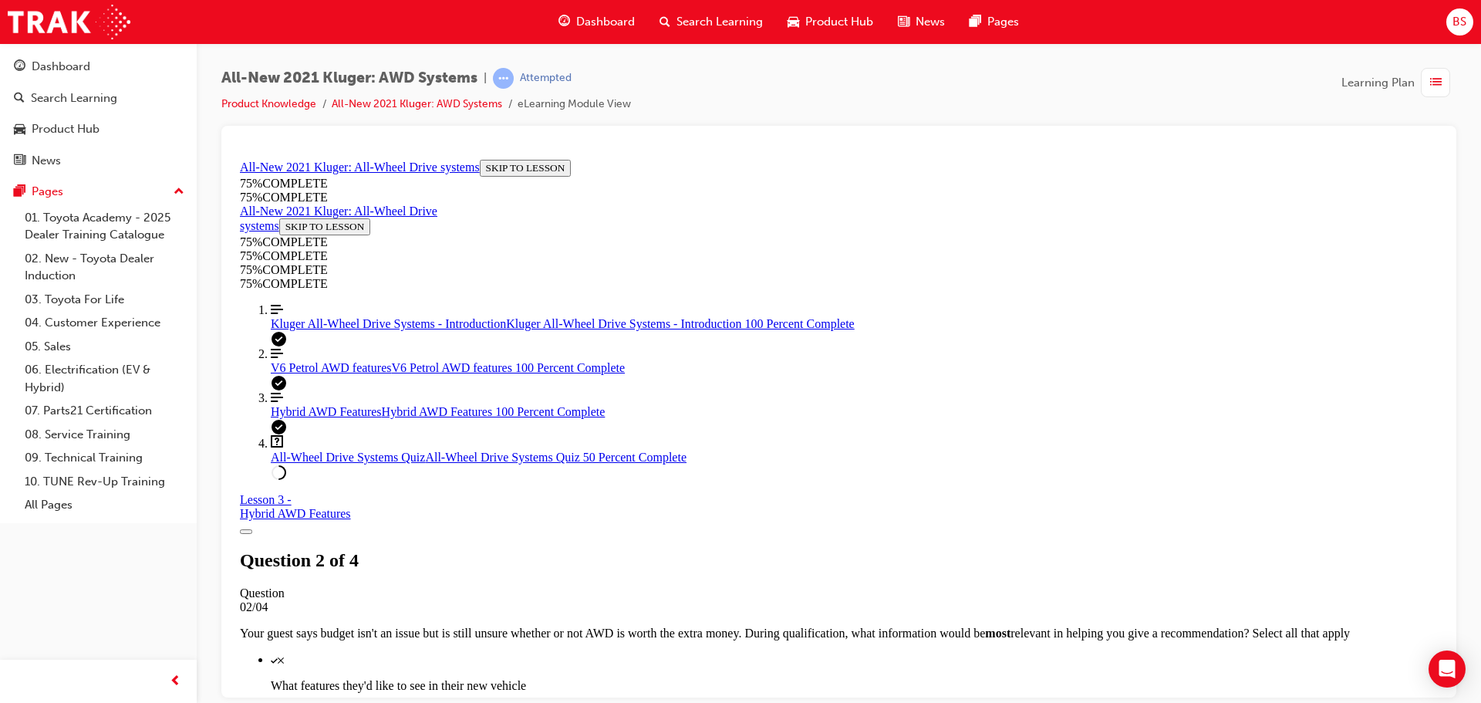
drag, startPoint x: 937, startPoint y: 659, endPoint x: 945, endPoint y: 659, distance: 7.8
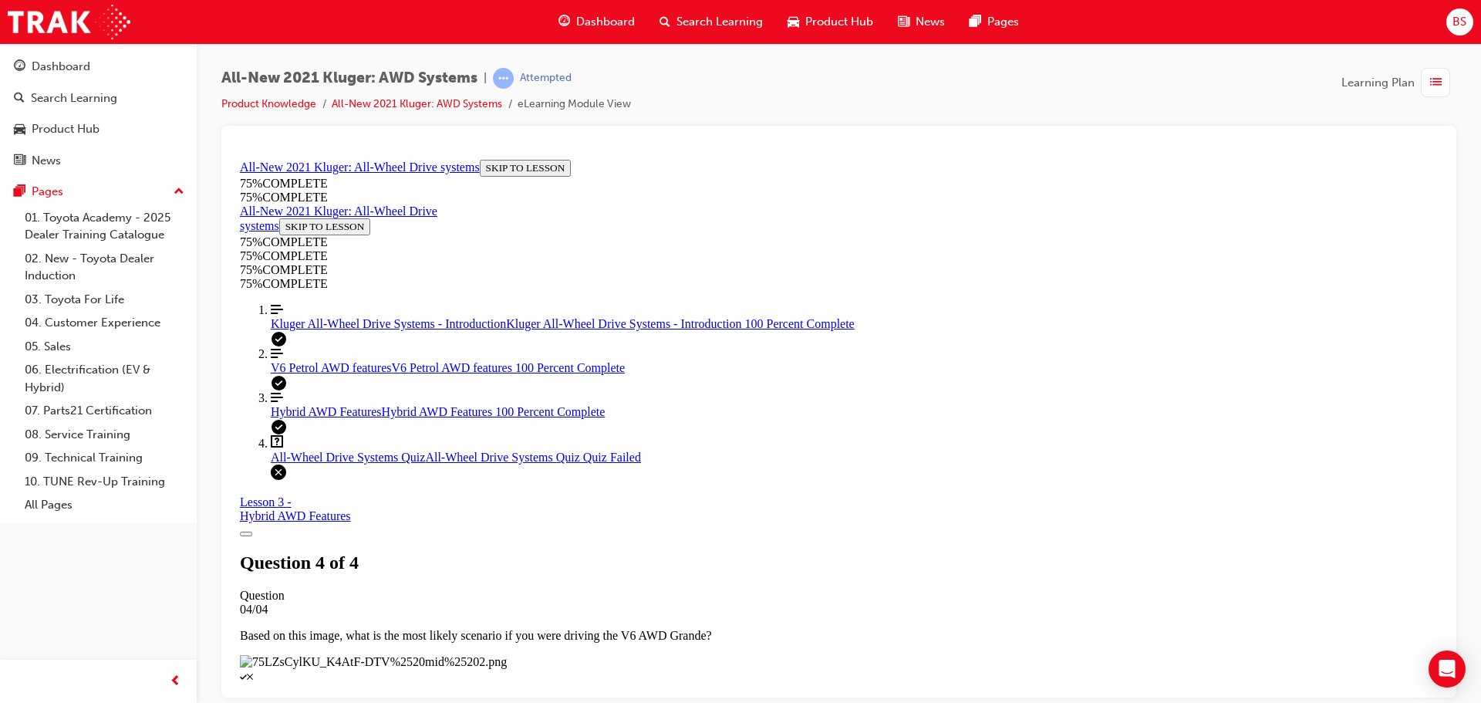
scroll to position [251, 0]
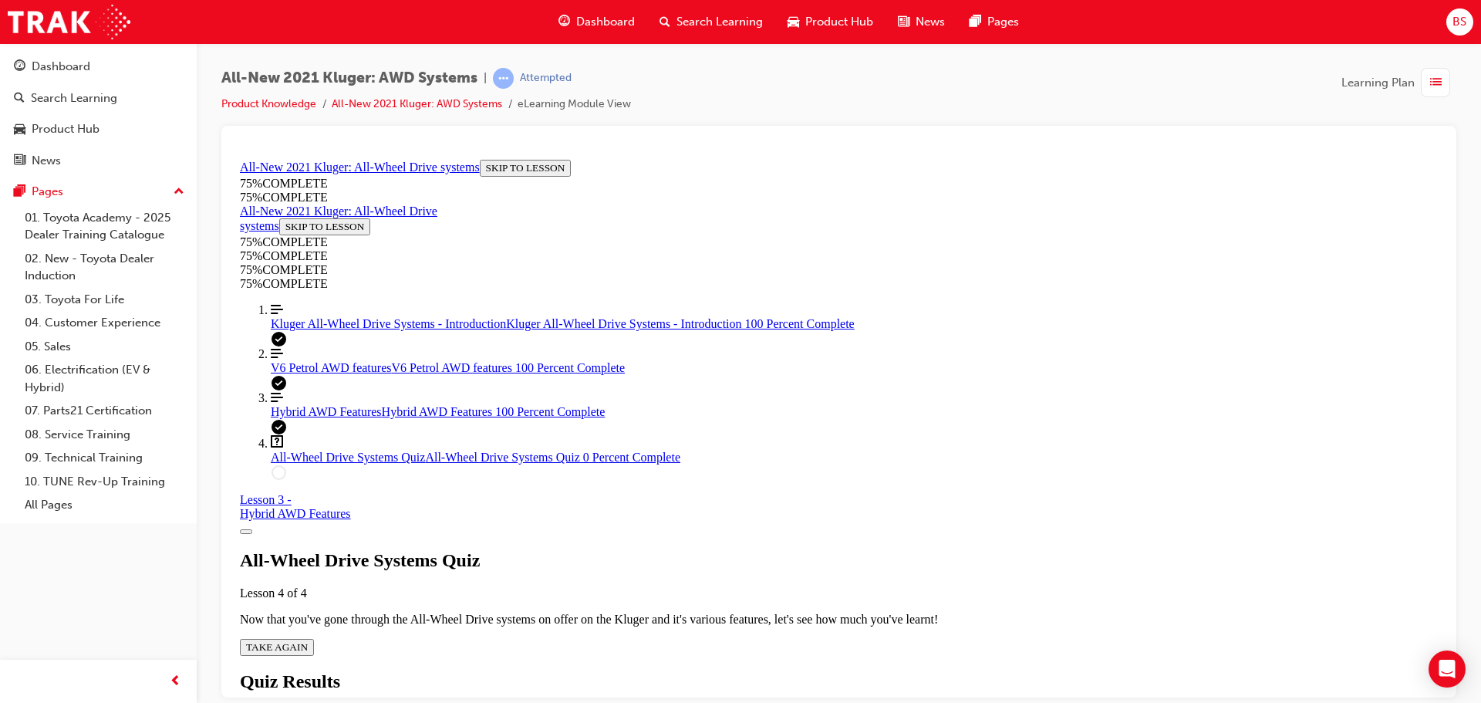
click at [676, 551] on div "All-Wheel Drive Systems Quiz Lesson 4 of 4 Now that you've gone through the All…" at bounding box center [839, 602] width 1198 height 106
click at [308, 640] on span "TAKE AGAIN" at bounding box center [277, 646] width 62 height 12
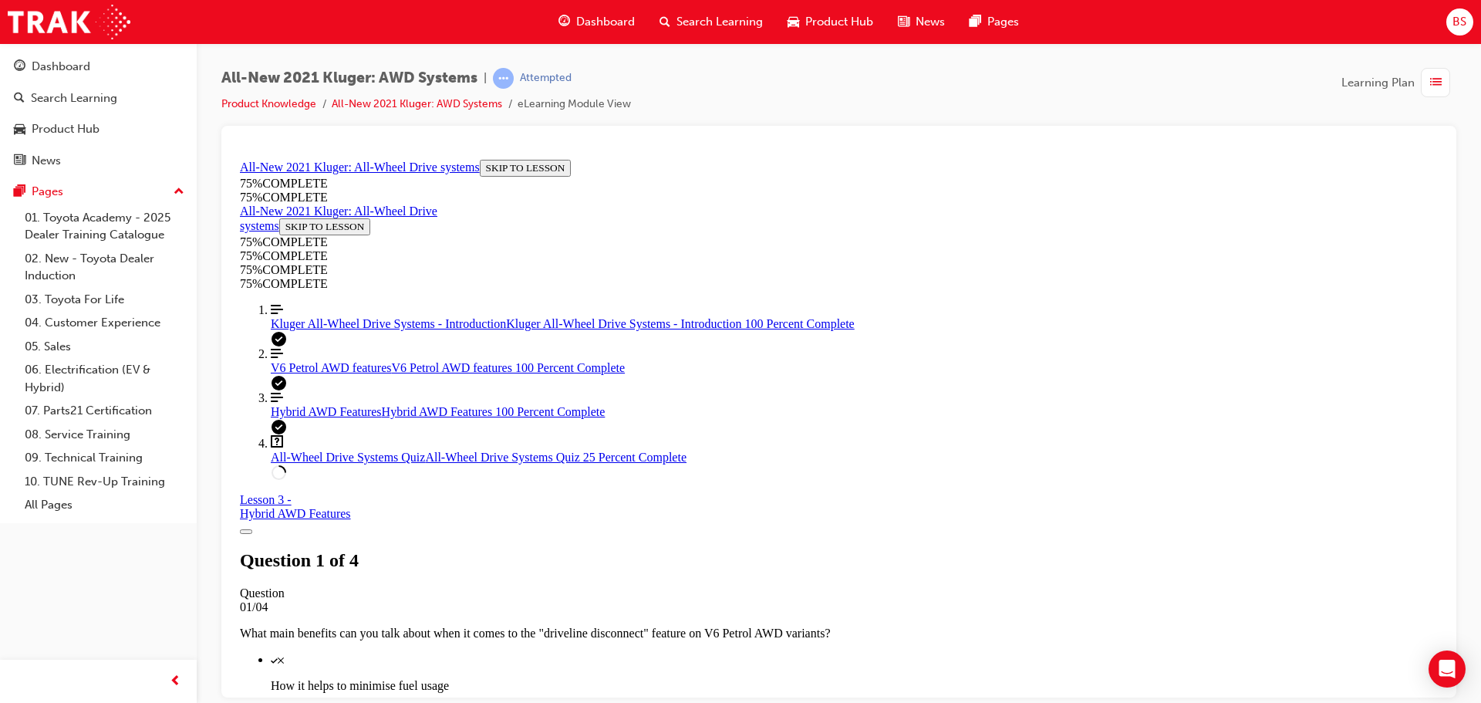
scroll to position [211, 0]
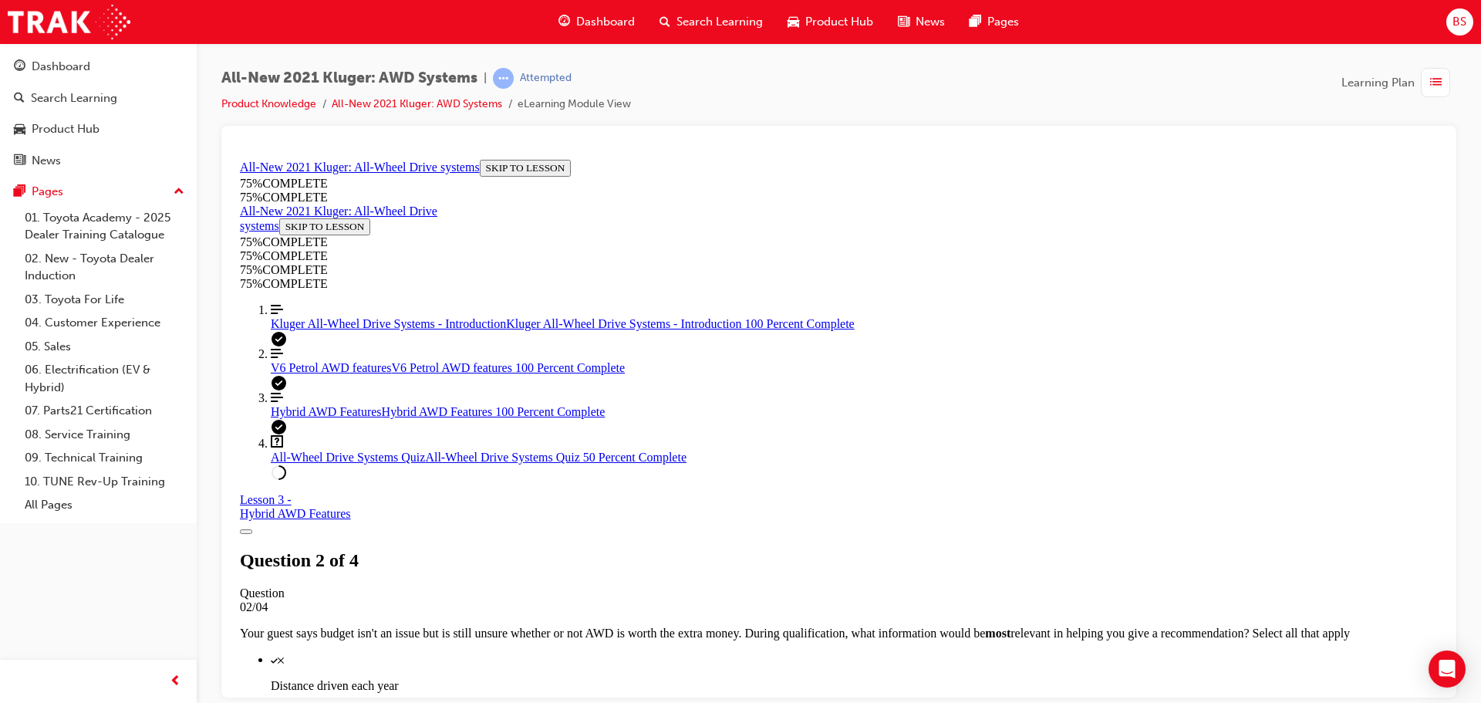
scroll to position [428, 0]
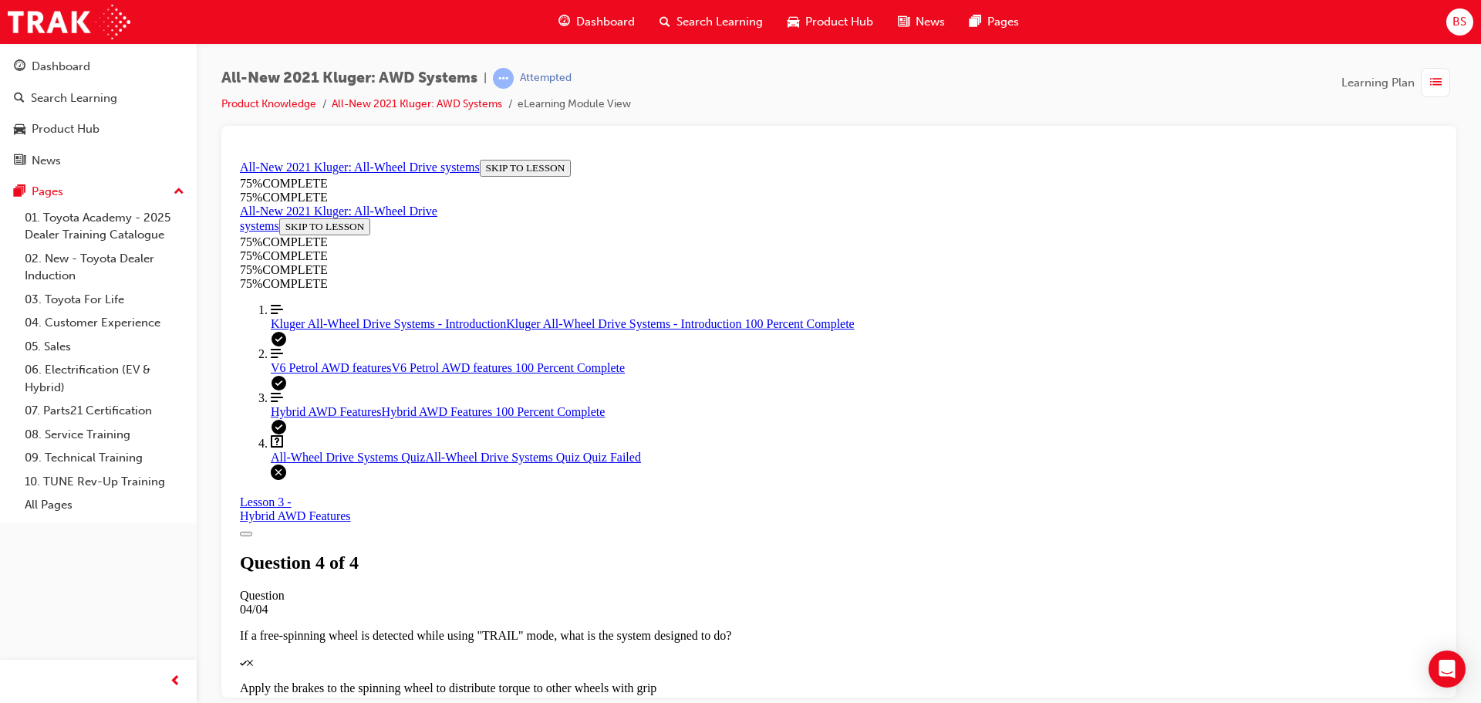
scroll to position [251, 0]
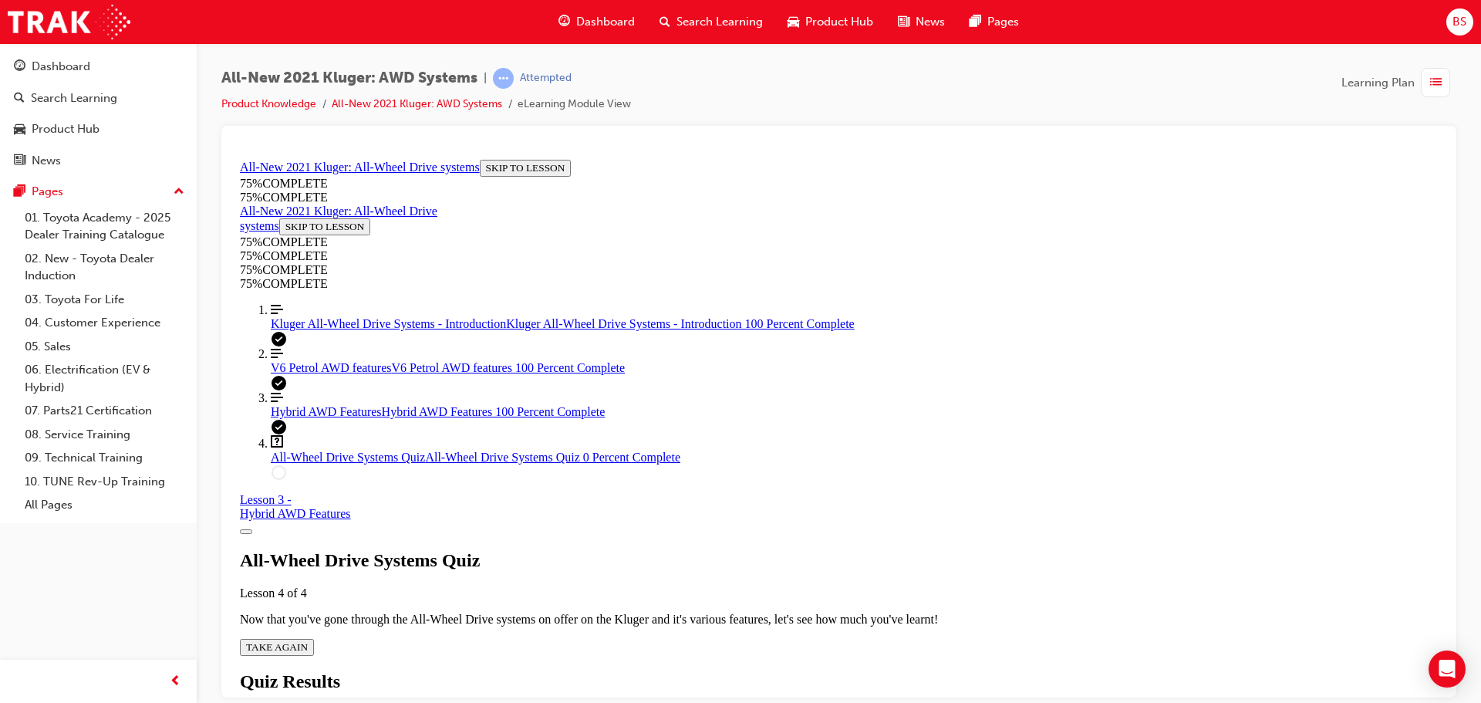
click at [308, 640] on span "TAKE AGAIN" at bounding box center [277, 646] width 62 height 12
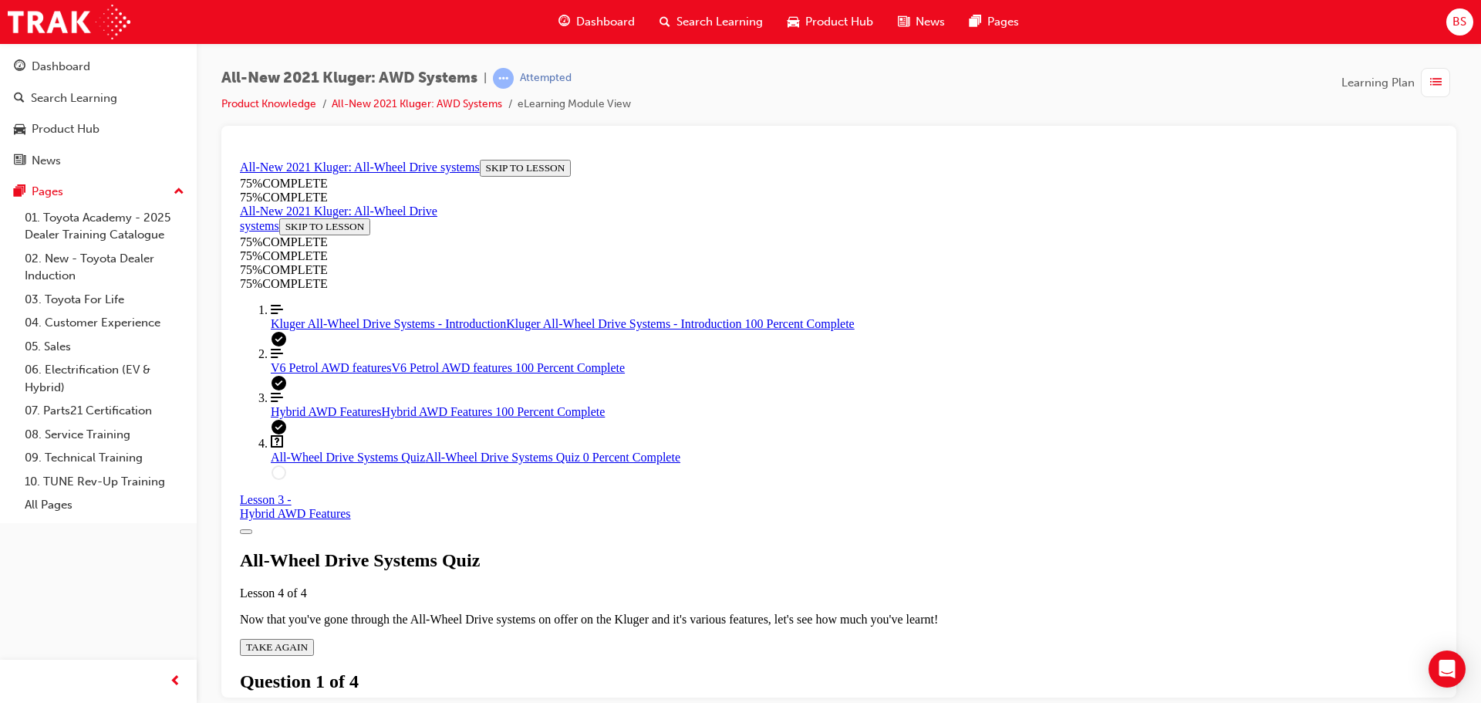
scroll to position [201, 0]
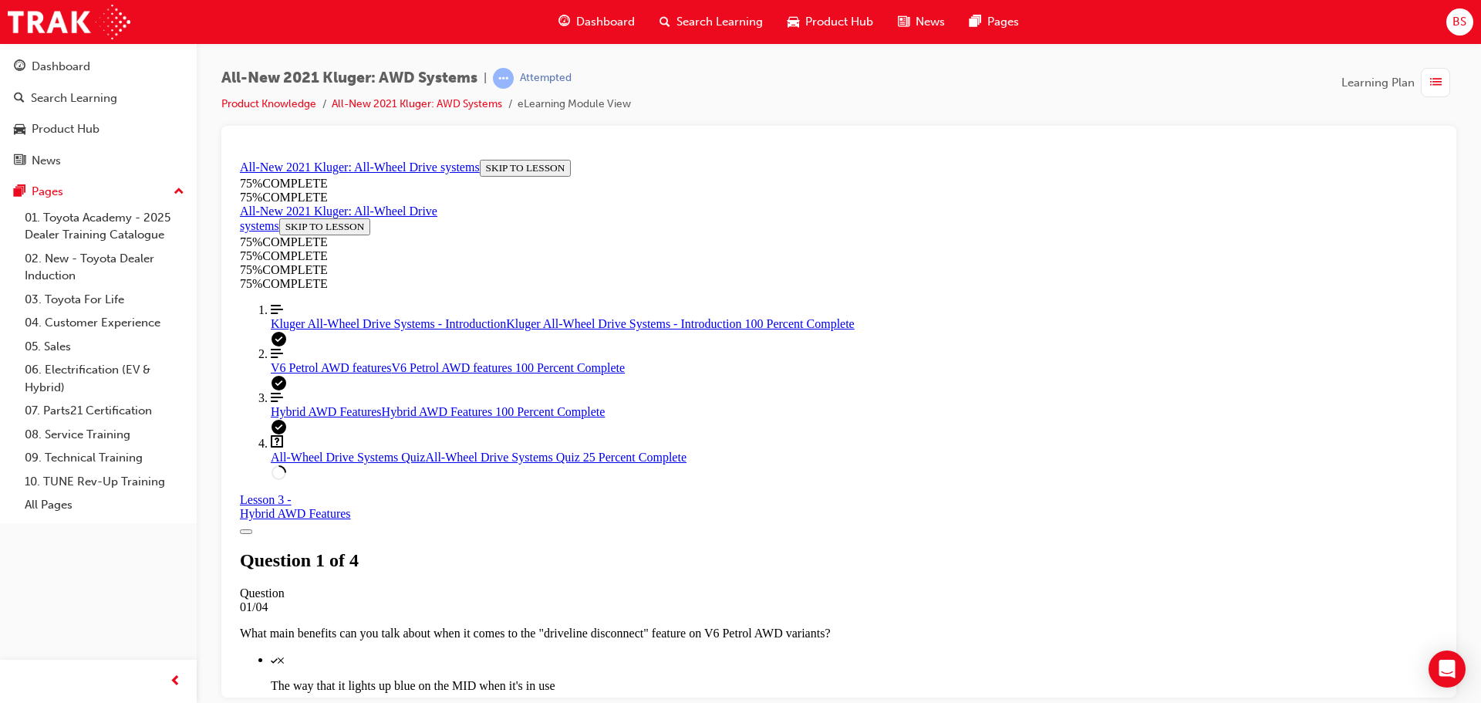
scroll to position [133, 0]
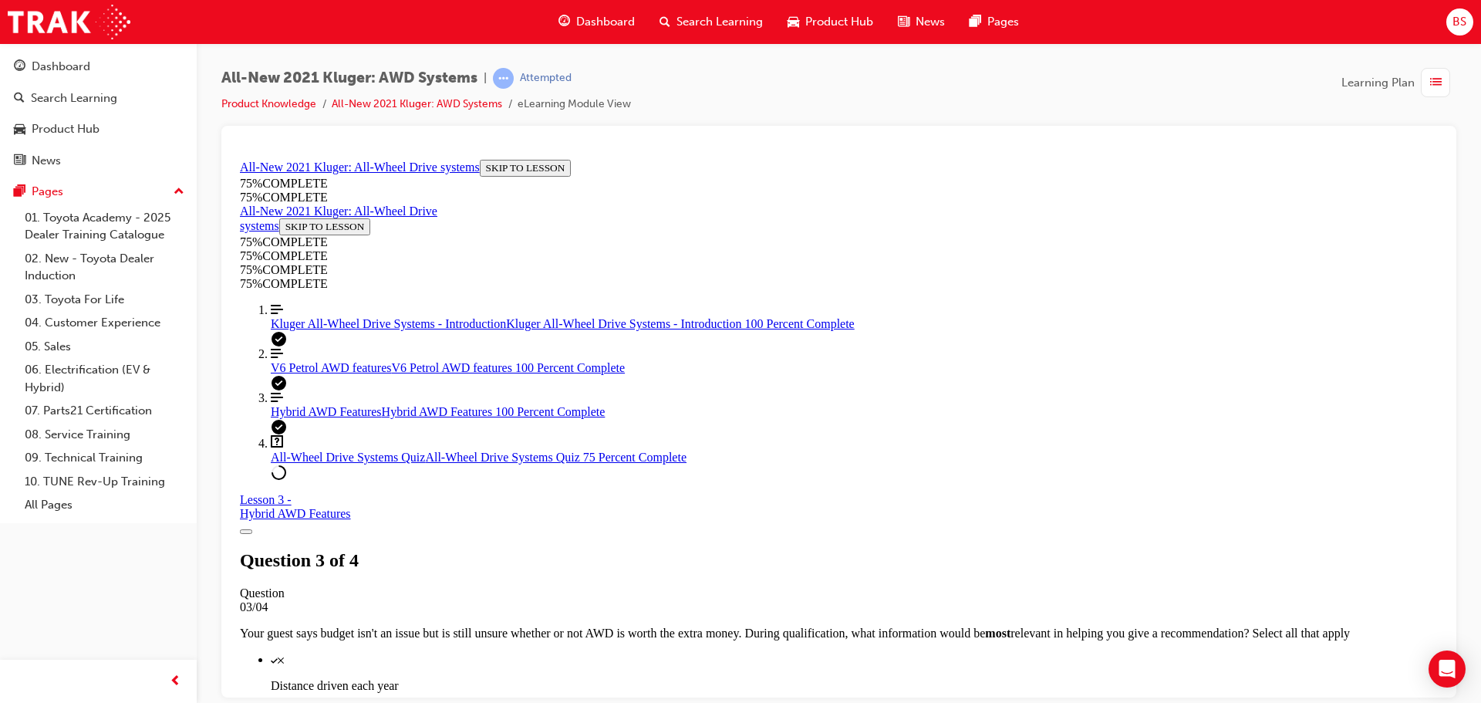
scroll to position [288, 0]
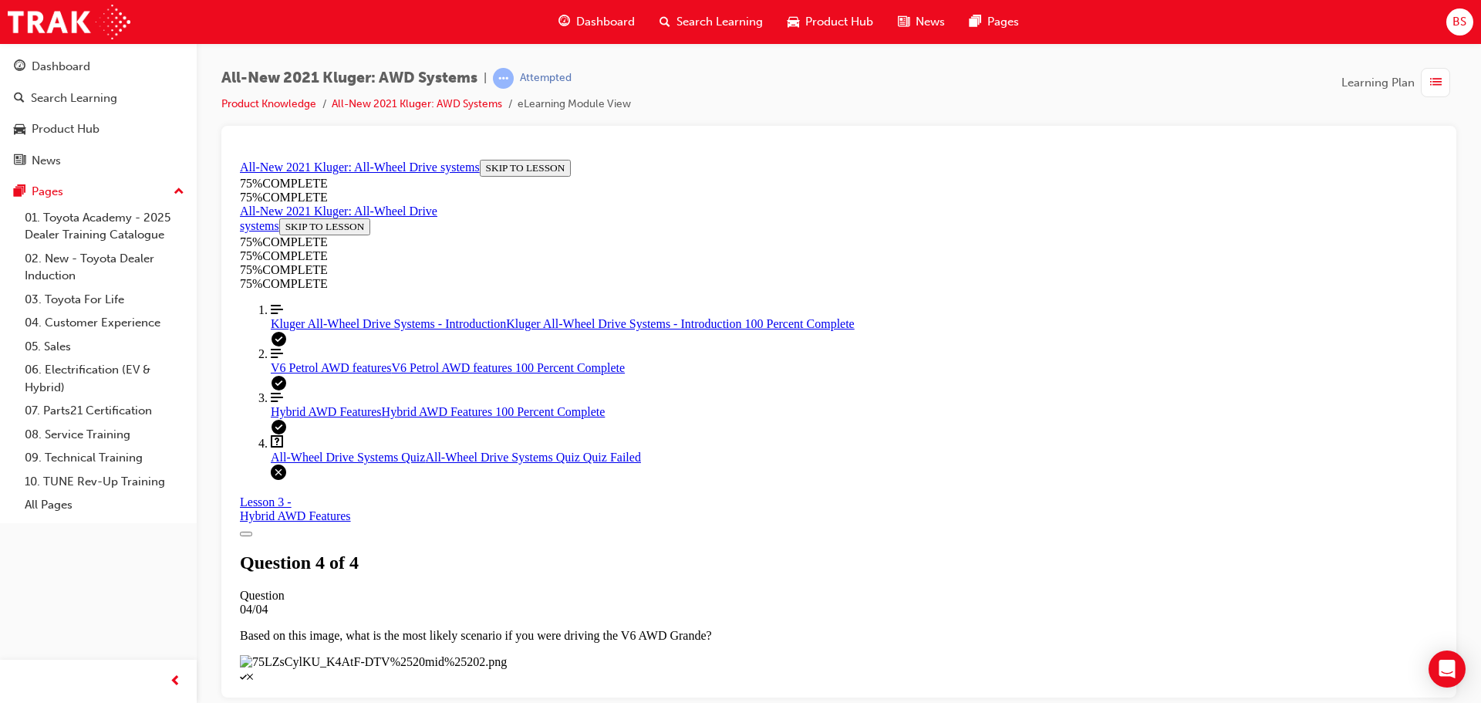
scroll to position [251, 0]
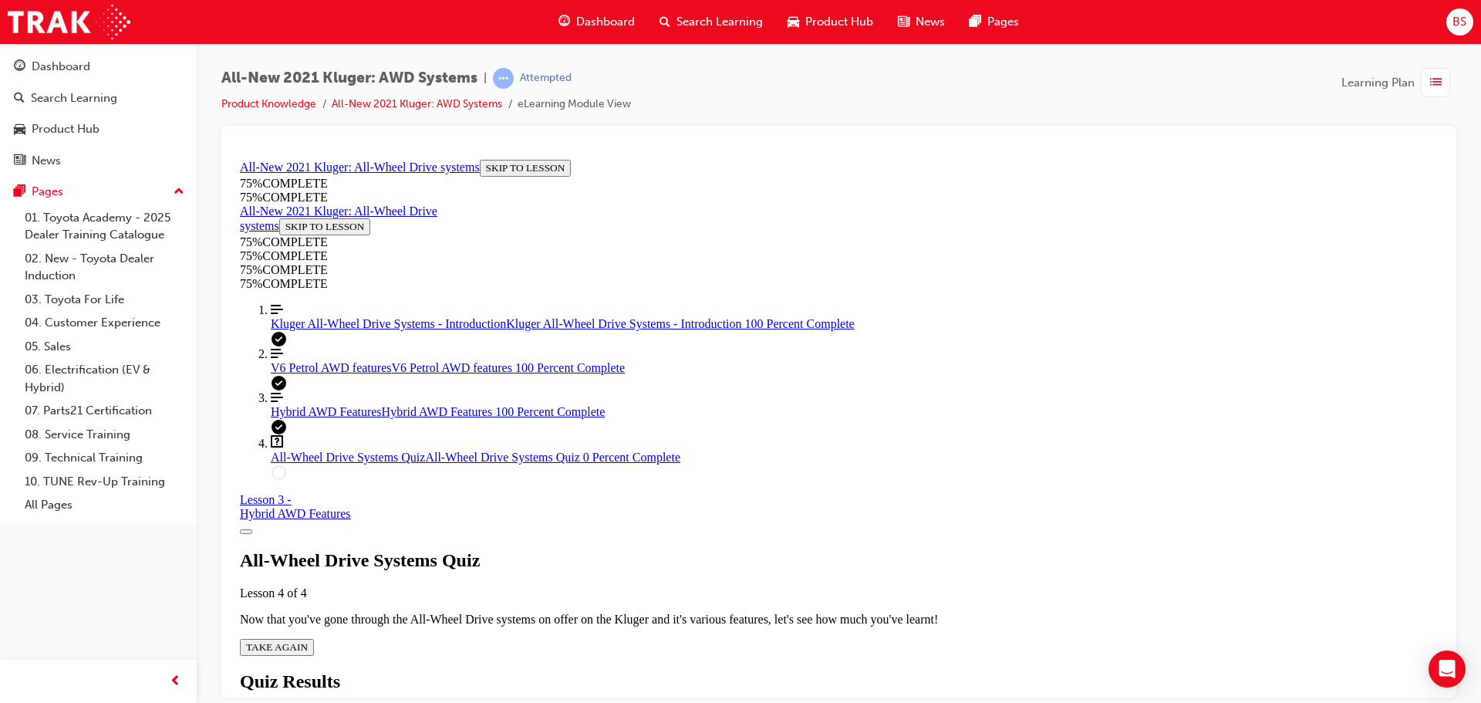
click at [308, 640] on span "TAKE AGAIN" at bounding box center [277, 646] width 62 height 12
click at [301, 373] on span "V6 Petrol AWD features" at bounding box center [331, 366] width 120 height 13
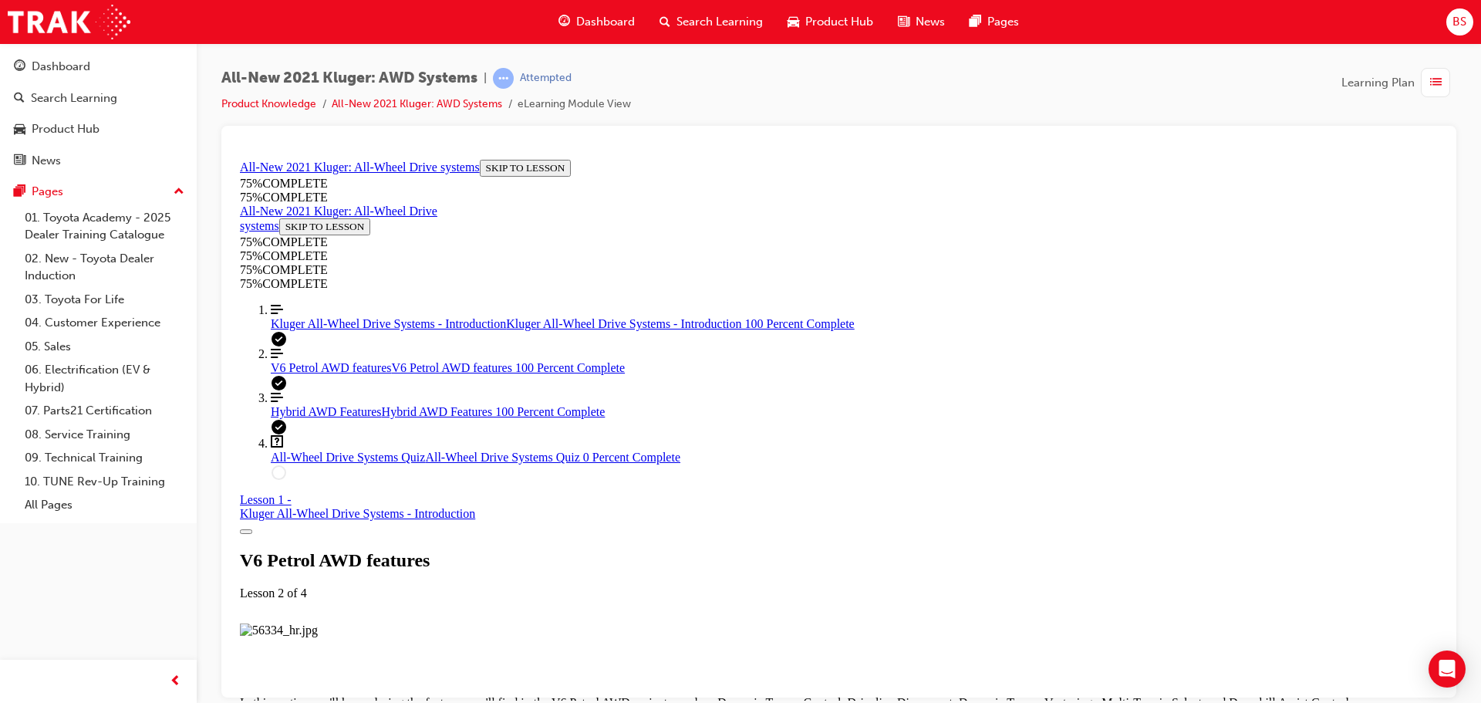
scroll to position [4449, 0]
click at [327, 463] on span "All-Wheel Drive Systems Quiz" at bounding box center [348, 456] width 154 height 13
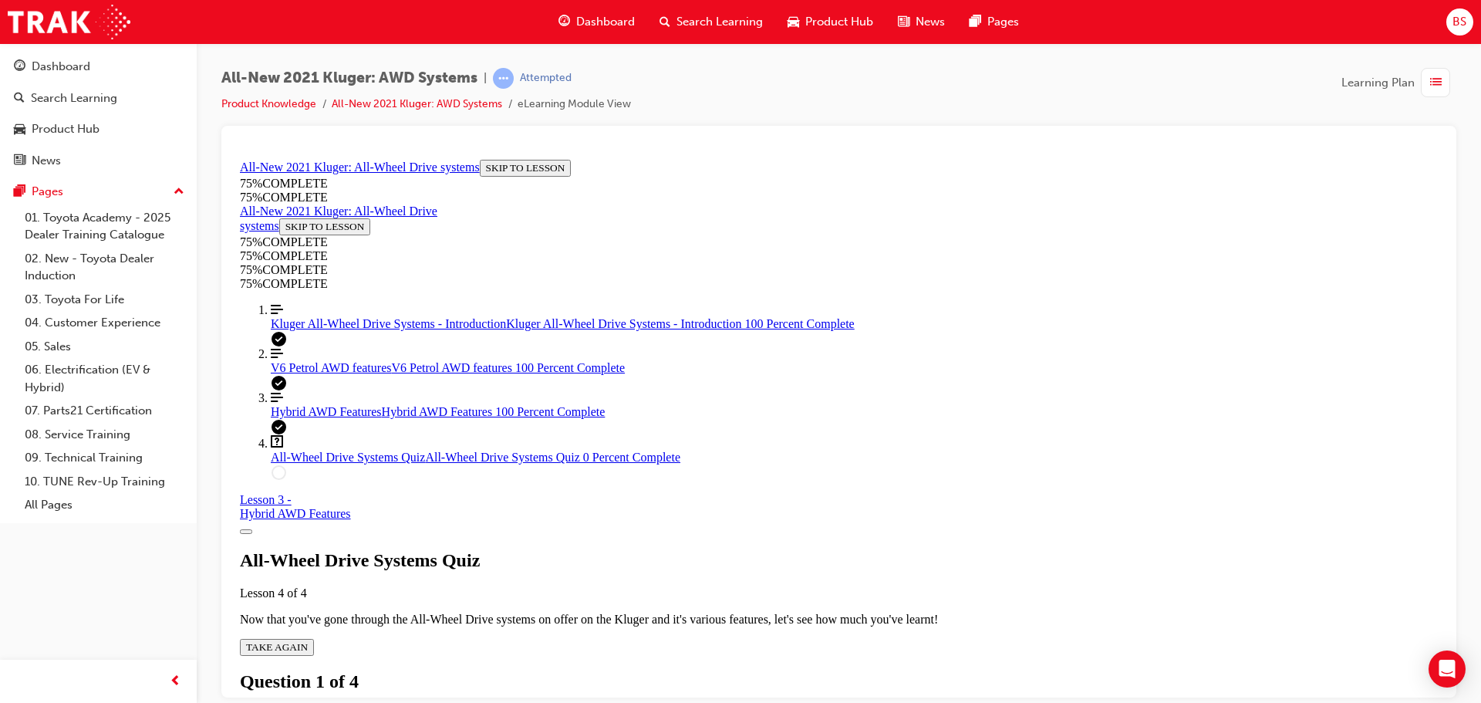
scroll to position [248, 0]
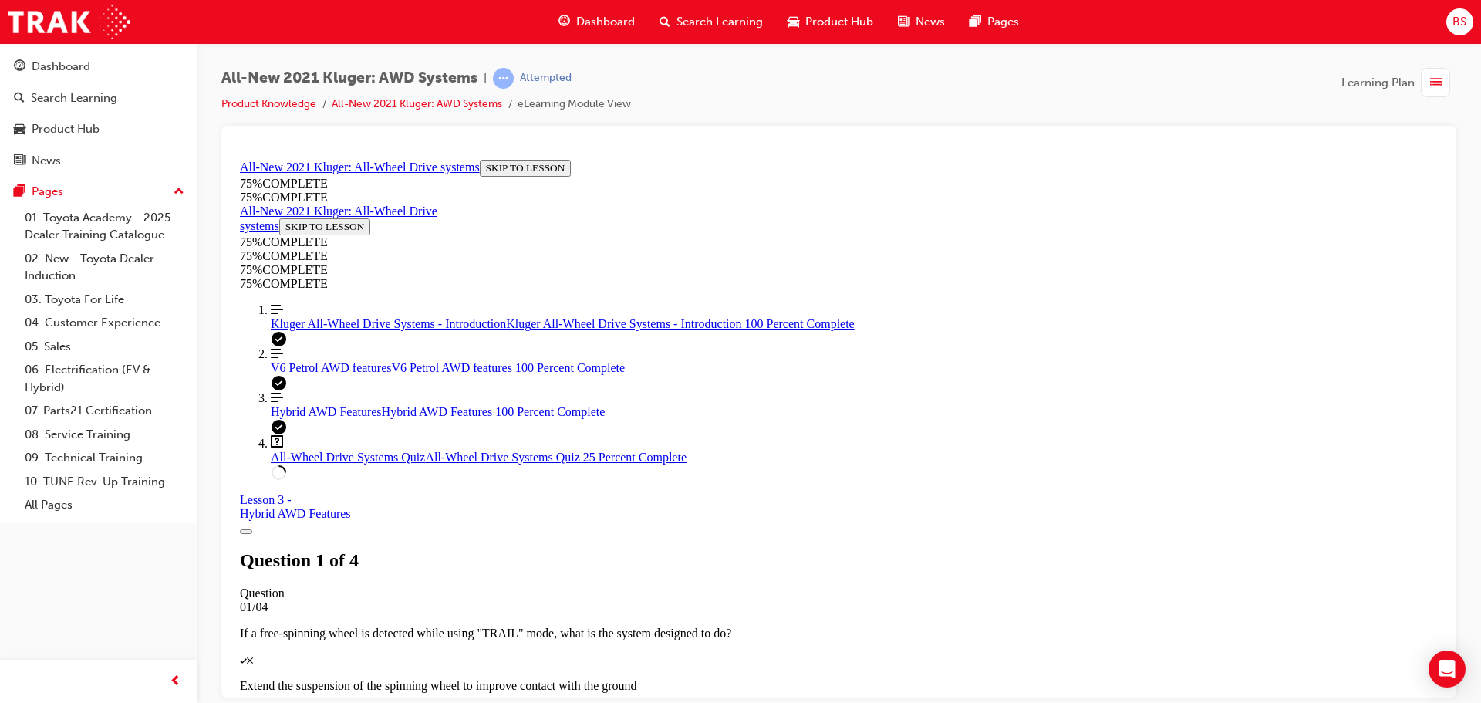
scroll to position [133, 0]
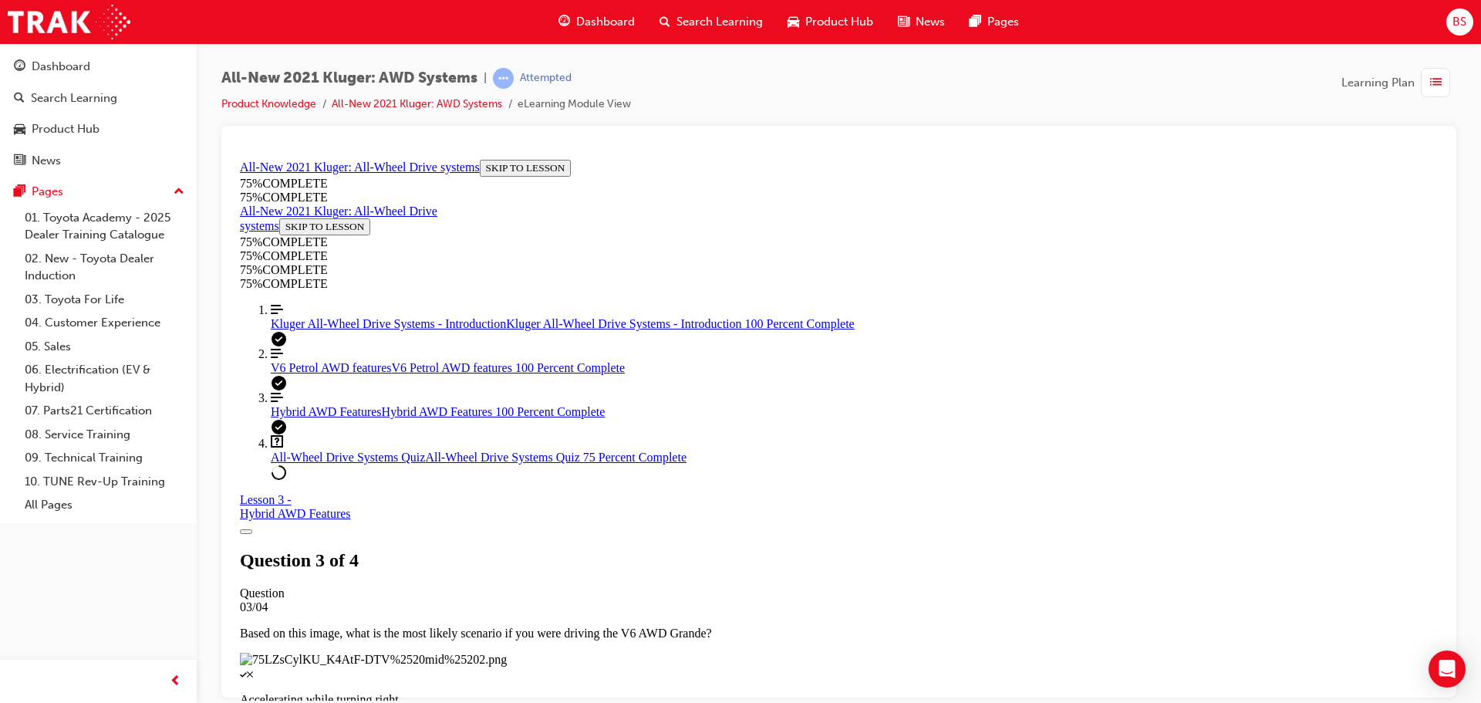
scroll to position [133, 0]
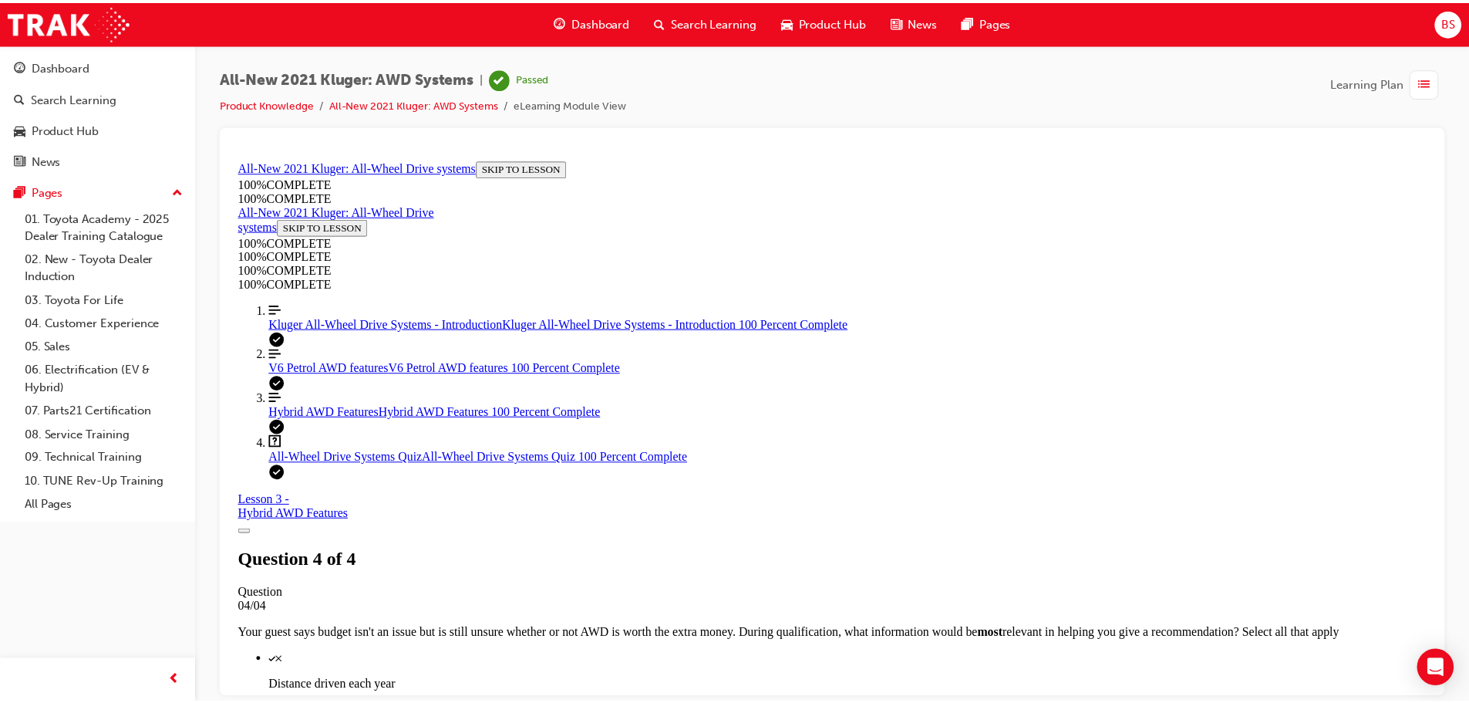
scroll to position [251, 0]
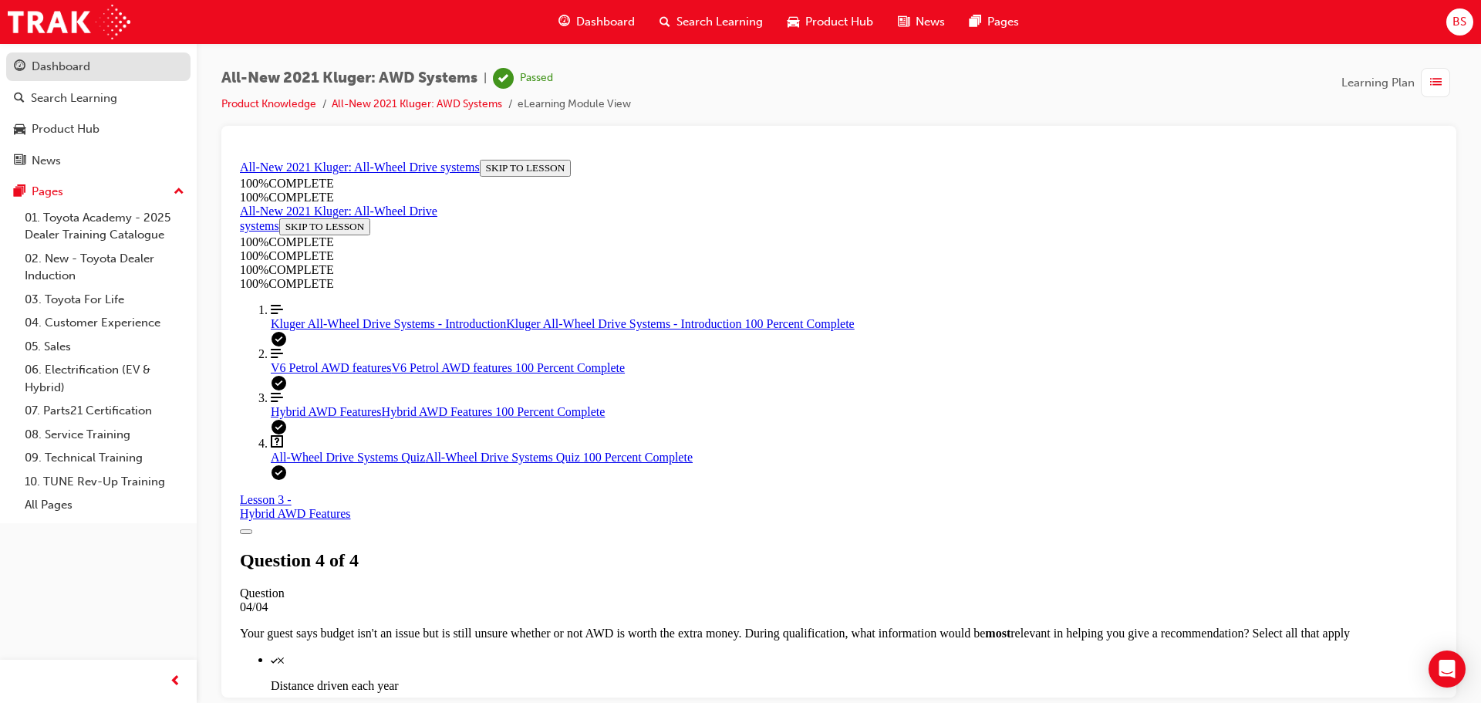
click at [37, 65] on div "Dashboard" at bounding box center [61, 67] width 59 height 18
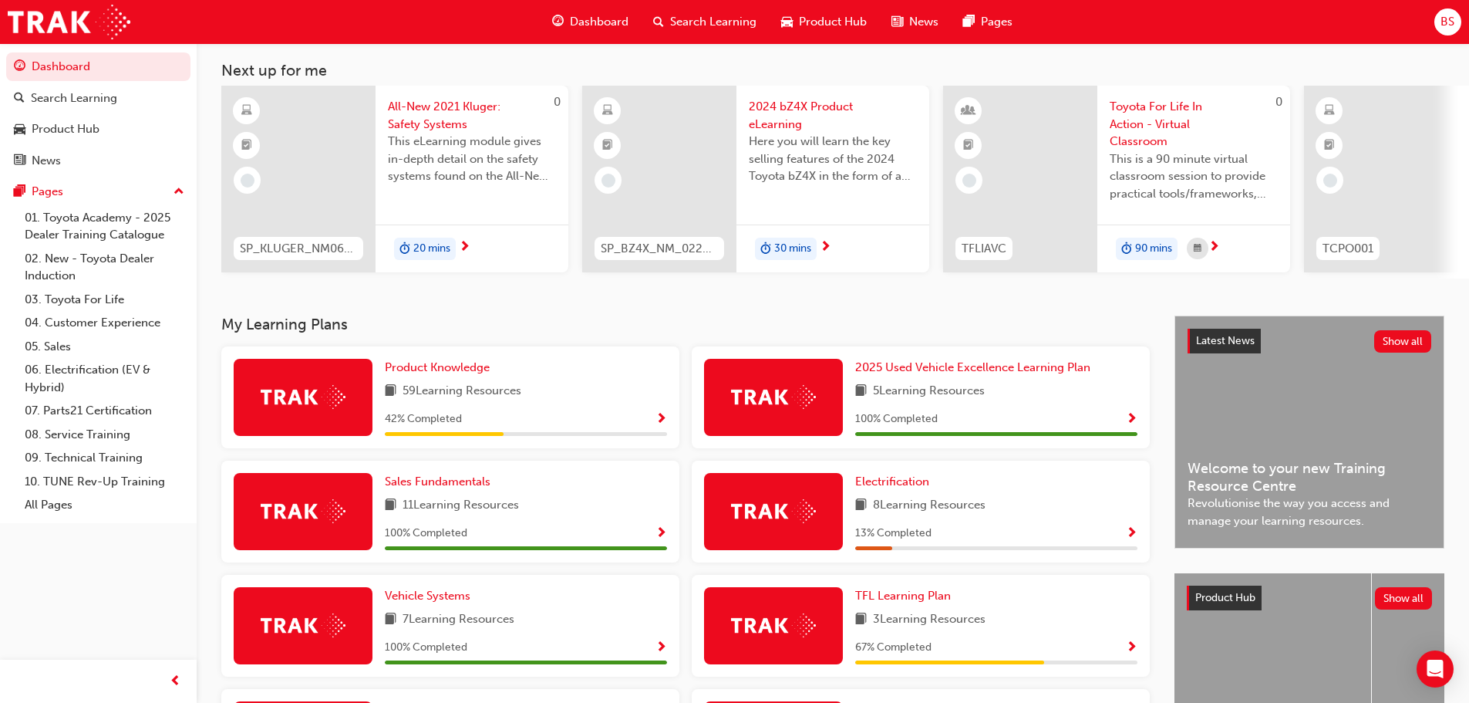
scroll to position [154, 0]
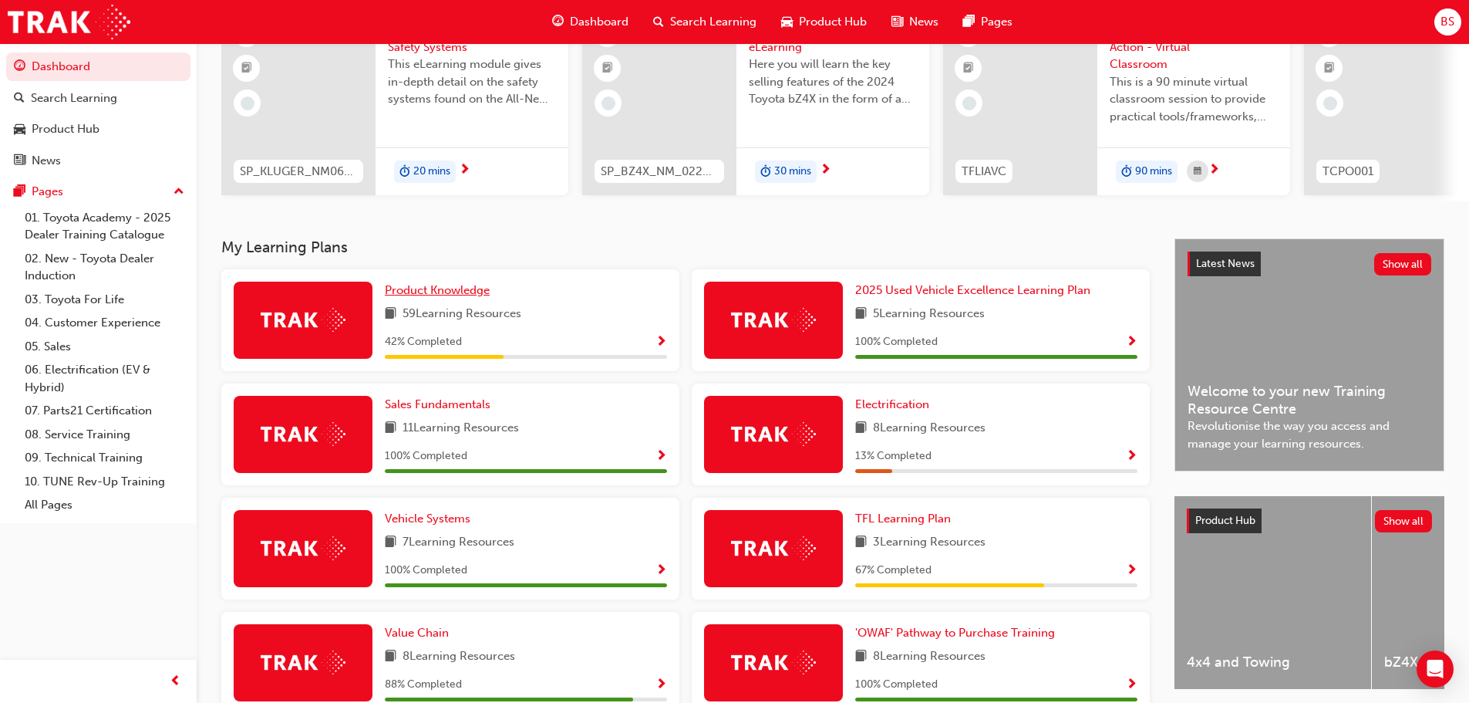
click at [446, 288] on link "Product Knowledge" at bounding box center [440, 290] width 111 height 18
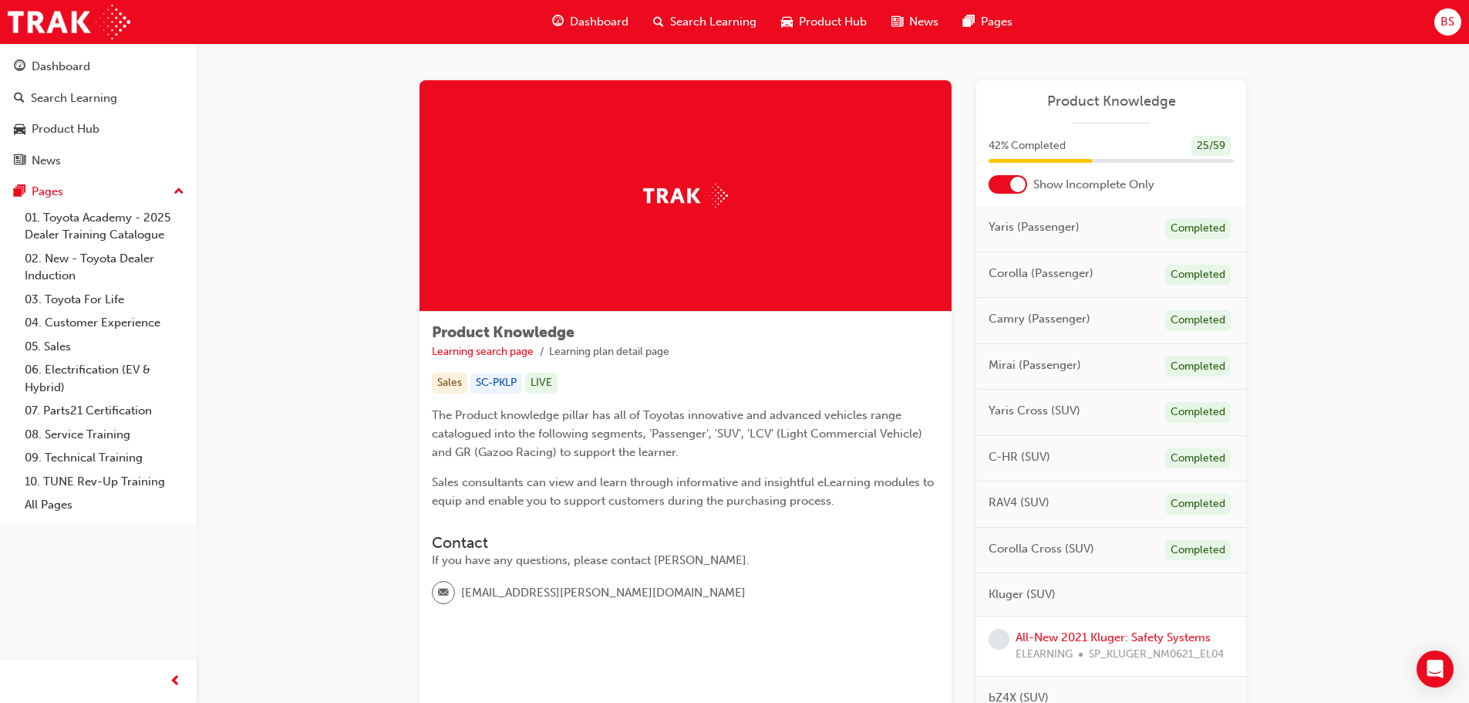
scroll to position [154, 0]
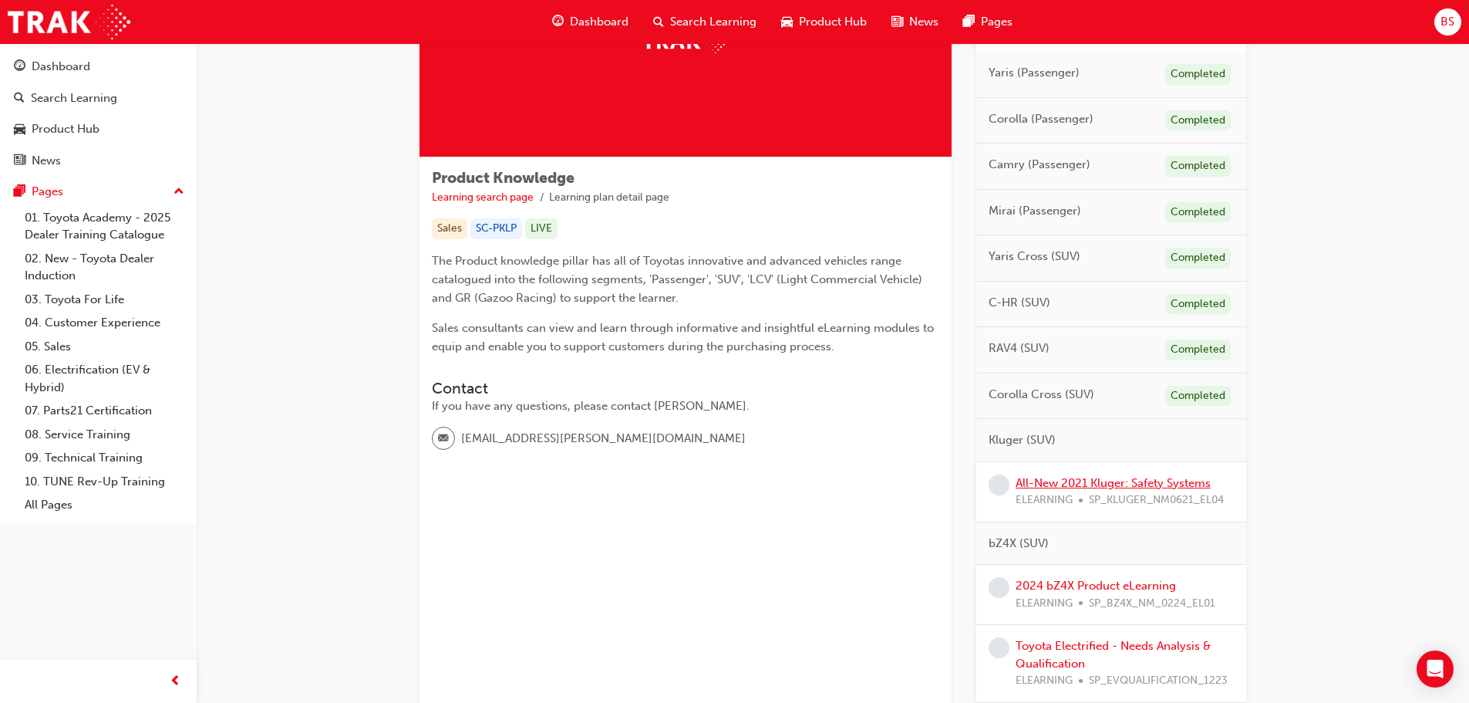
click at [1066, 479] on link "All-New 2021 Kluger: Safety Systems" at bounding box center [1113, 483] width 195 height 14
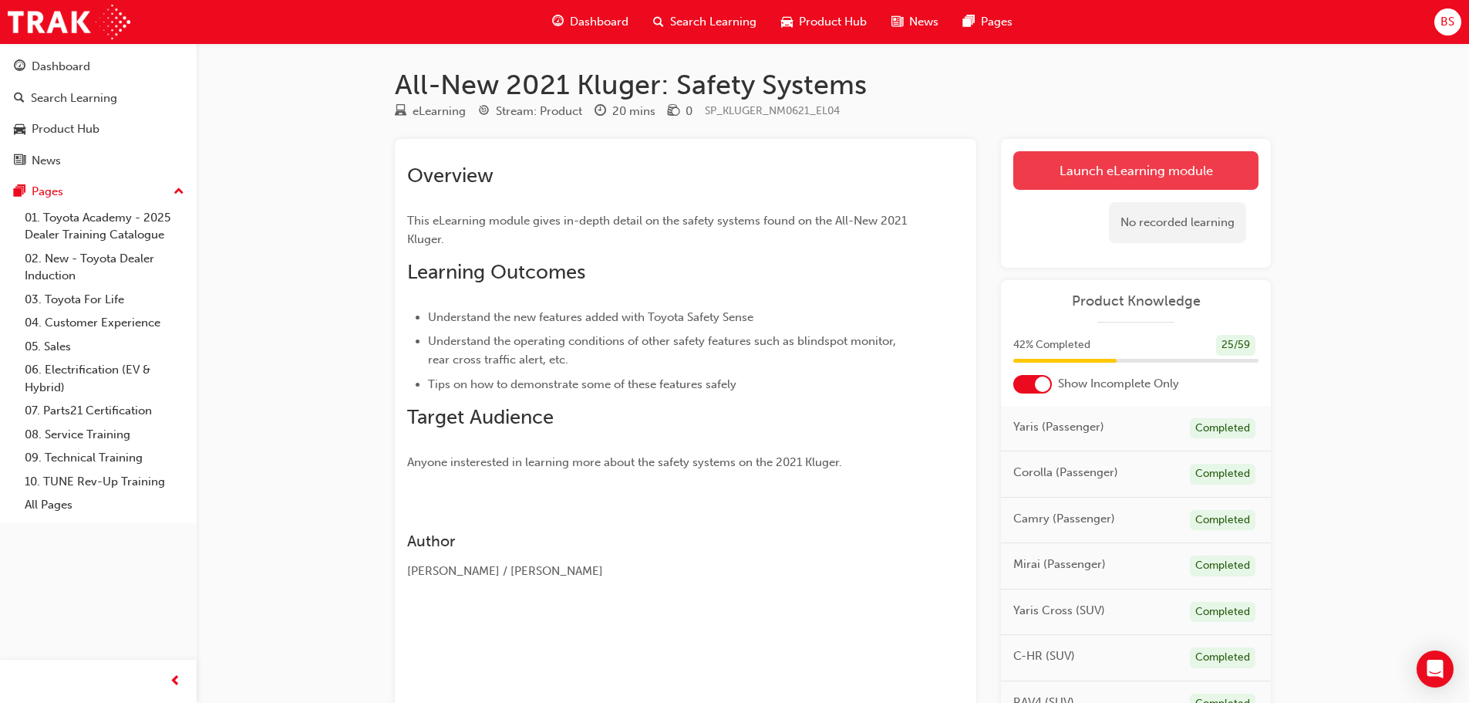
click at [1109, 160] on link "Launch eLearning module" at bounding box center [1135, 170] width 245 height 39
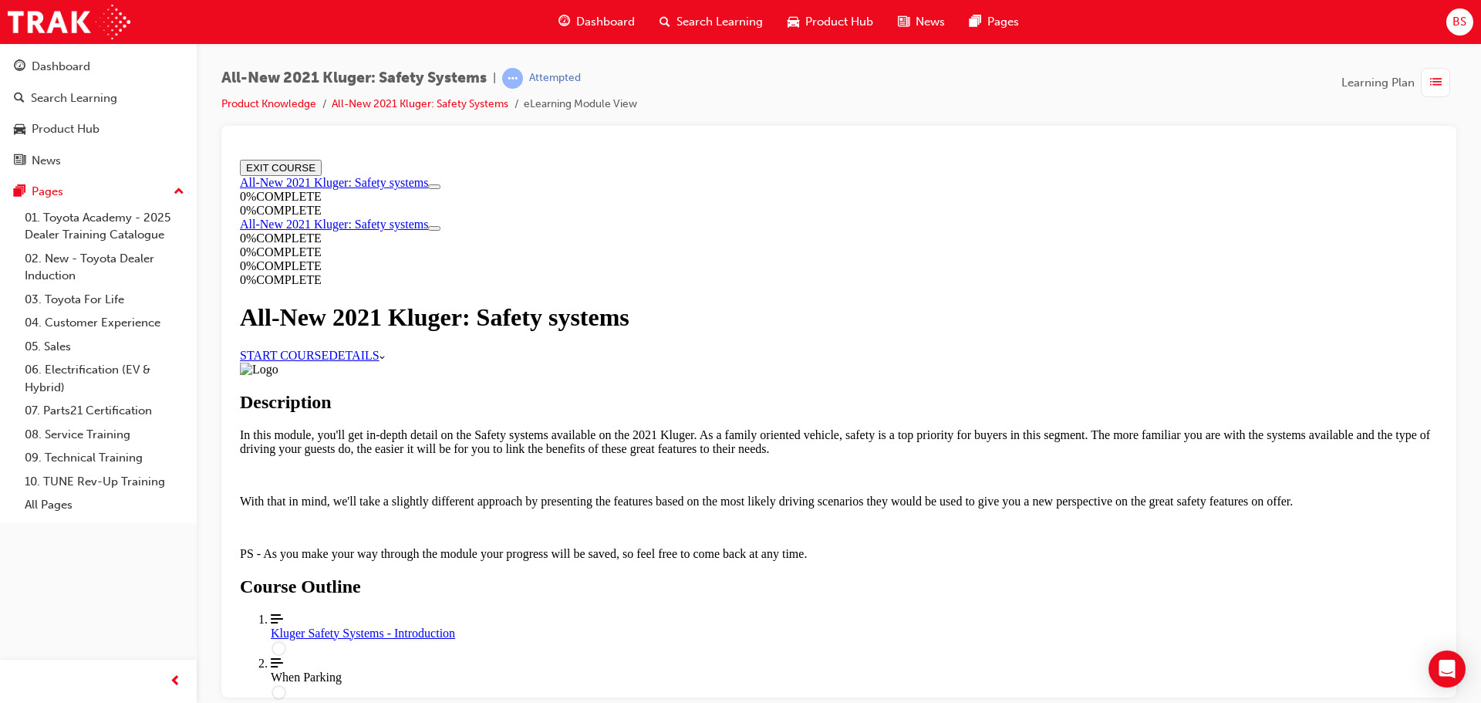
click at [329, 361] on link "START COURSE" at bounding box center [284, 354] width 89 height 13
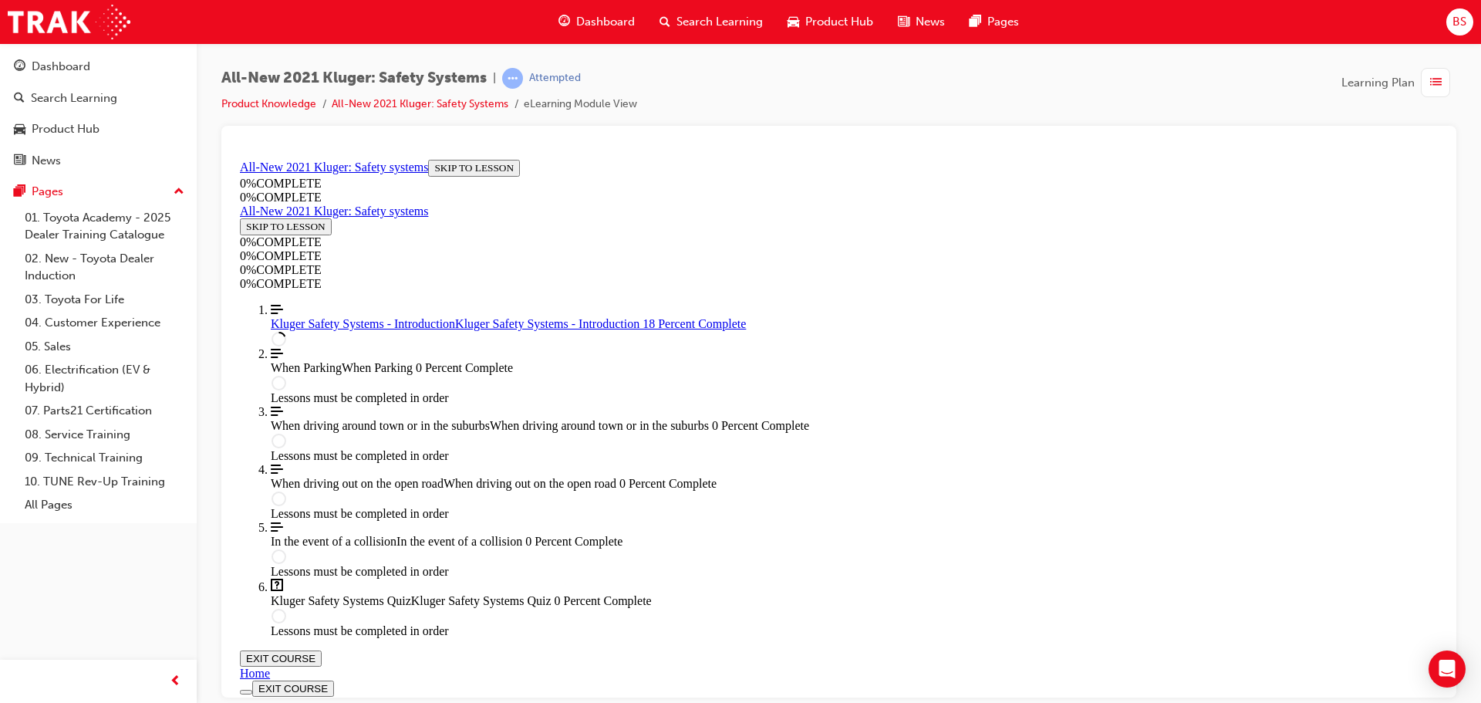
scroll to position [362, 0]
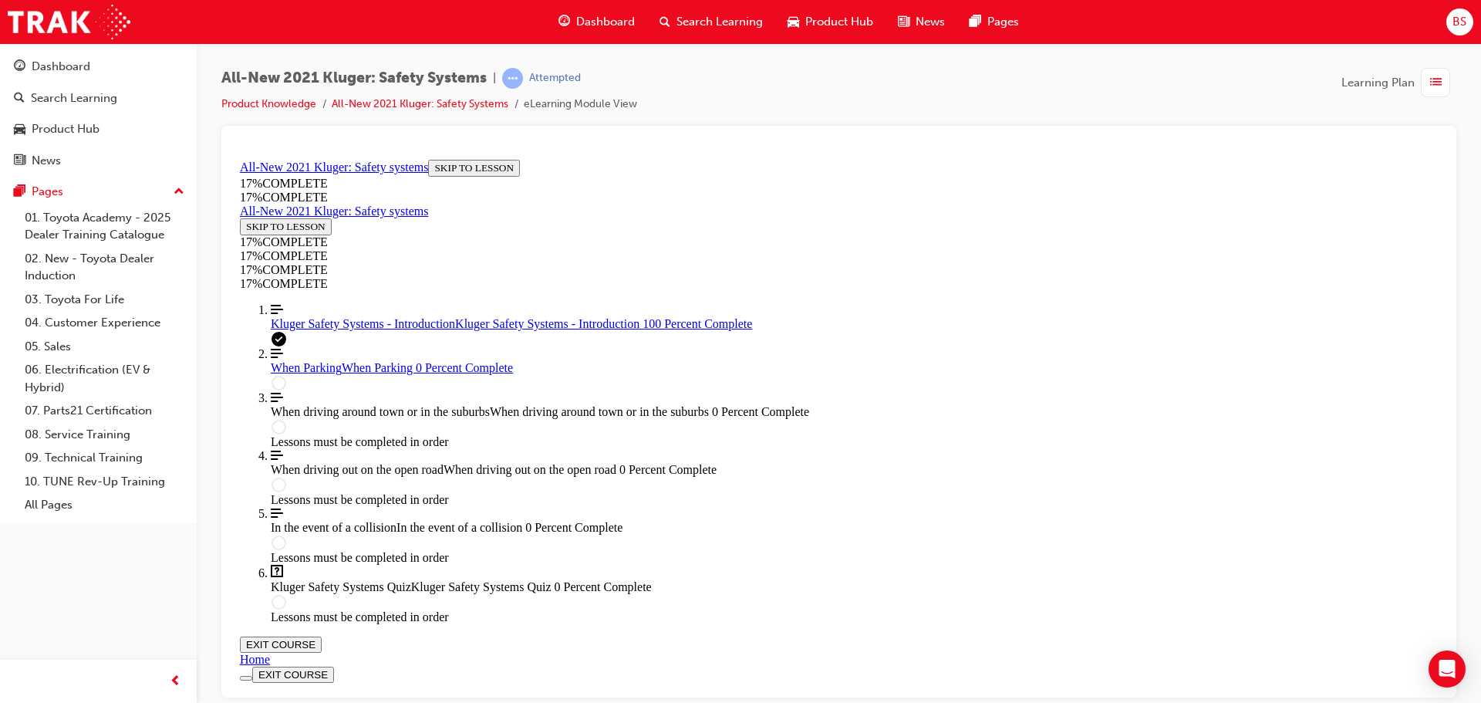
scroll to position [2199, 0]
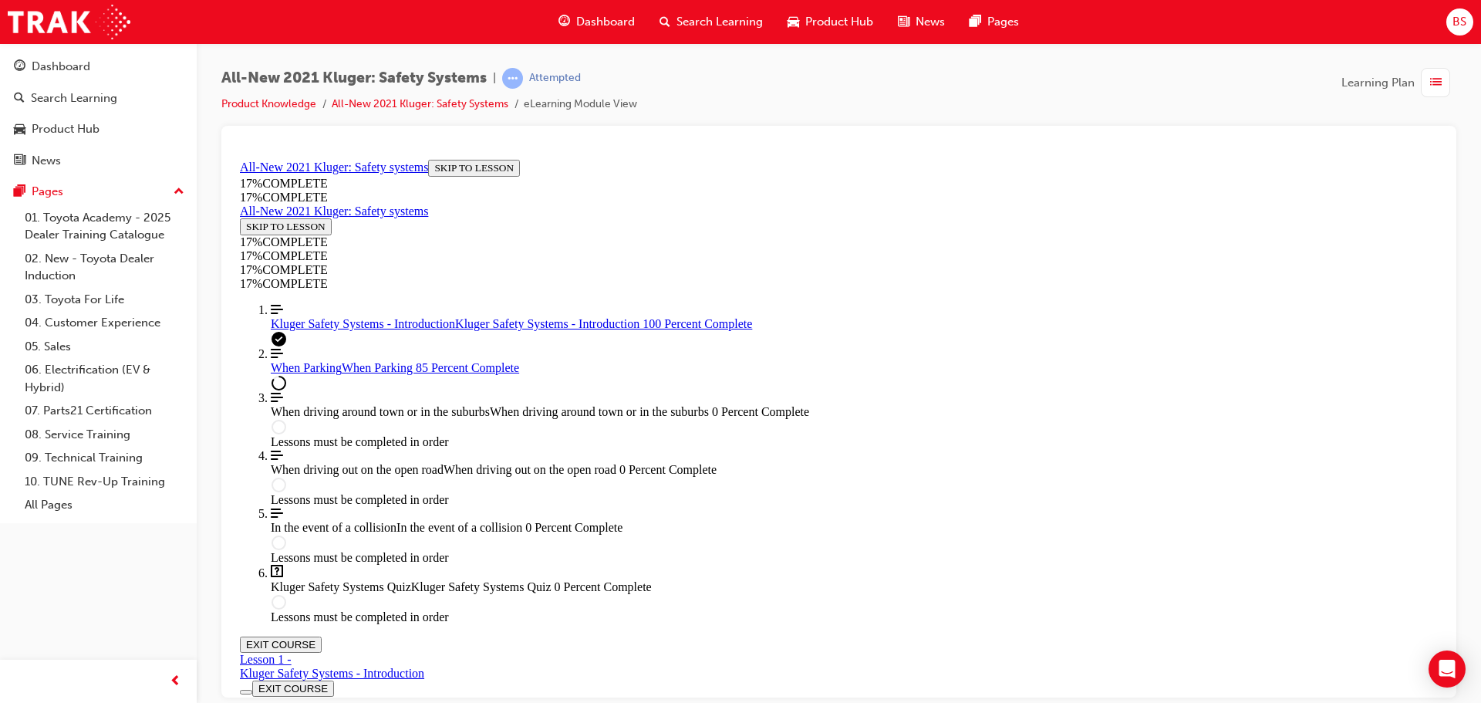
scroll to position [5298, 0]
drag, startPoint x: 823, startPoint y: 540, endPoint x: 945, endPoint y: 525, distance: 123.5
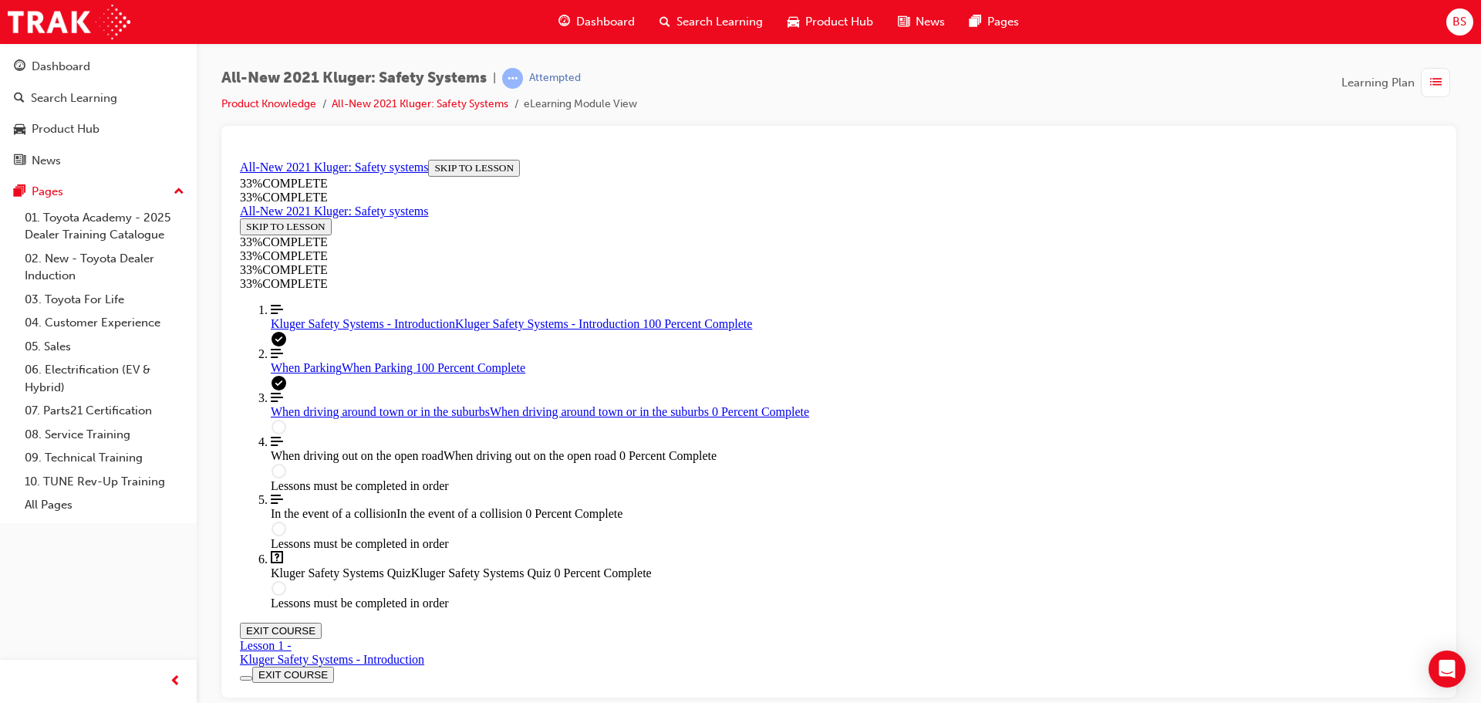
scroll to position [5660, 0]
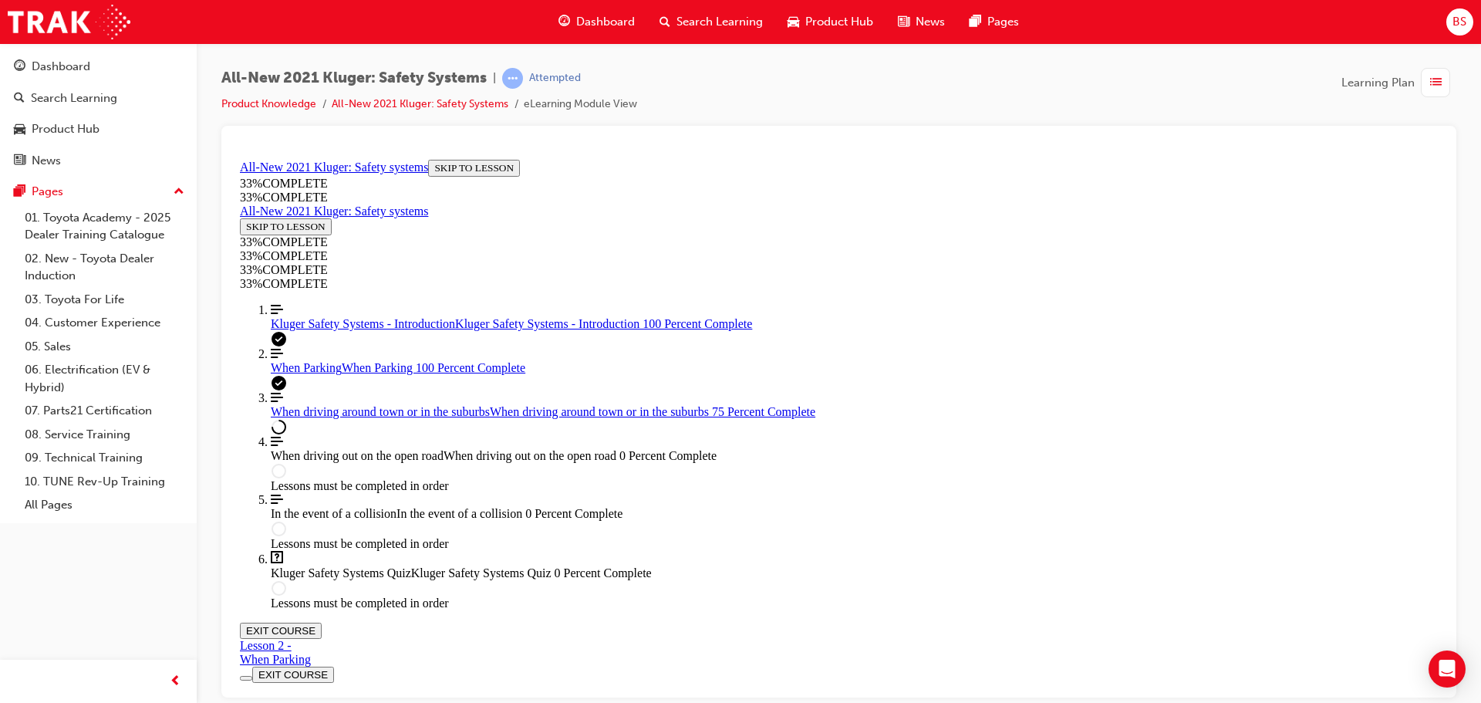
scroll to position [2677, 0]
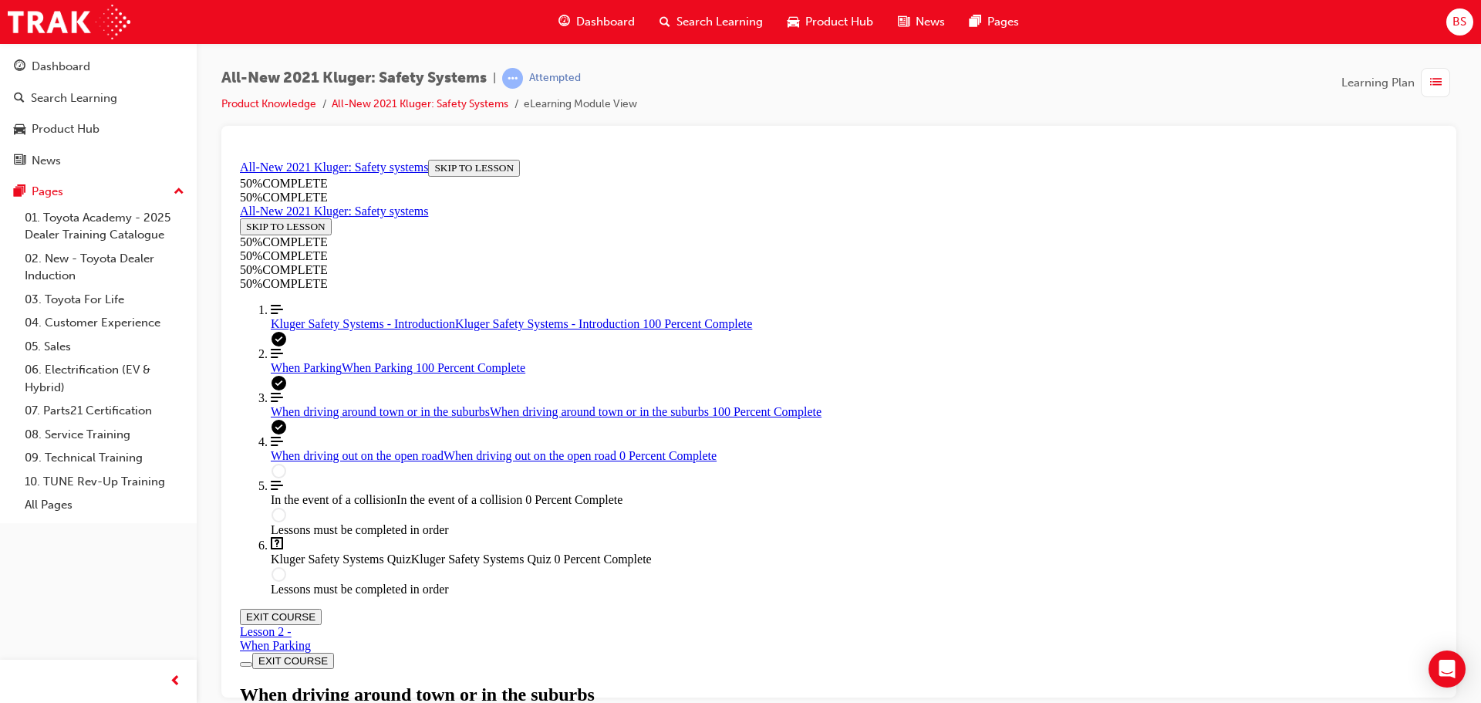
scroll to position [3182, 0]
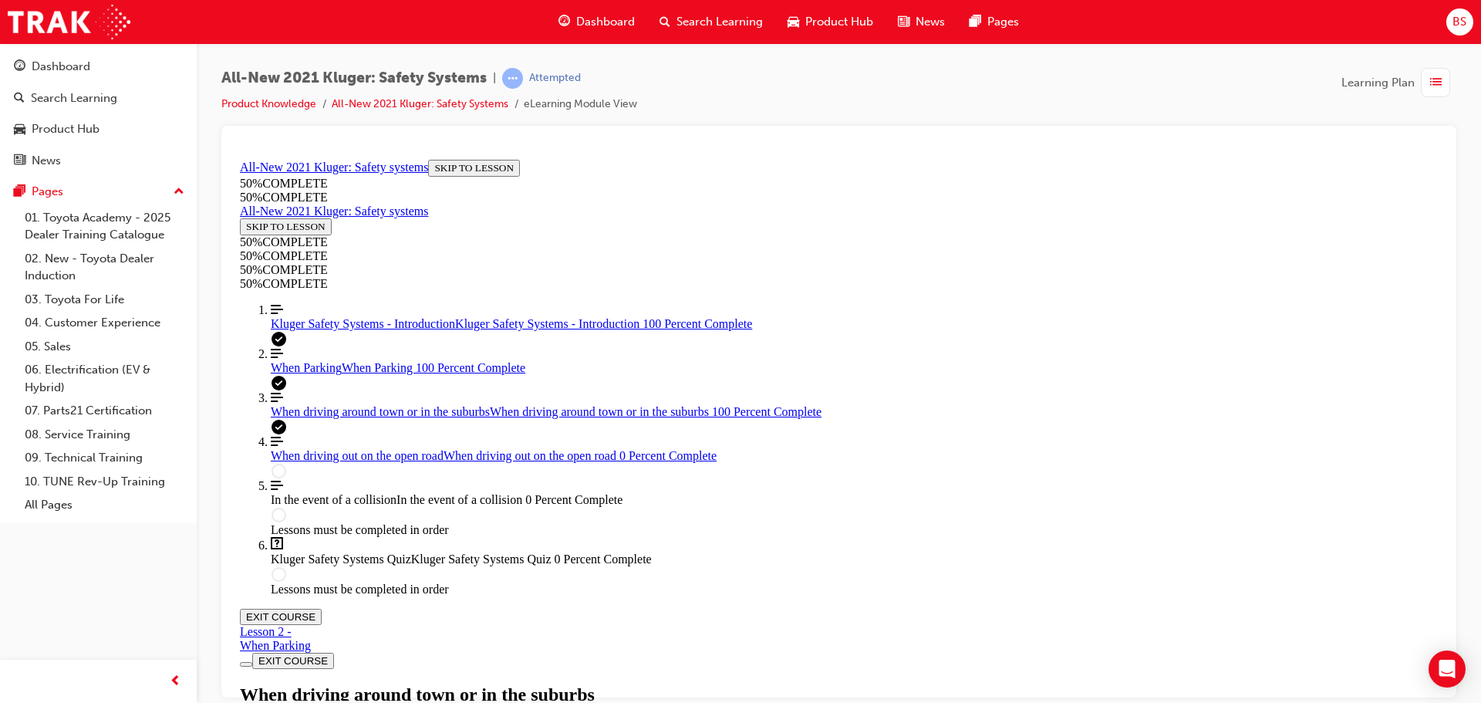
scroll to position [3382, 0]
drag, startPoint x: 720, startPoint y: 294, endPoint x: 798, endPoint y: 359, distance: 102.4
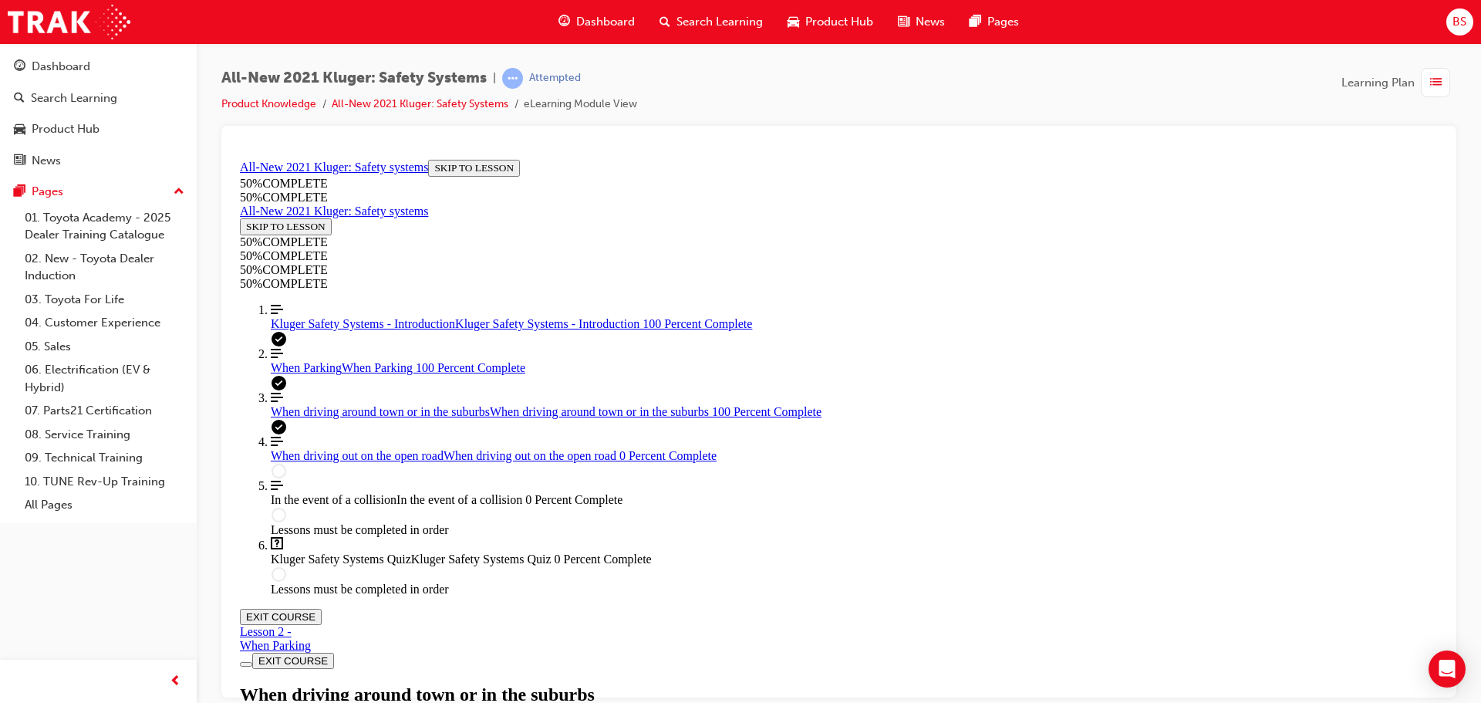
drag, startPoint x: 944, startPoint y: 477, endPoint x: 954, endPoint y: 476, distance: 10.1
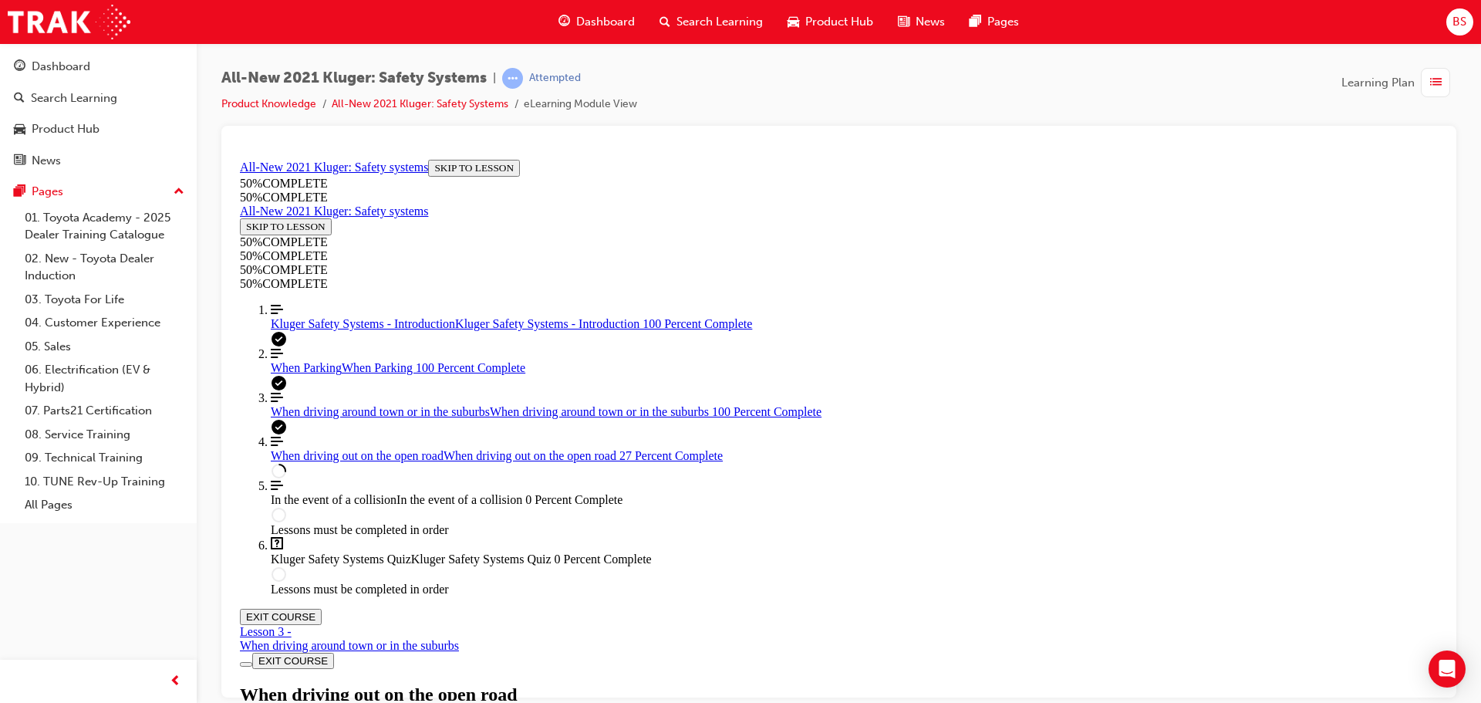
scroll to position [1904, 0]
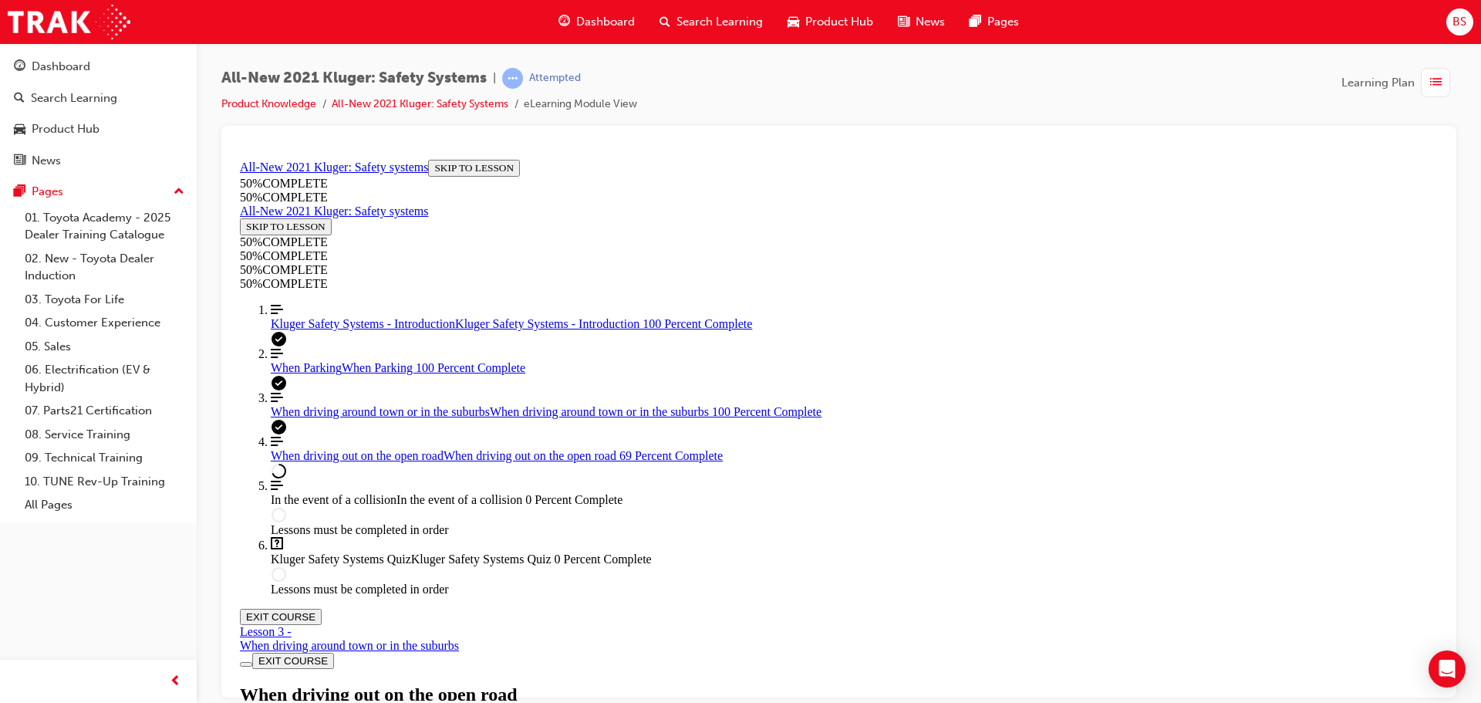
scroll to position [4816, 0]
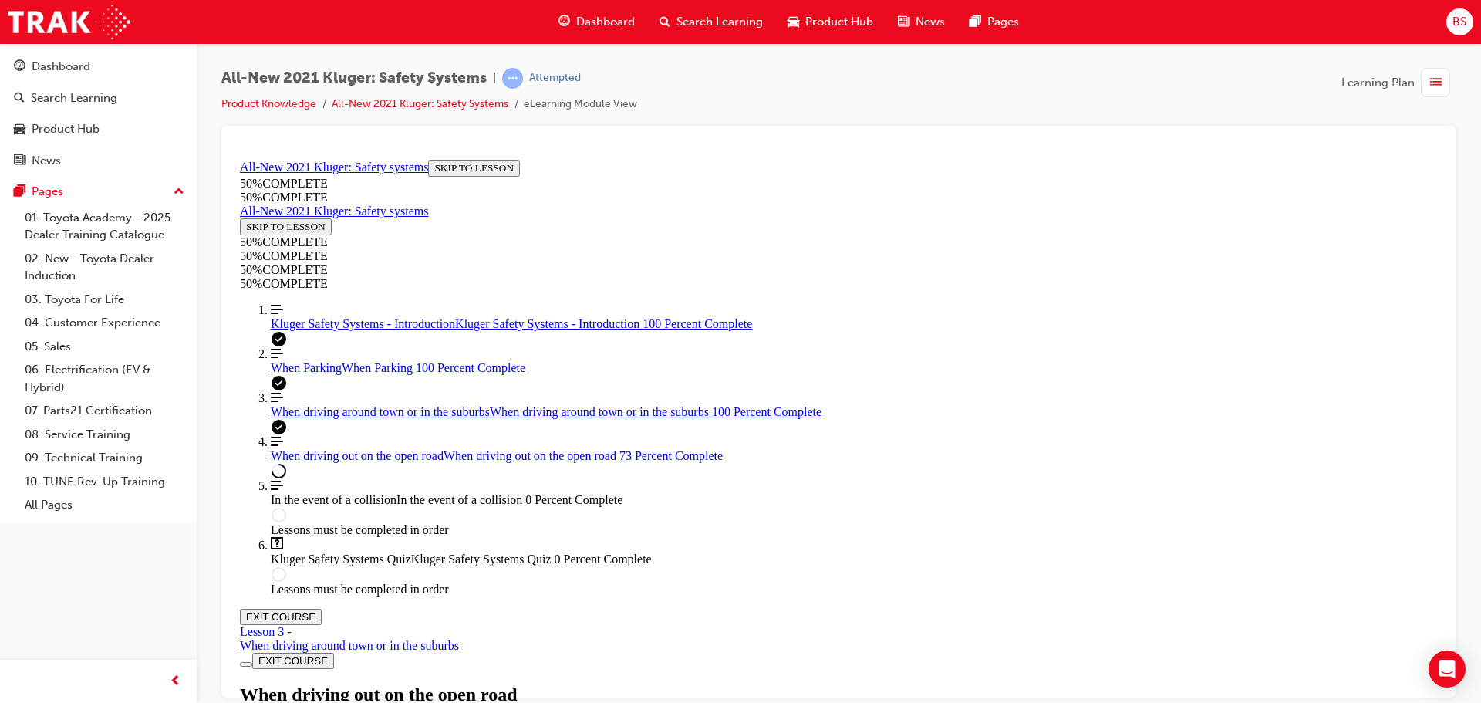
scroll to position [5510, 0]
